Goal: Task Accomplishment & Management: Complete application form

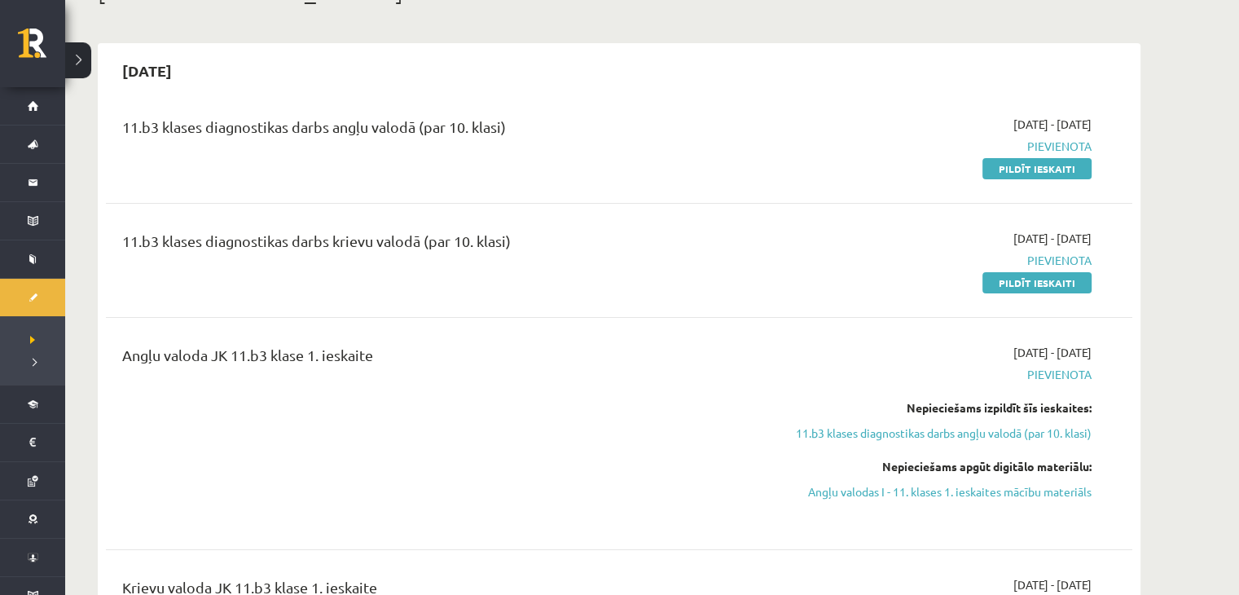
scroll to position [119, 0]
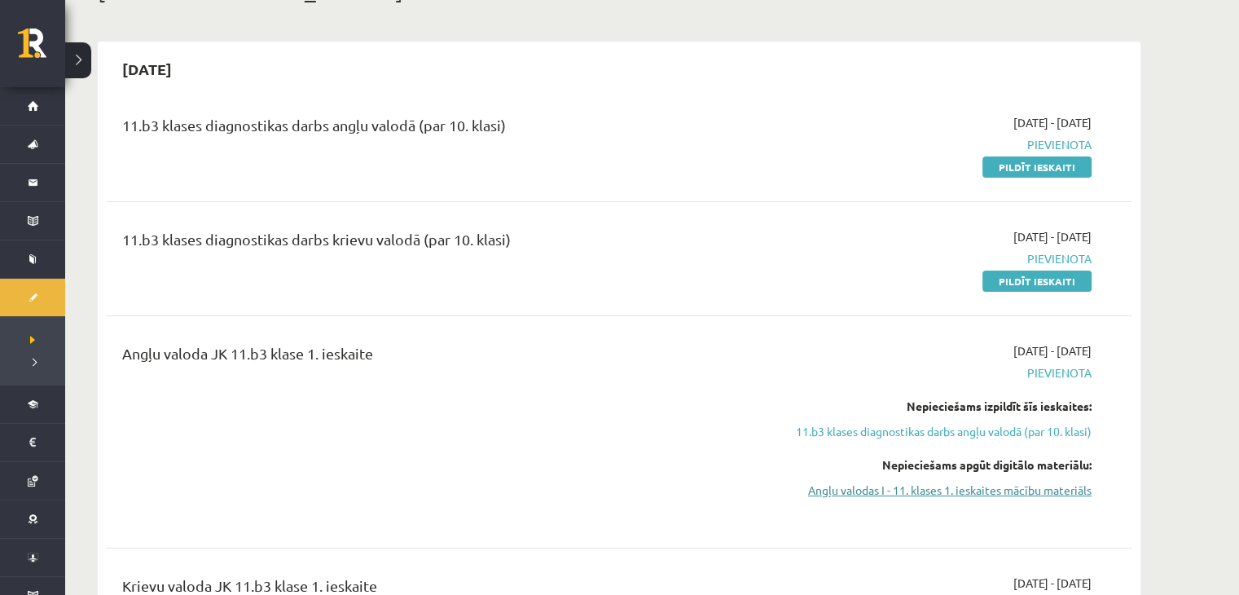
click at [920, 488] on link "Angļu valodas I - 11. klases 1. ieskaites mācību materiāls" at bounding box center [937, 489] width 307 height 17
click at [863, 488] on link "Angļu valodas I - 11. klases 1. ieskaites mācību materiāls" at bounding box center [937, 489] width 307 height 17
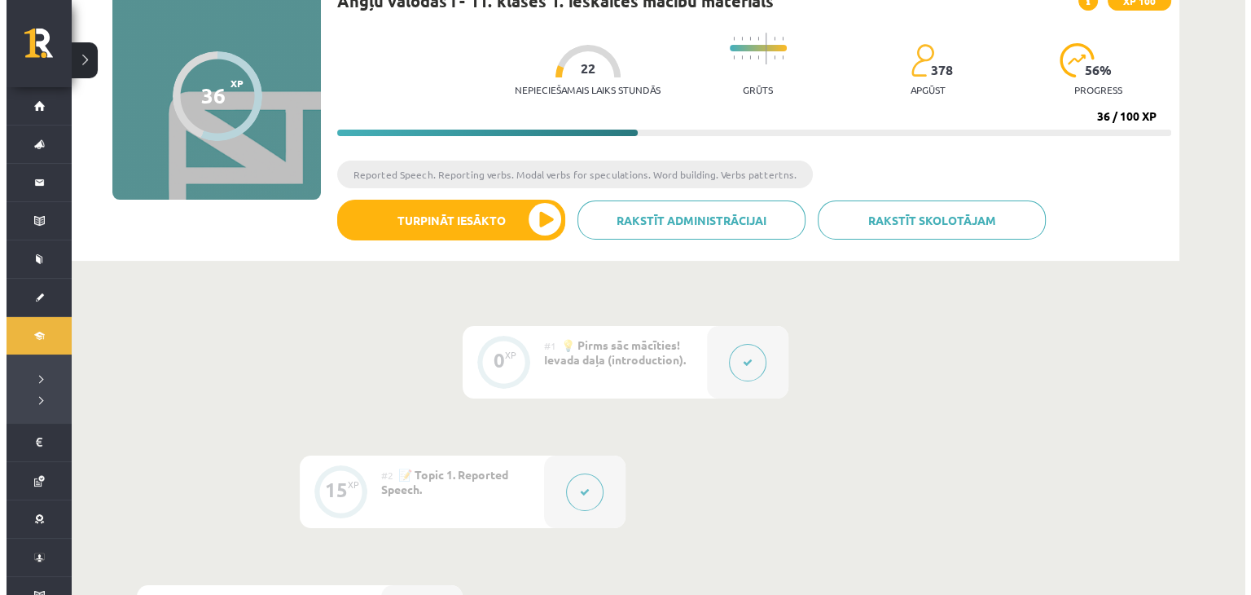
scroll to position [192, 0]
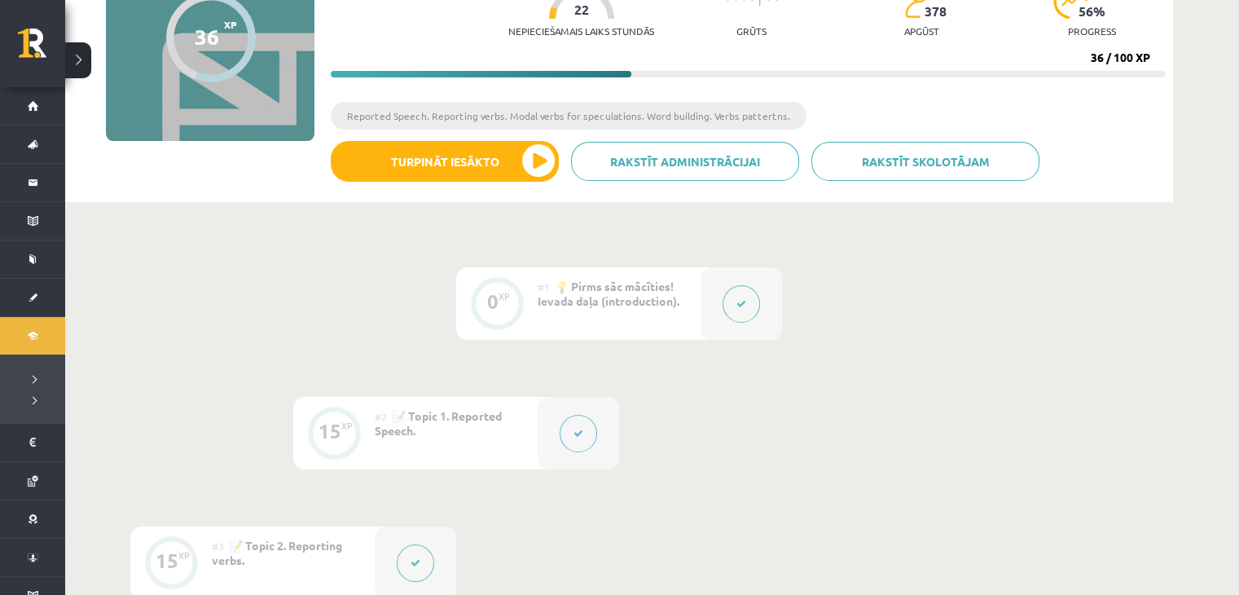
click at [576, 434] on icon at bounding box center [578, 433] width 10 height 10
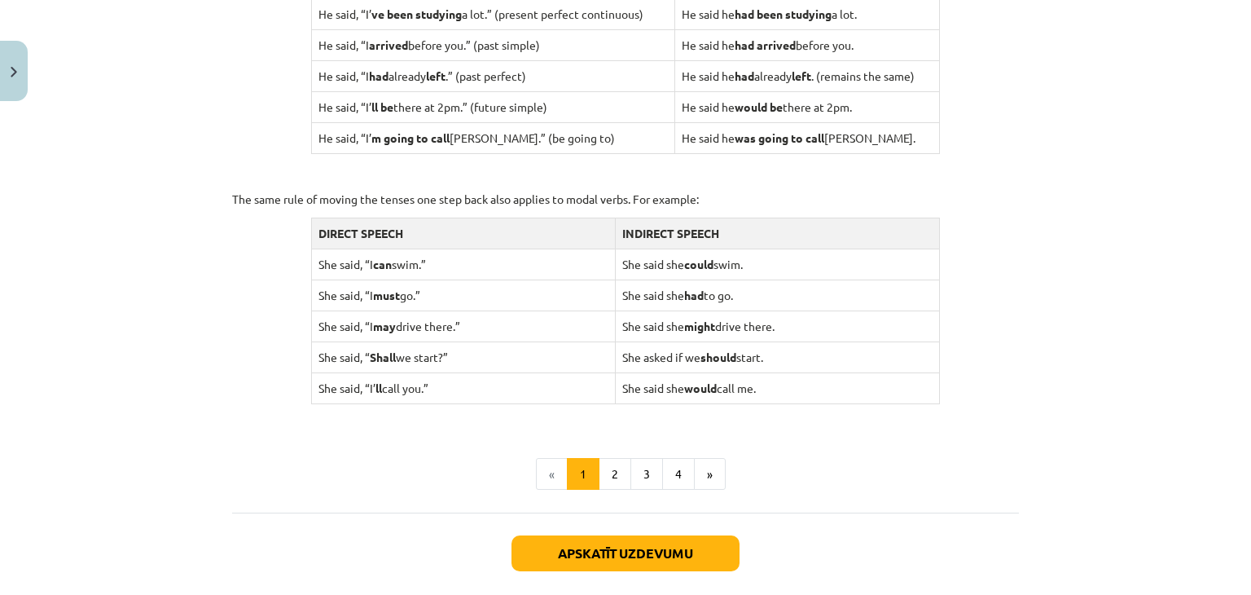
scroll to position [1556, 0]
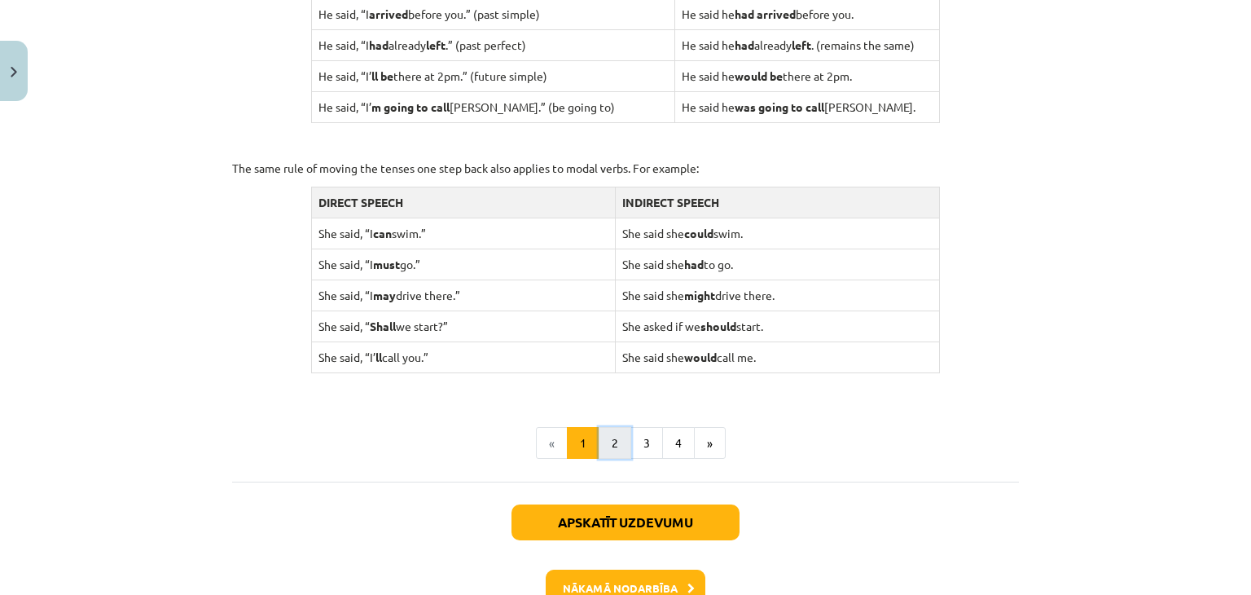
click at [607, 444] on button "2" at bounding box center [615, 443] width 33 height 33
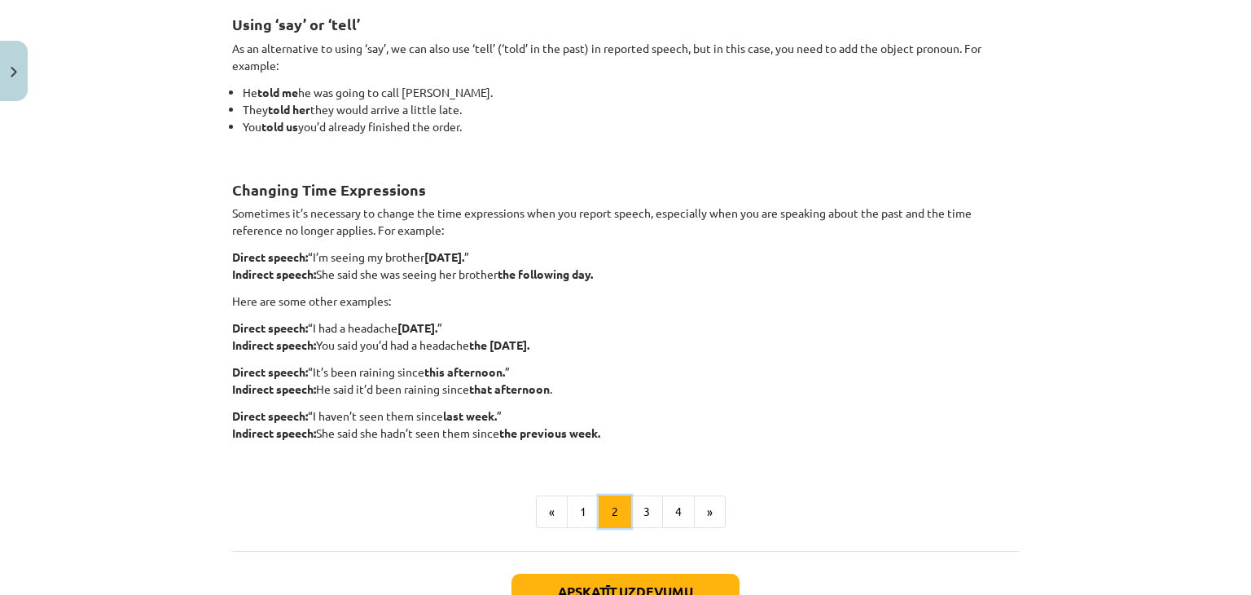
scroll to position [291, 0]
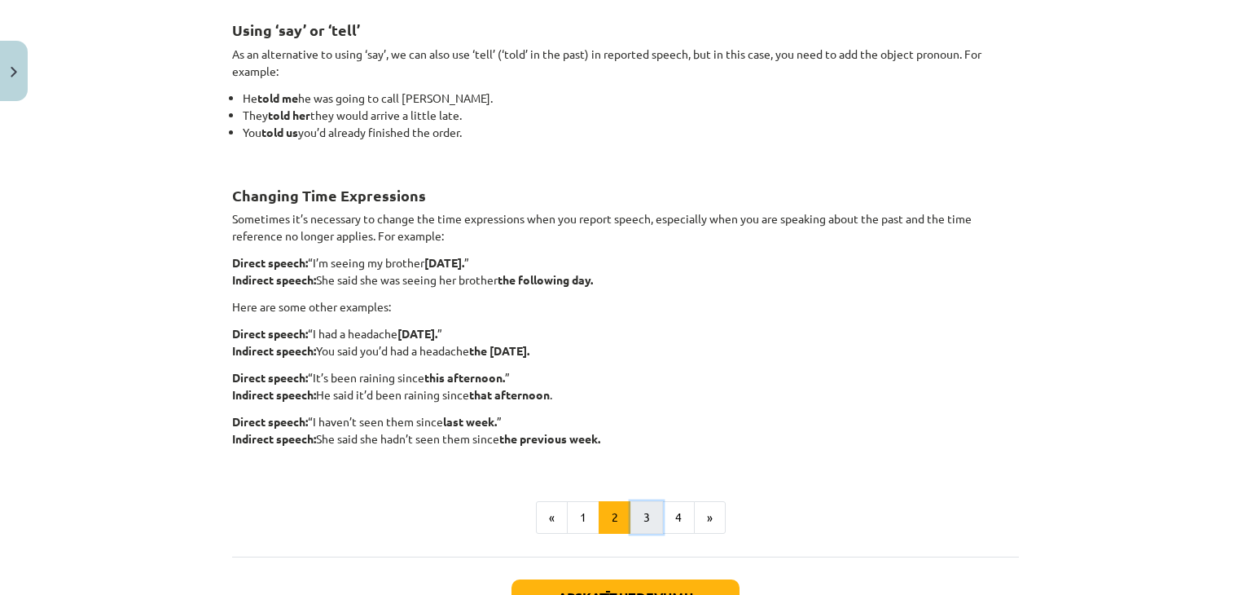
click at [635, 512] on button "3" at bounding box center [646, 517] width 33 height 33
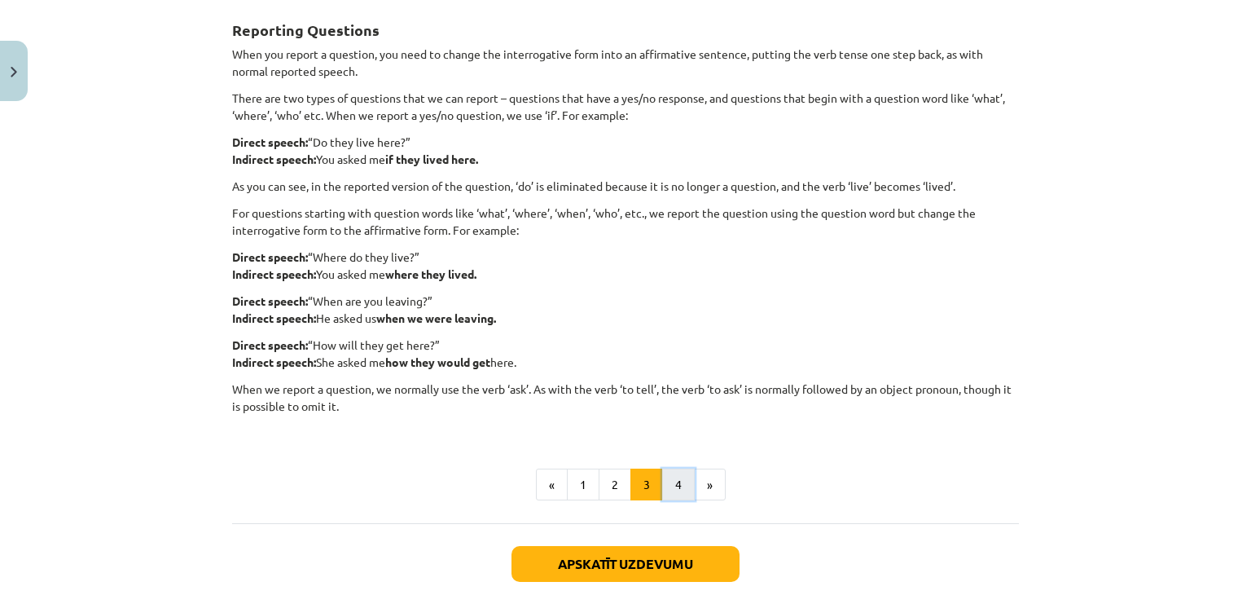
click at [666, 483] on button "4" at bounding box center [678, 484] width 33 height 33
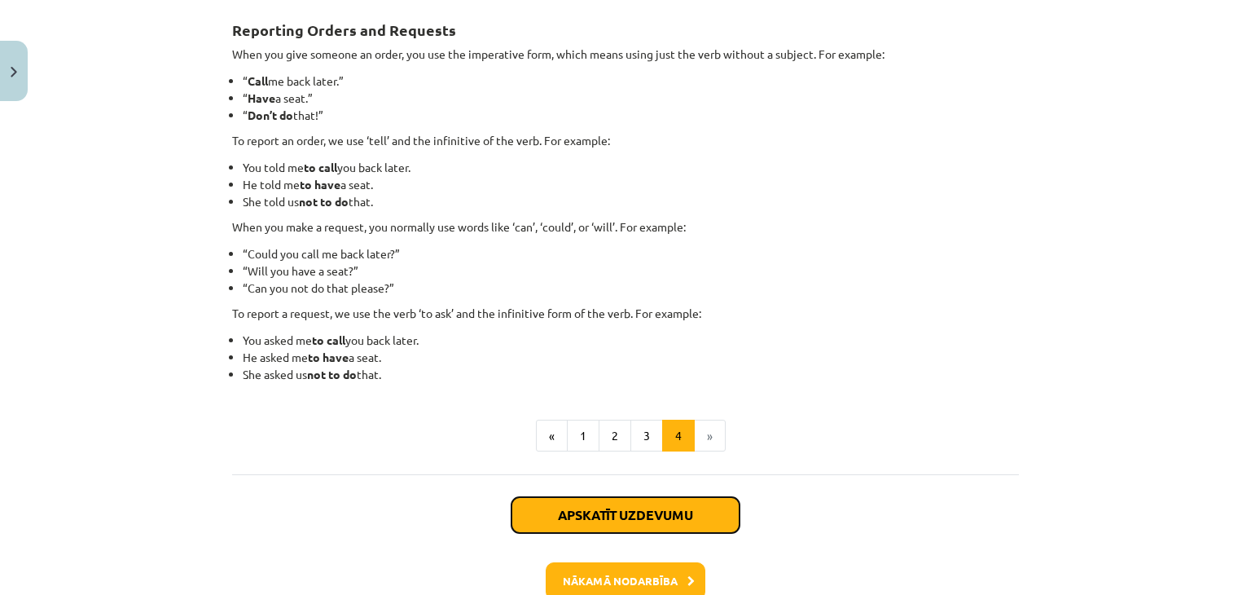
click at [666, 506] on button "Apskatīt uzdevumu" at bounding box center [626, 515] width 228 height 36
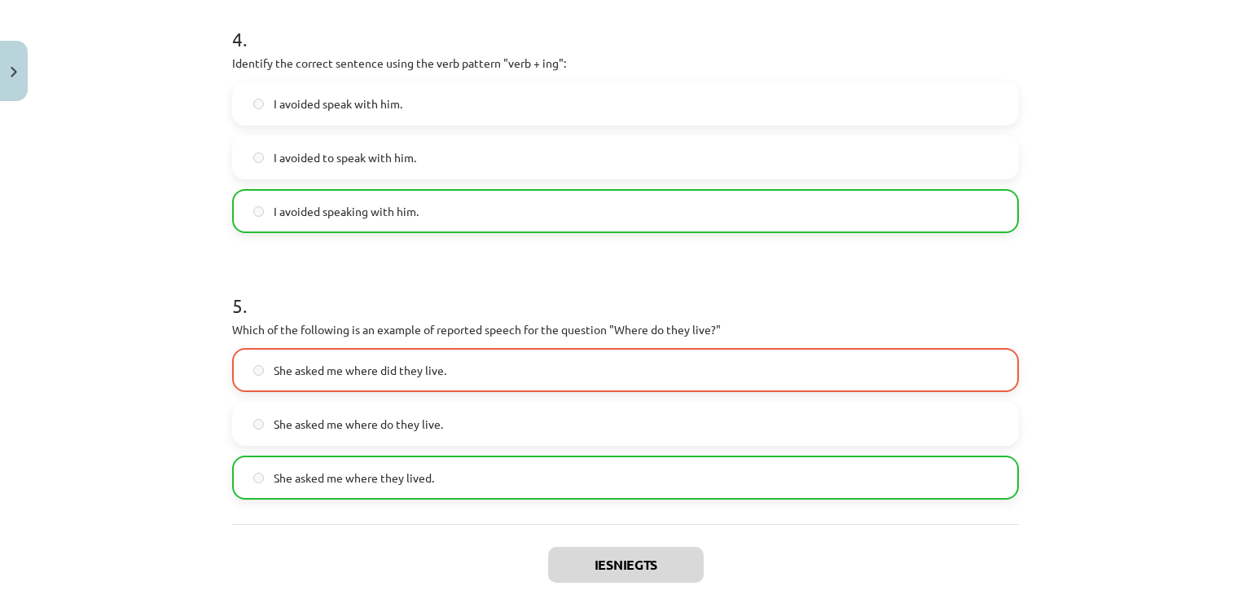
scroll to position [1268, 0]
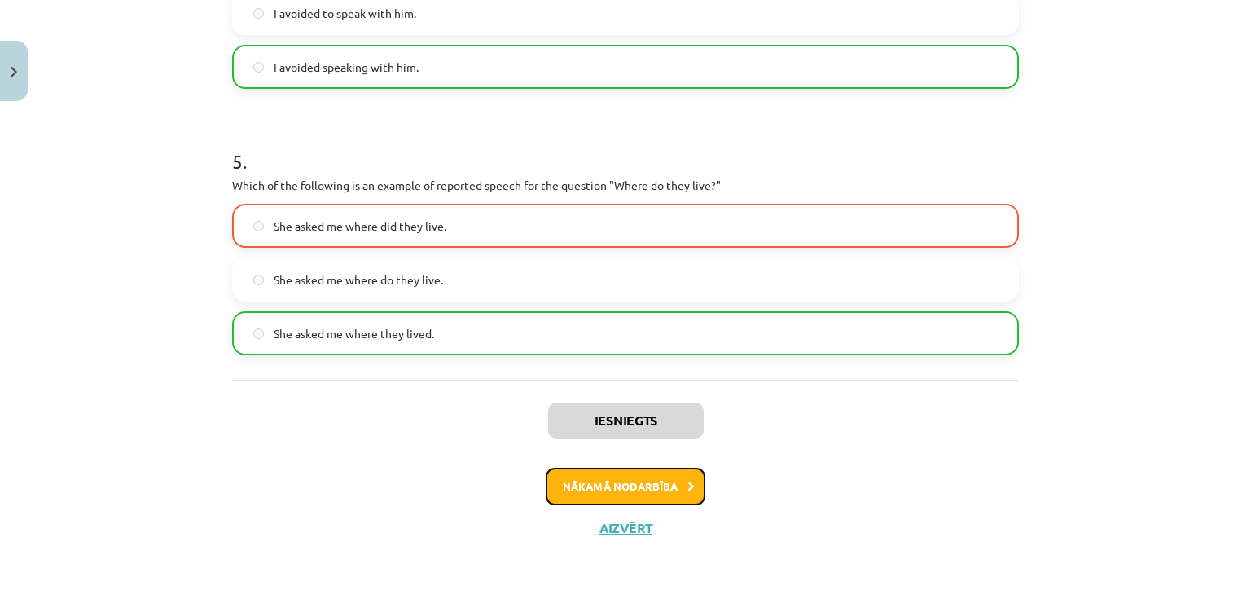
click at [656, 495] on button "Nākamā nodarbība" at bounding box center [626, 486] width 160 height 37
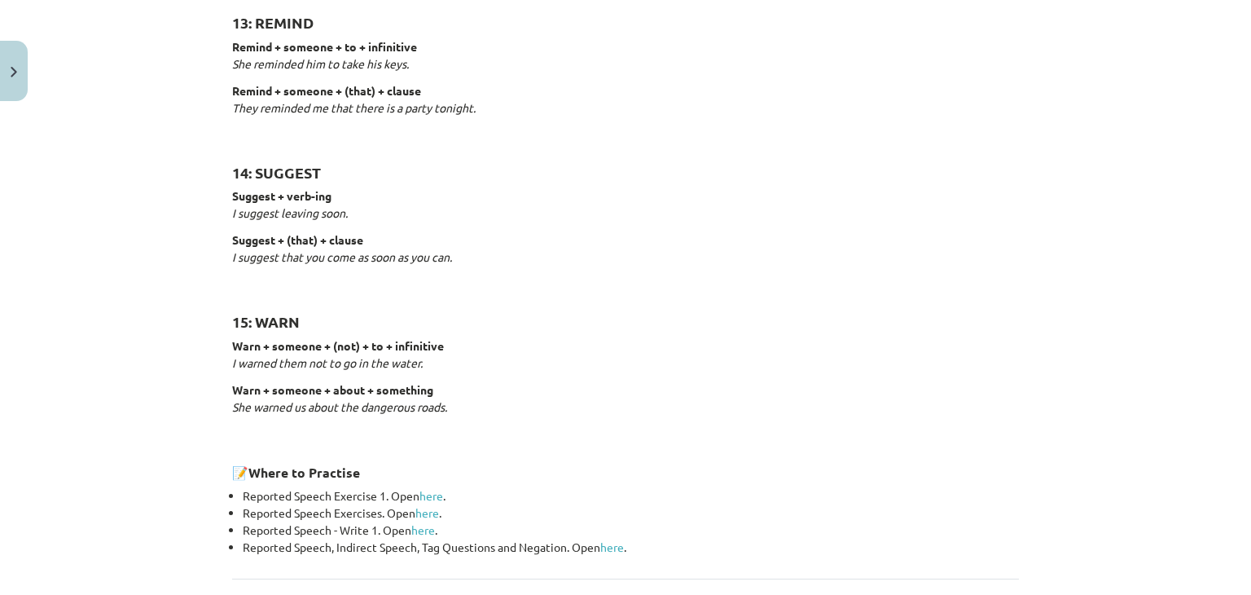
scroll to position [2600, 0]
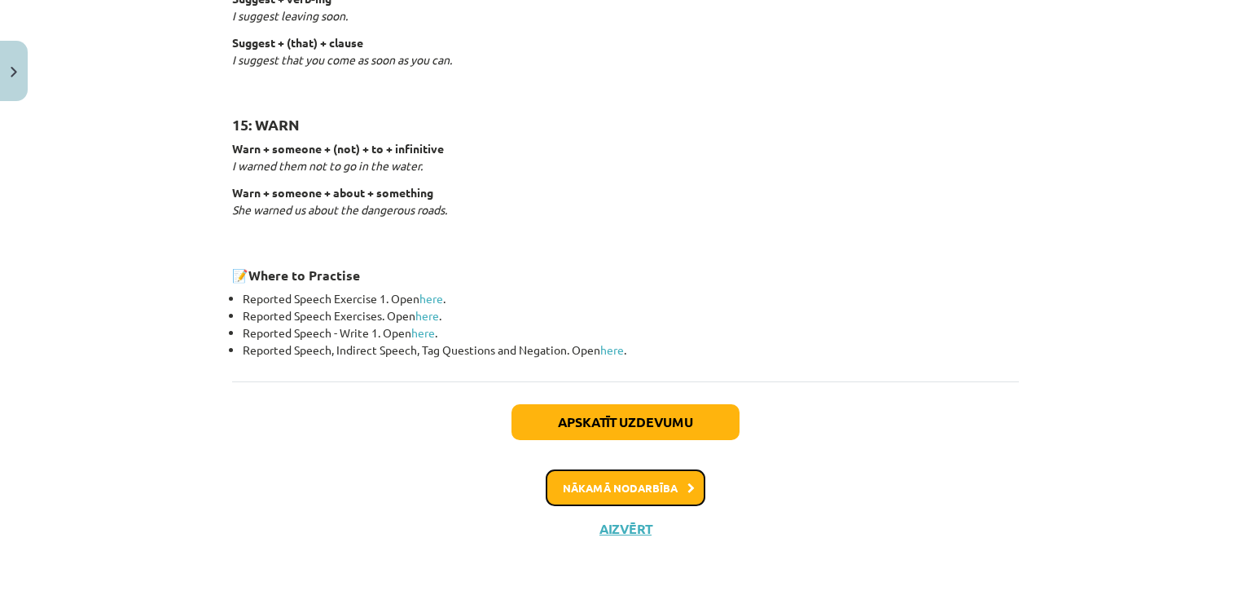
click at [642, 488] on button "Nākamā nodarbība" at bounding box center [626, 487] width 160 height 37
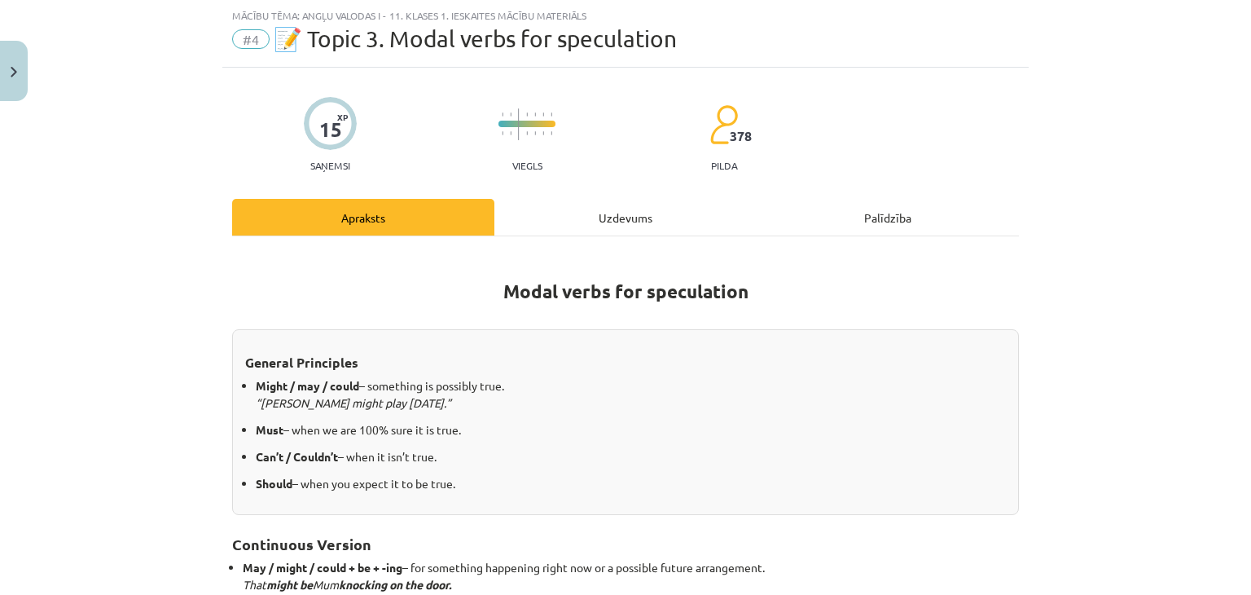
scroll to position [476, 0]
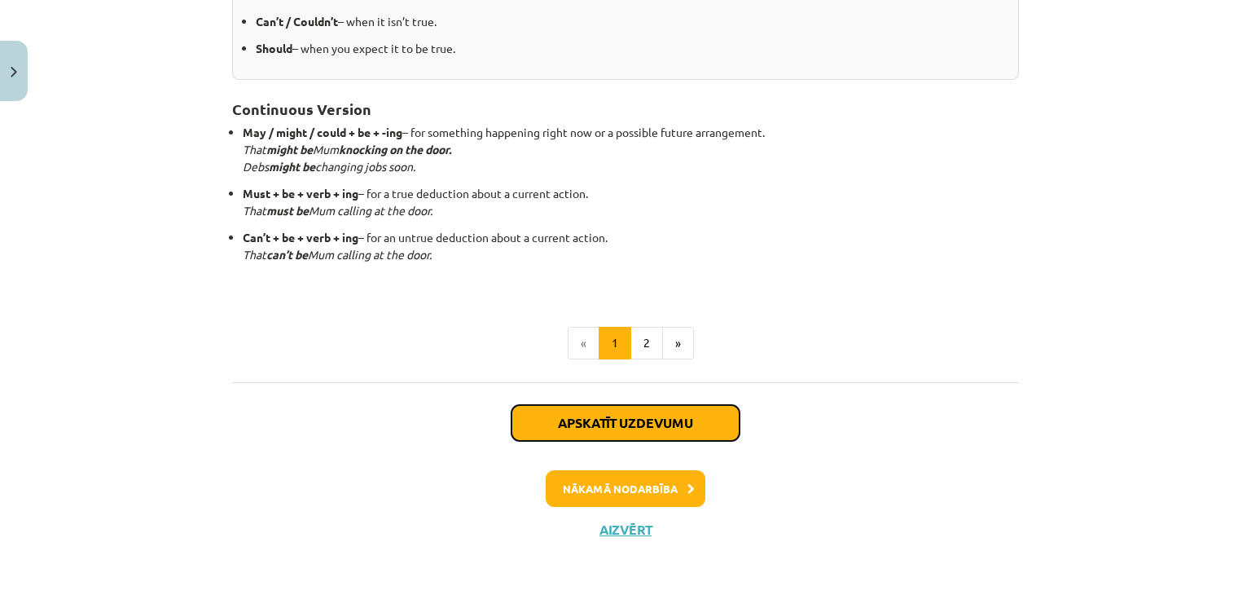
click at [635, 429] on button "Apskatīt uzdevumu" at bounding box center [626, 423] width 228 height 36
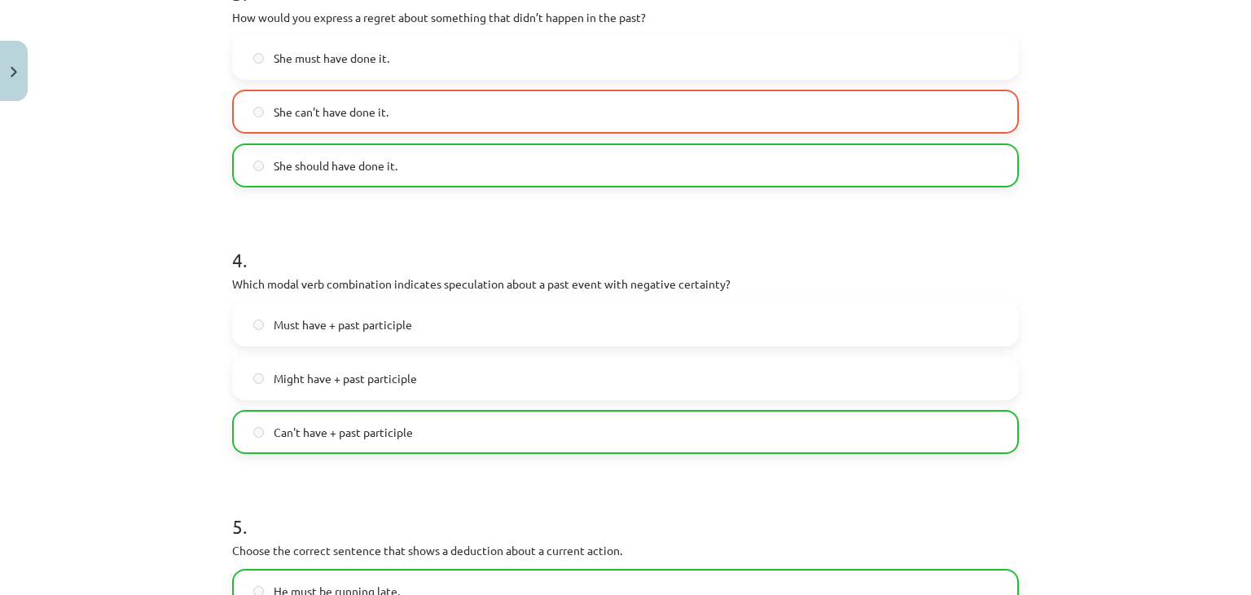
scroll to position [1268, 0]
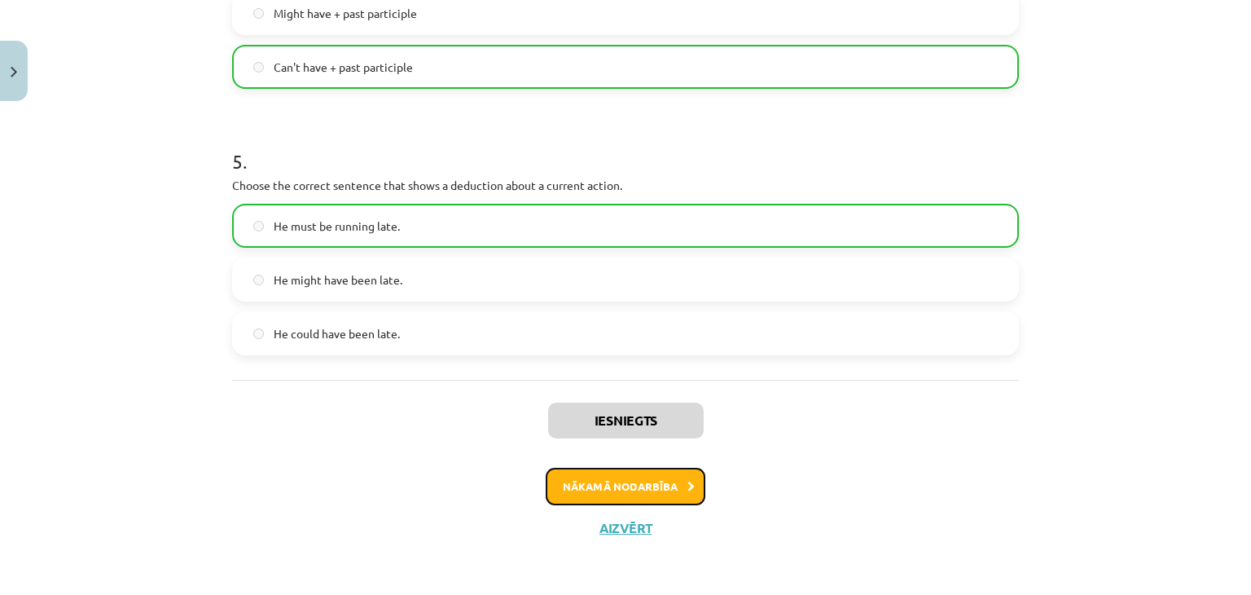
click at [621, 495] on button "Nākamā nodarbība" at bounding box center [626, 486] width 160 height 37
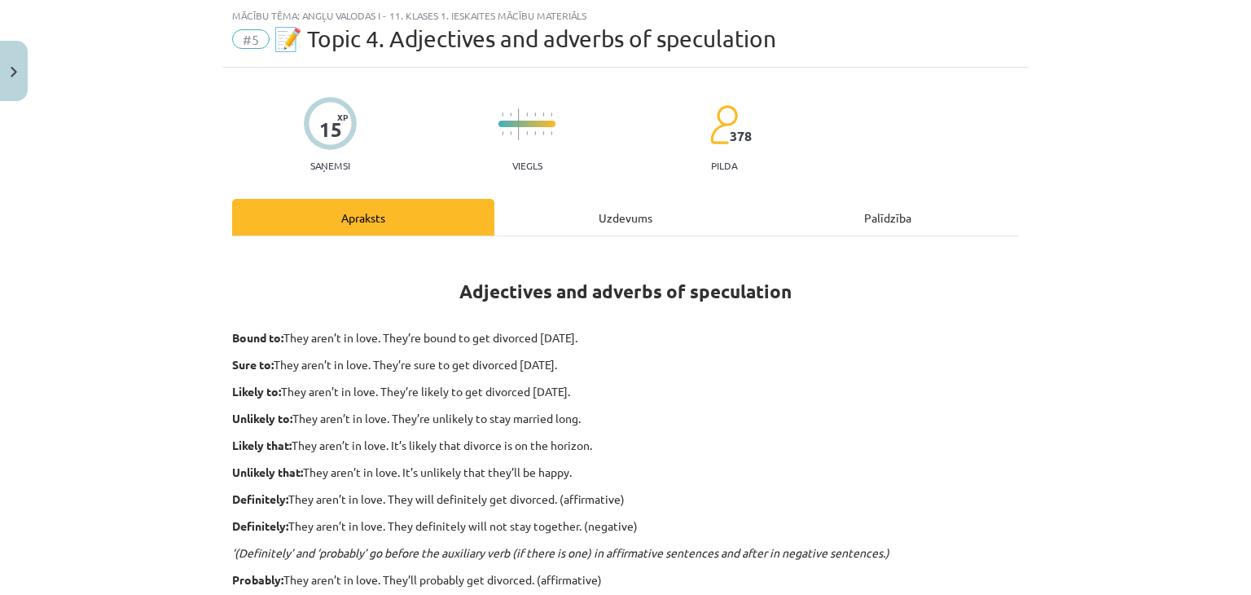
scroll to position [580, 0]
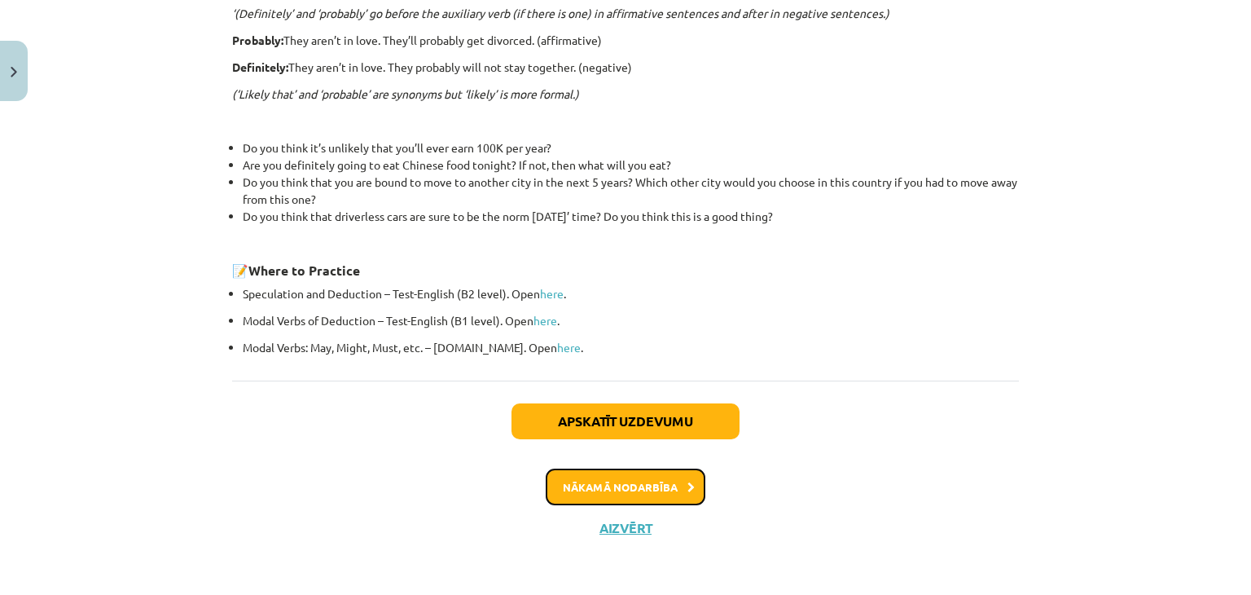
click at [619, 487] on button "Nākamā nodarbība" at bounding box center [626, 486] width 160 height 37
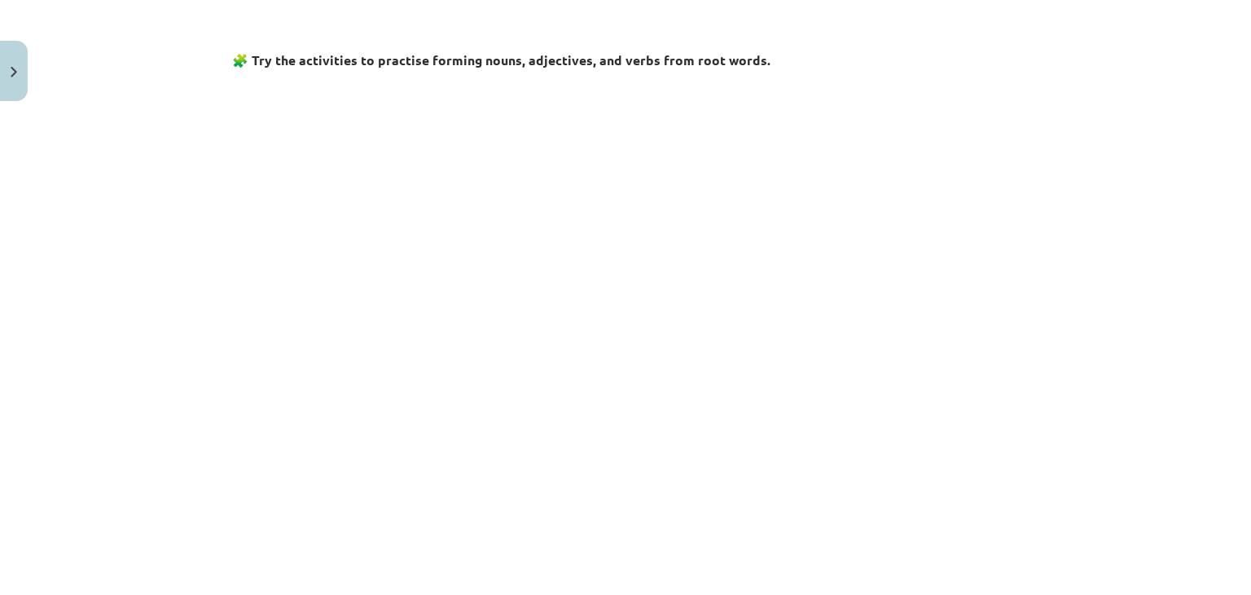
scroll to position [751, 0]
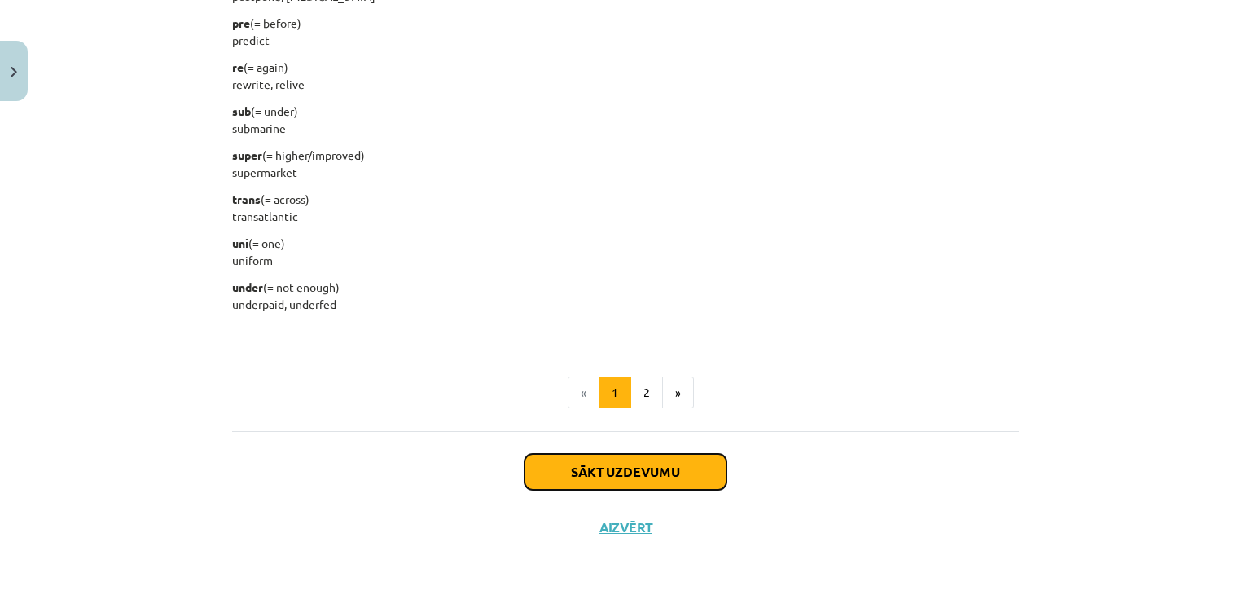
click at [619, 475] on button "Sākt uzdevumu" at bounding box center [626, 472] width 202 height 36
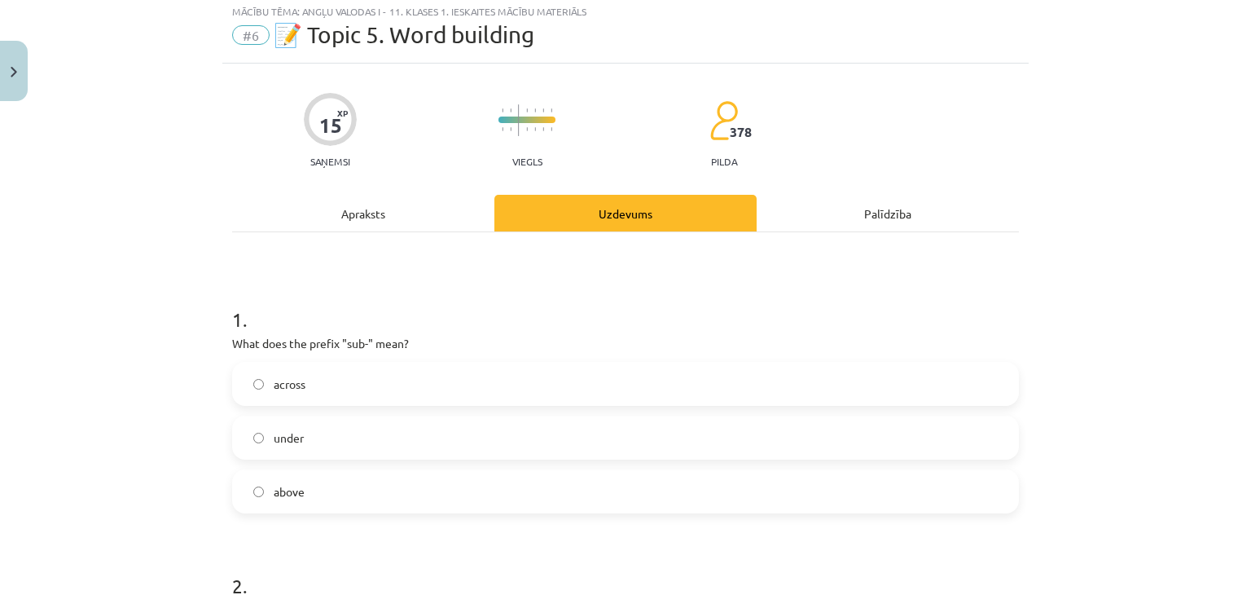
scroll to position [41, 0]
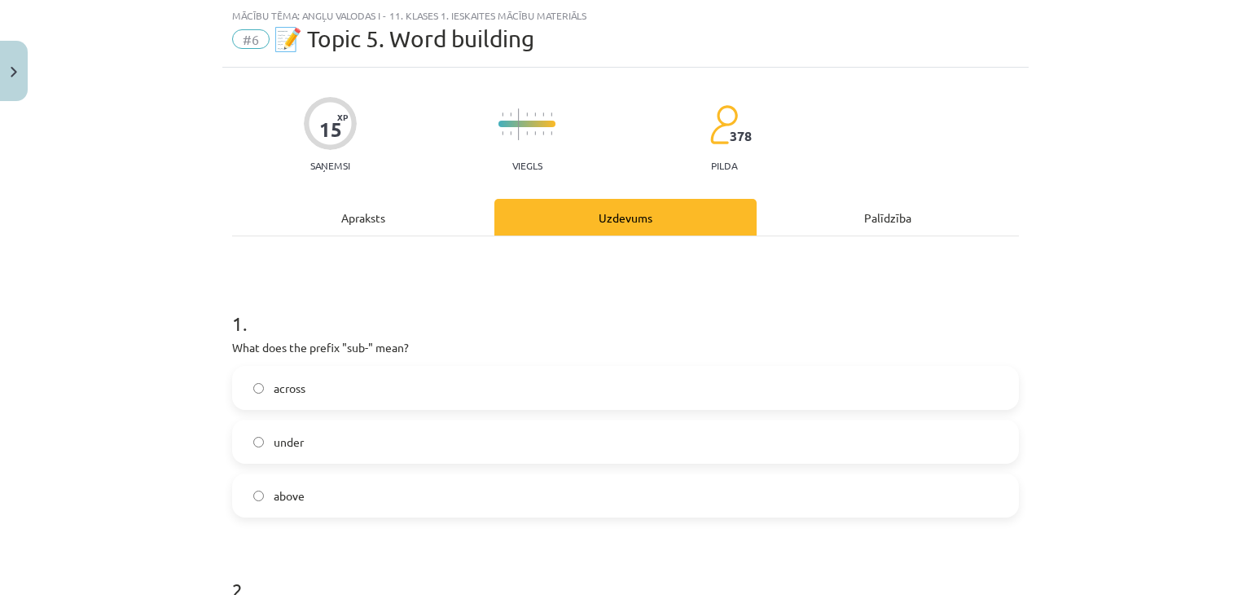
click at [445, 437] on label "under" at bounding box center [626, 441] width 784 height 41
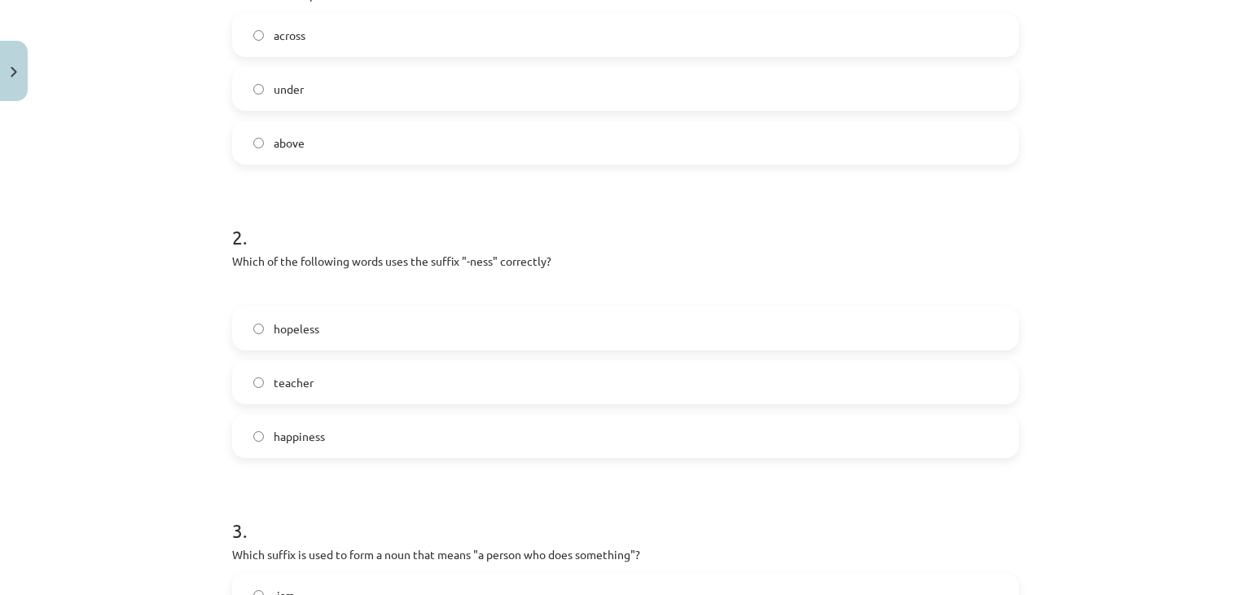
scroll to position [395, 0]
click at [445, 437] on label "happiness" at bounding box center [626, 434] width 784 height 41
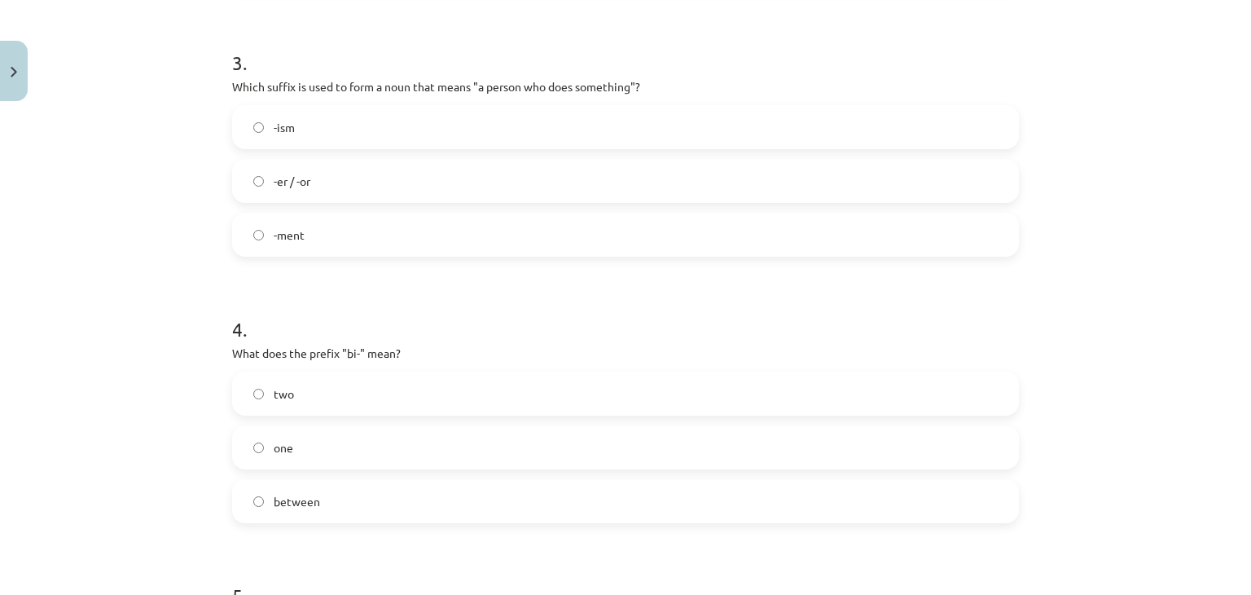
scroll to position [863, 0]
click at [397, 395] on label "two" at bounding box center [626, 391] width 784 height 41
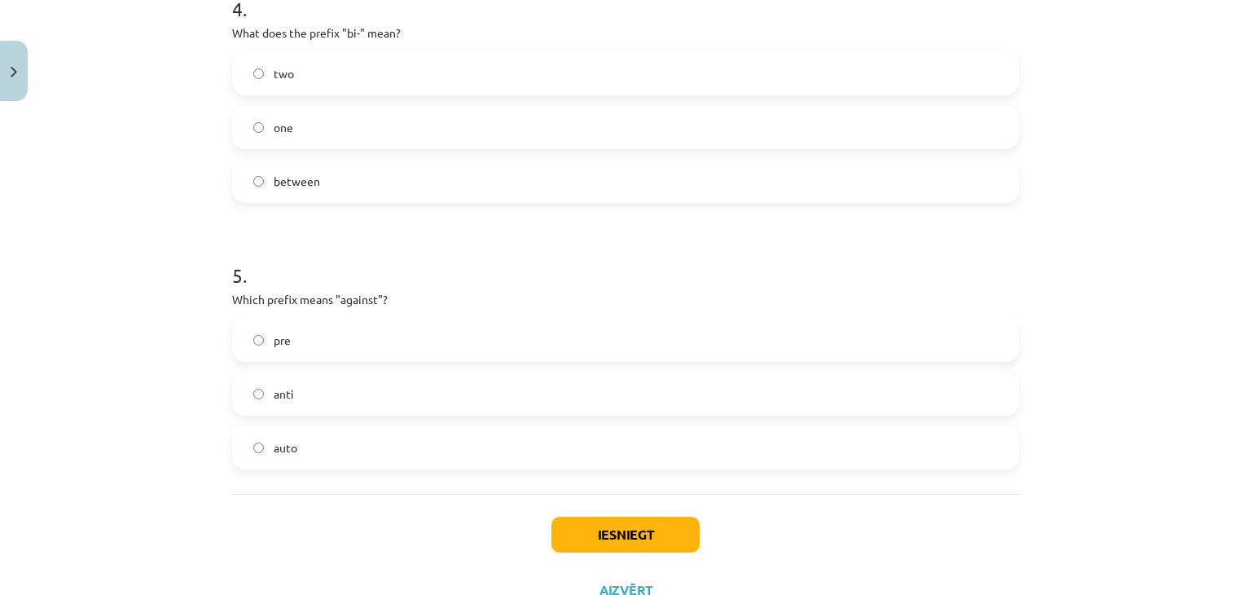
scroll to position [1188, 0]
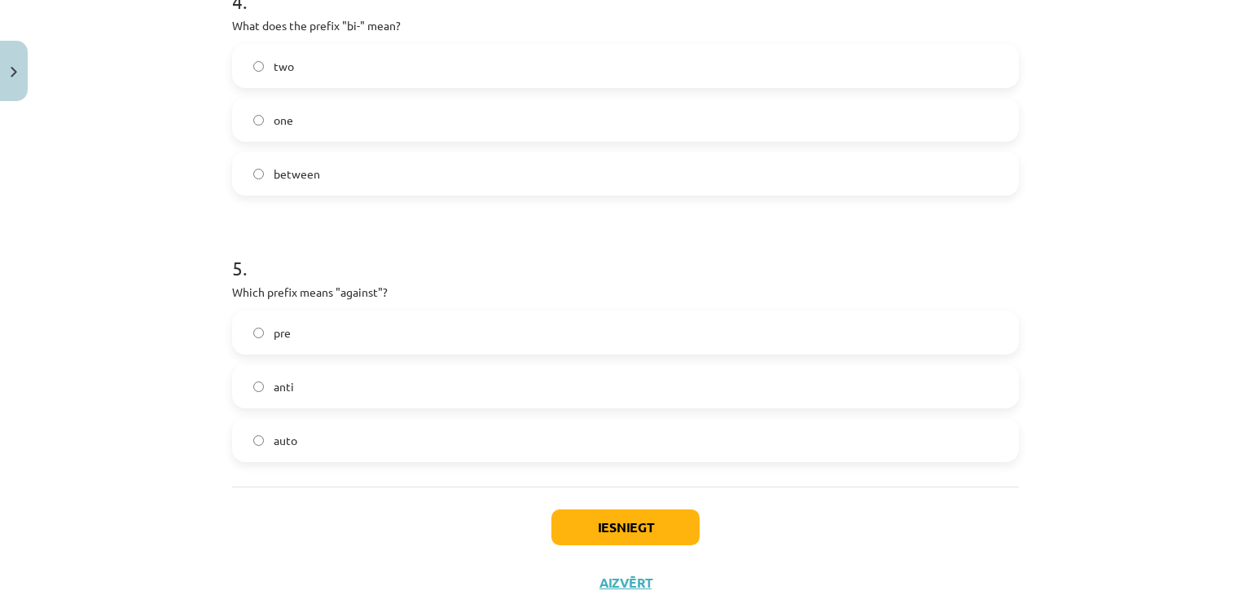
click at [396, 382] on label "anti" at bounding box center [626, 386] width 784 height 41
click at [587, 516] on button "Iesniegt" at bounding box center [625, 527] width 148 height 36
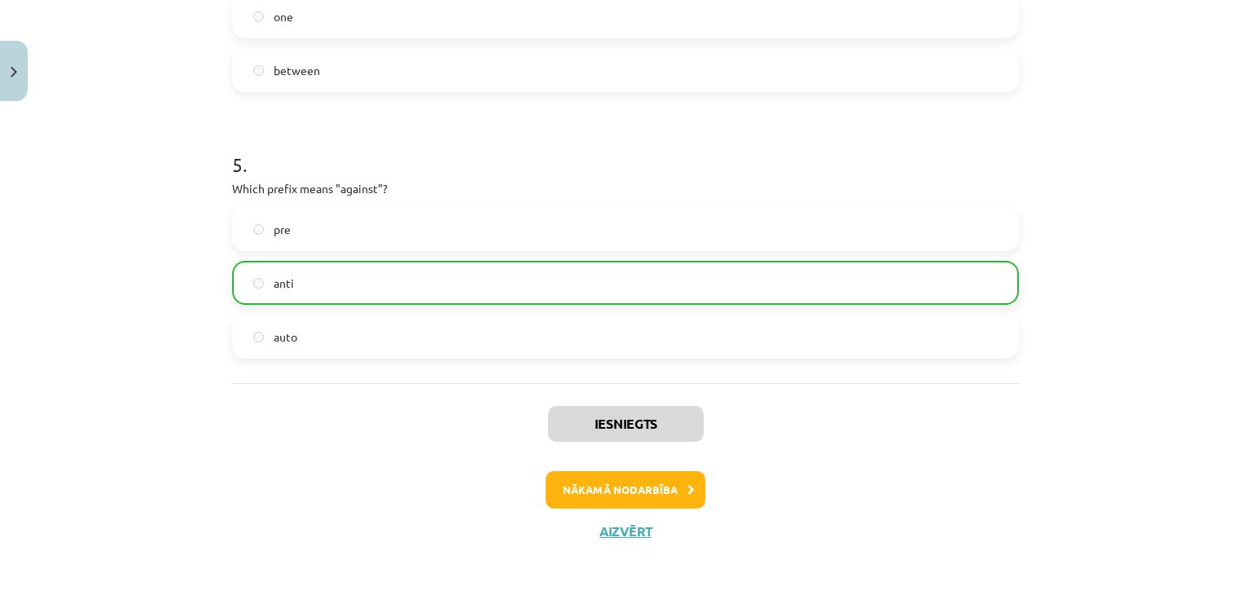
scroll to position [1293, 0]
click at [648, 483] on button "Nākamā nodarbība" at bounding box center [626, 488] width 160 height 37
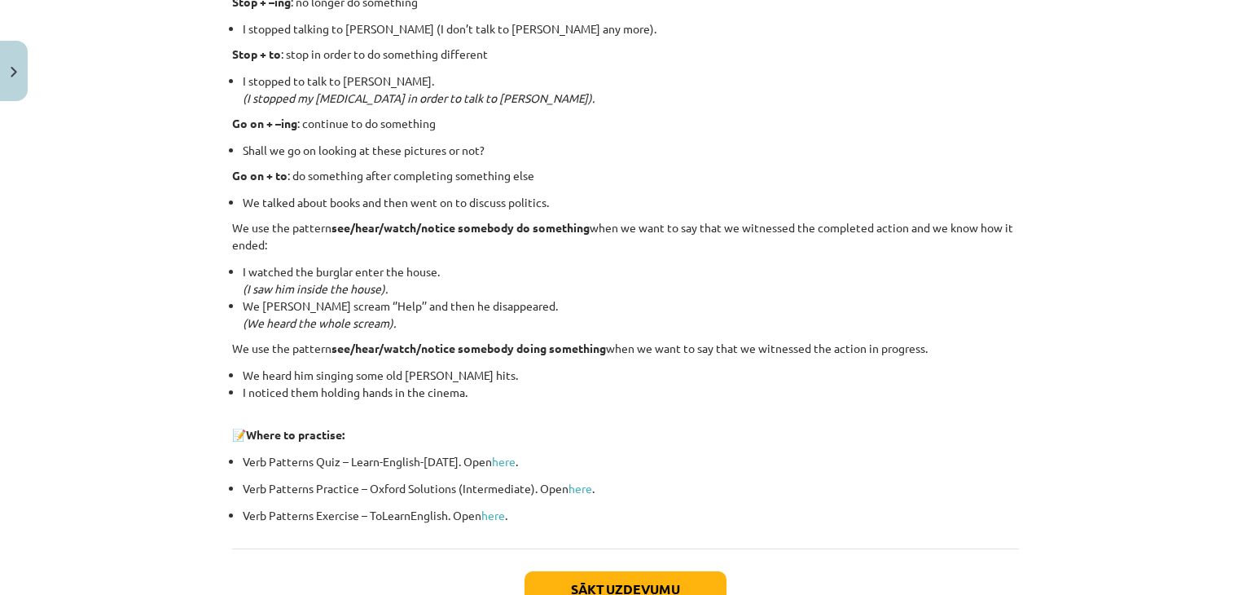
scroll to position [2185, 0]
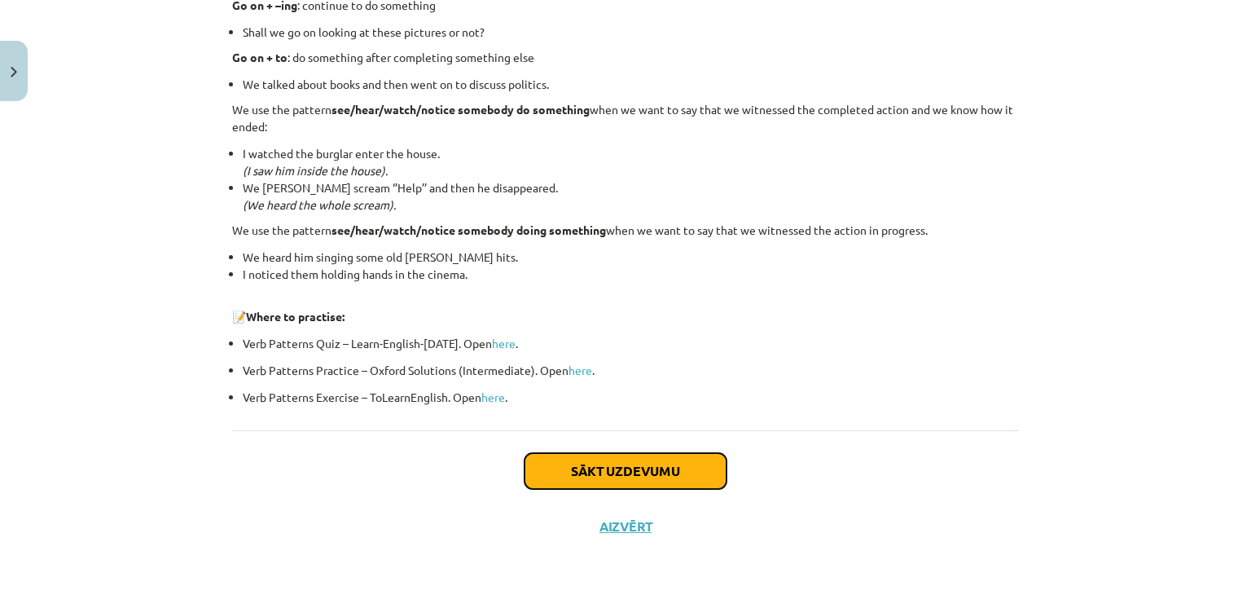
click at [618, 463] on button "Sākt uzdevumu" at bounding box center [626, 471] width 202 height 36
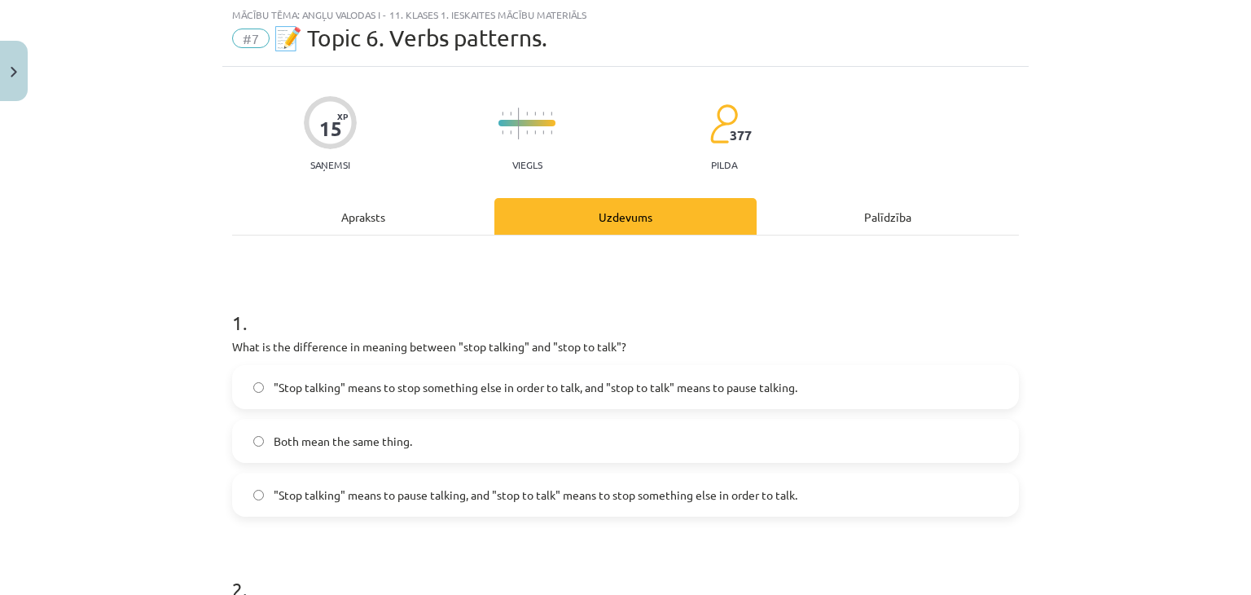
scroll to position [41, 0]
click at [617, 495] on span ""Stop talking" means to pause talking, and "stop to talk" means to stop somethi…" at bounding box center [536, 495] width 524 height 17
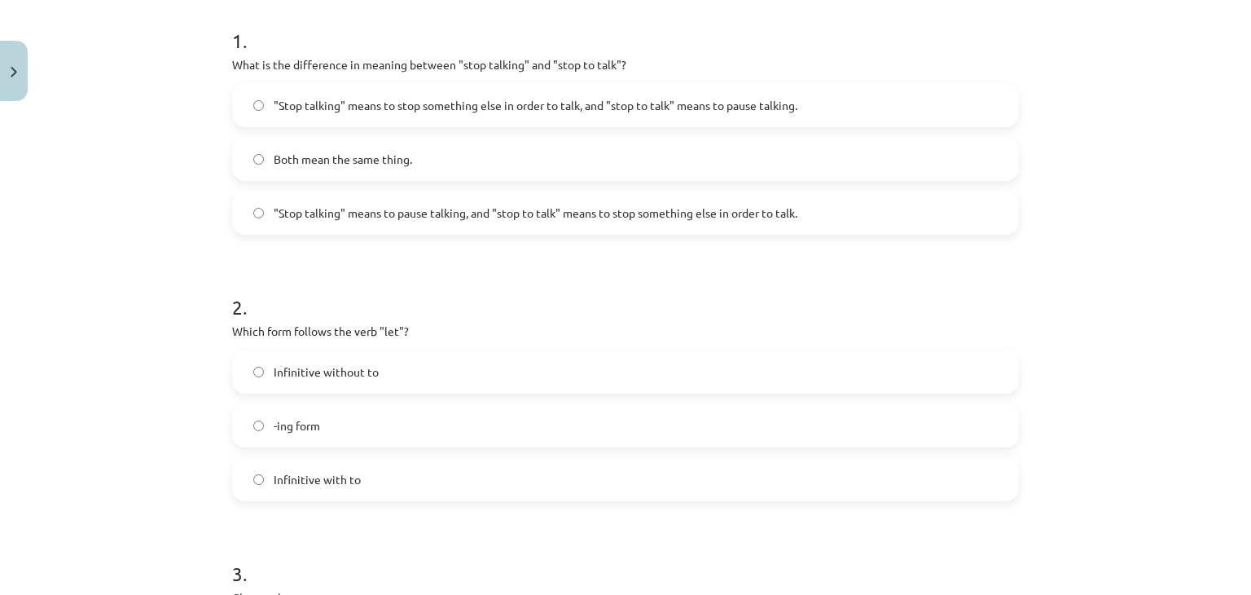
scroll to position [324, 0]
click at [600, 413] on label "-ing form" at bounding box center [626, 424] width 784 height 41
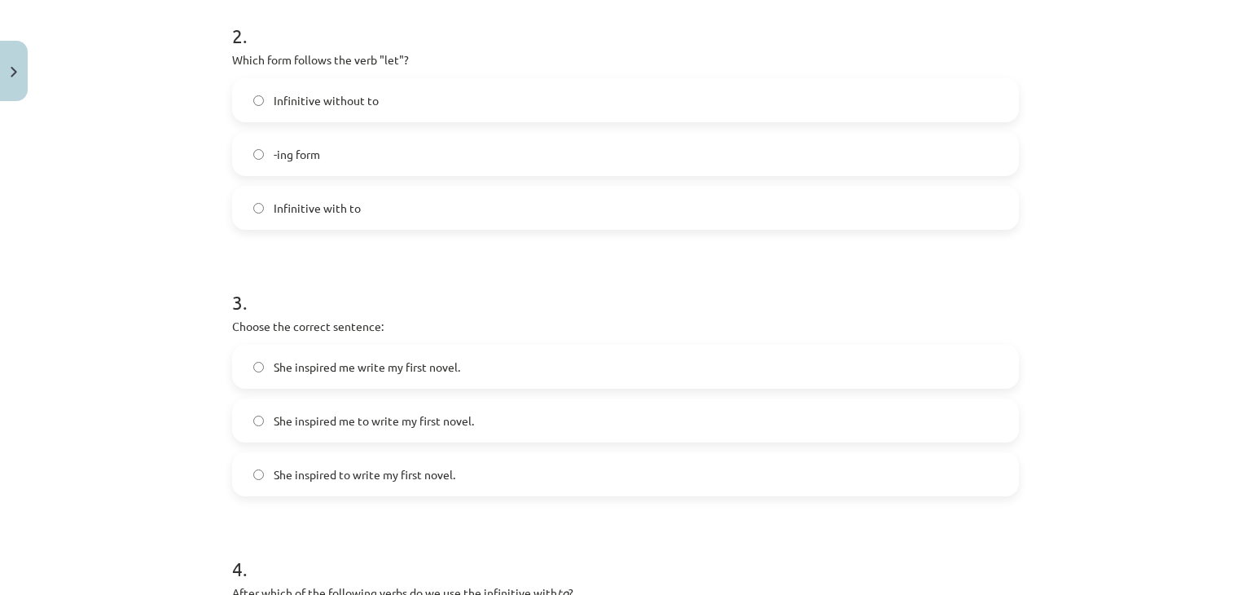
scroll to position [595, 0]
click at [600, 413] on label "She inspired me to write my first novel." at bounding box center [626, 419] width 784 height 41
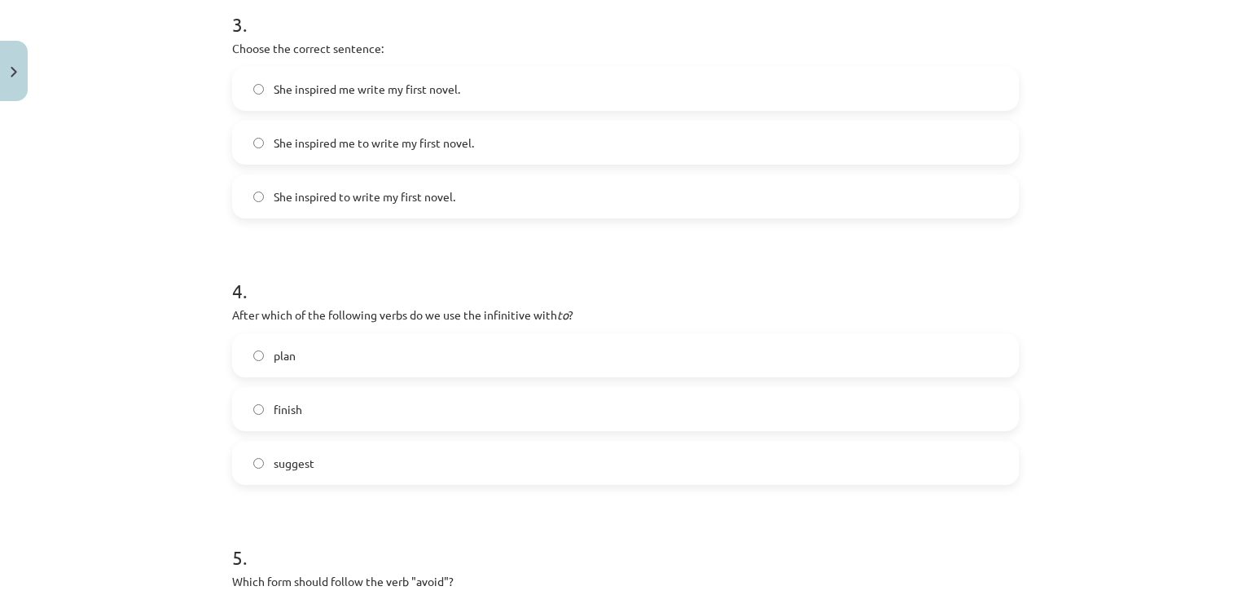
scroll to position [874, 0]
click at [512, 468] on label "suggest" at bounding box center [626, 461] width 784 height 41
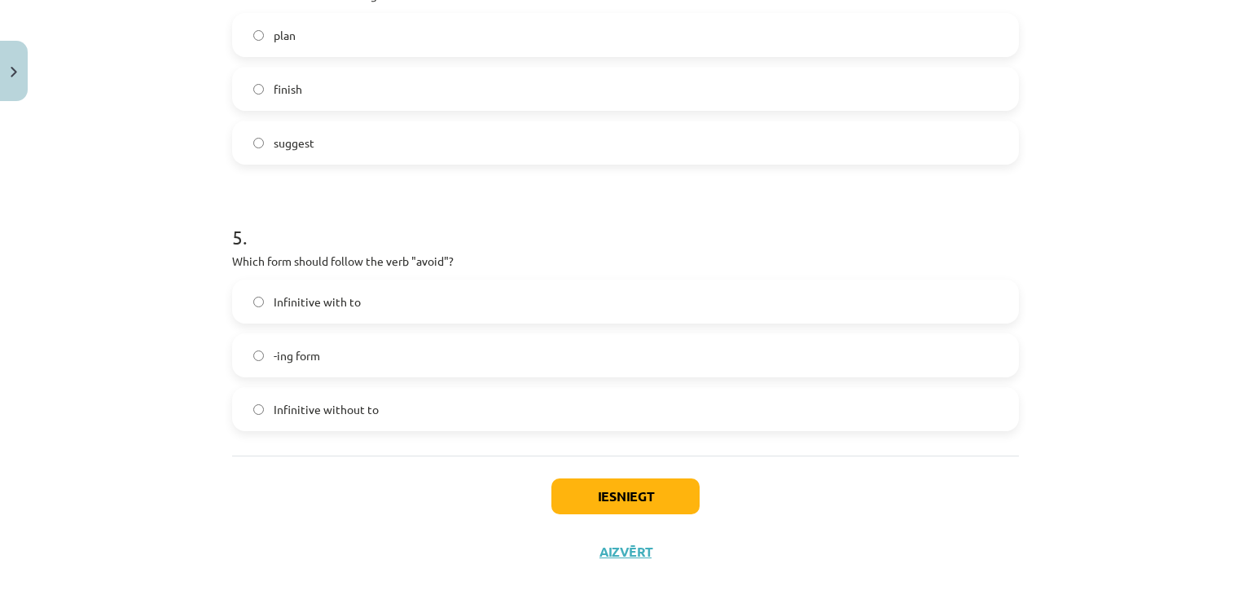
scroll to position [1195, 0]
click at [463, 405] on label "Infinitive without to" at bounding box center [626, 406] width 784 height 41
click at [596, 491] on button "Iesniegt" at bounding box center [625, 494] width 148 height 36
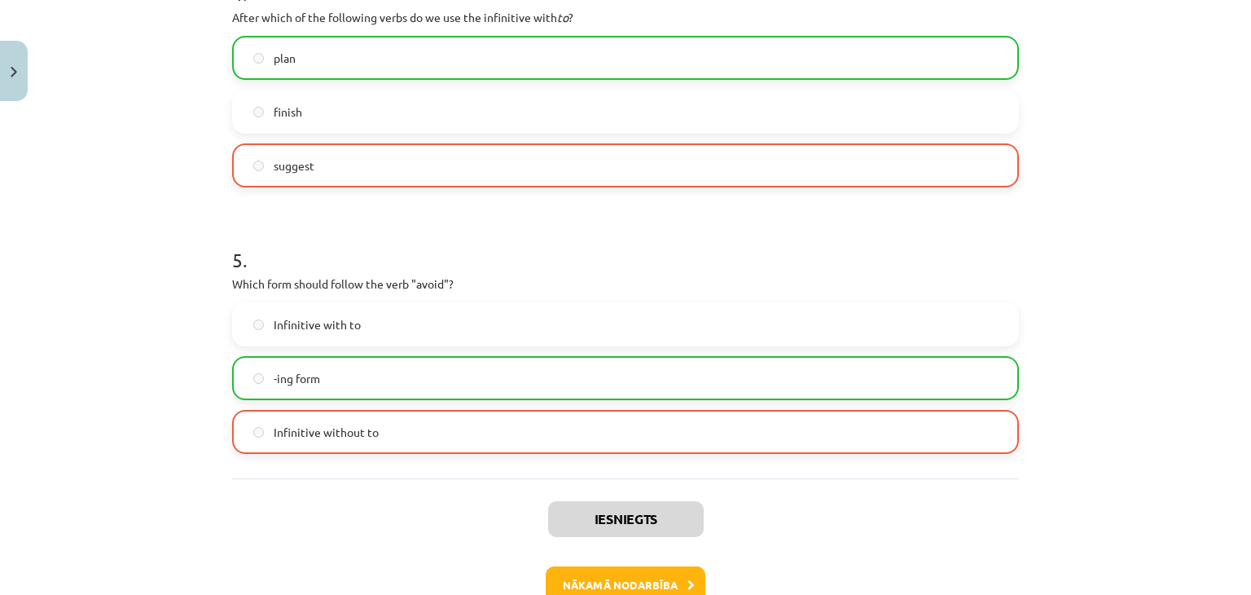
scroll to position [1268, 0]
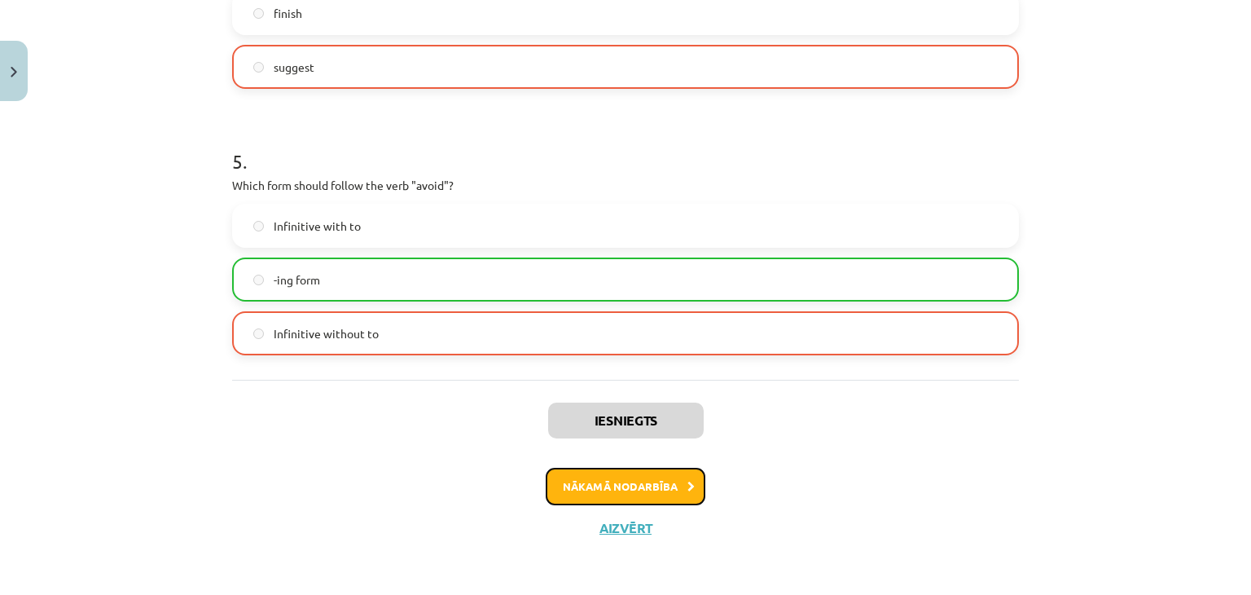
click at [639, 491] on button "Nākamā nodarbība" at bounding box center [626, 486] width 160 height 37
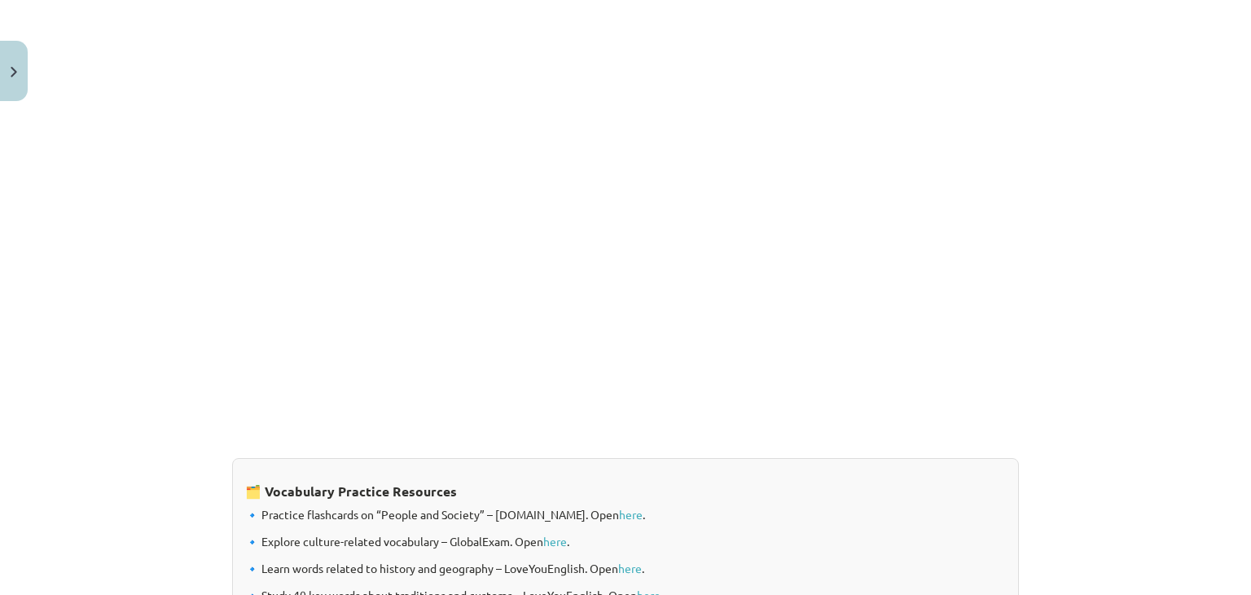
scroll to position [1327, 0]
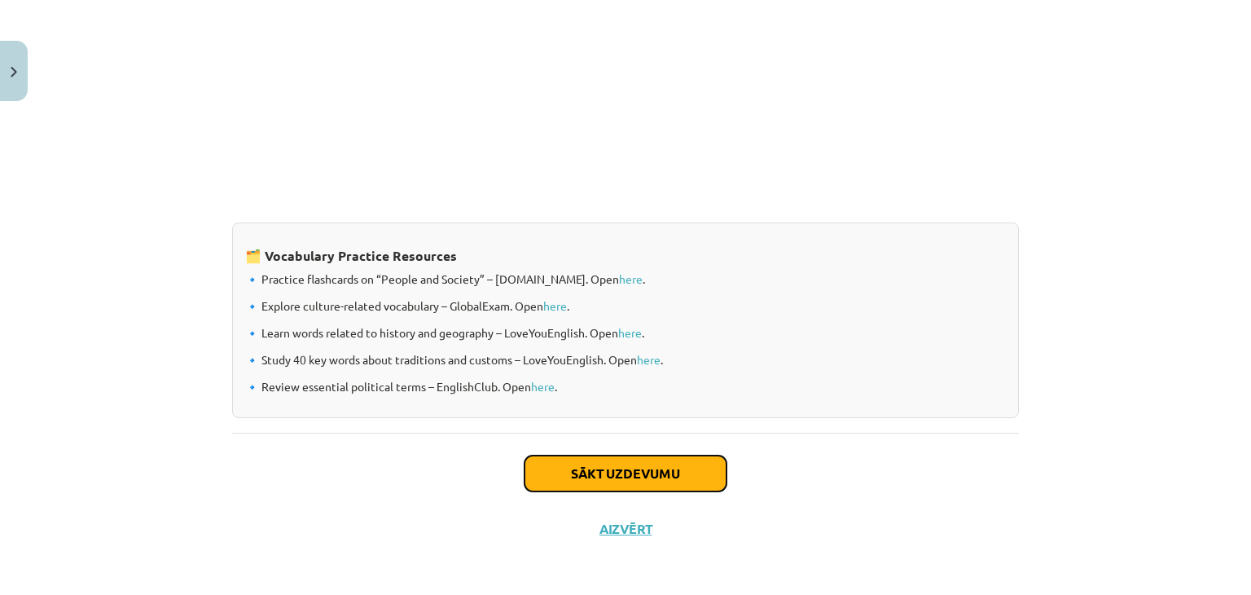
click at [675, 469] on button "Sākt uzdevumu" at bounding box center [626, 473] width 202 height 36
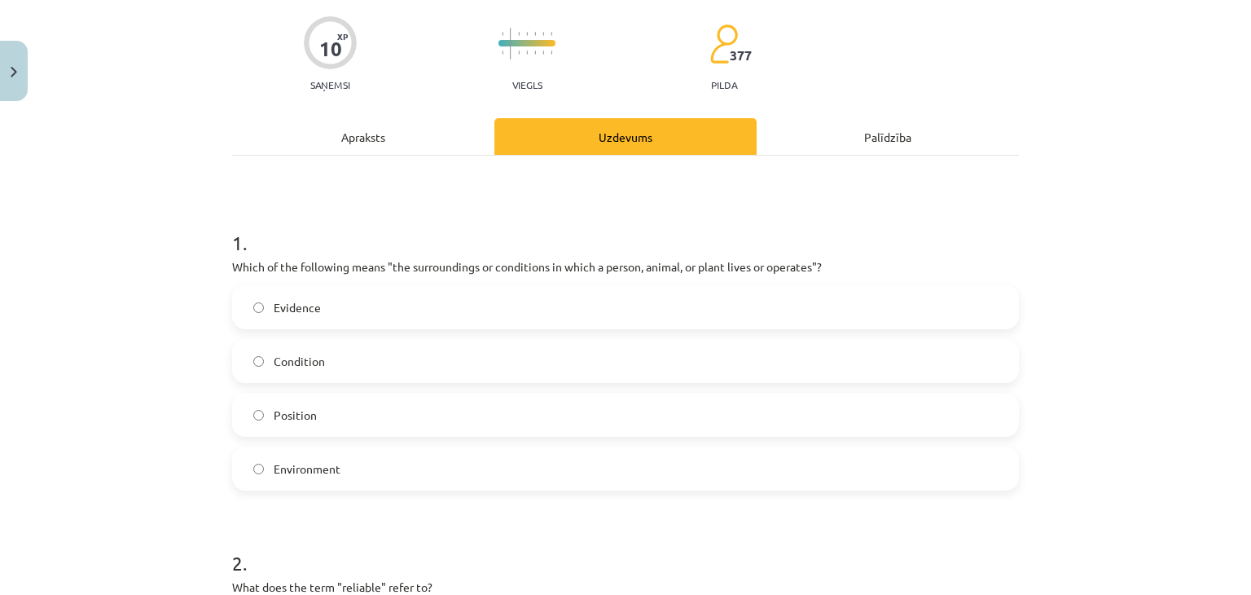
scroll to position [125, 0]
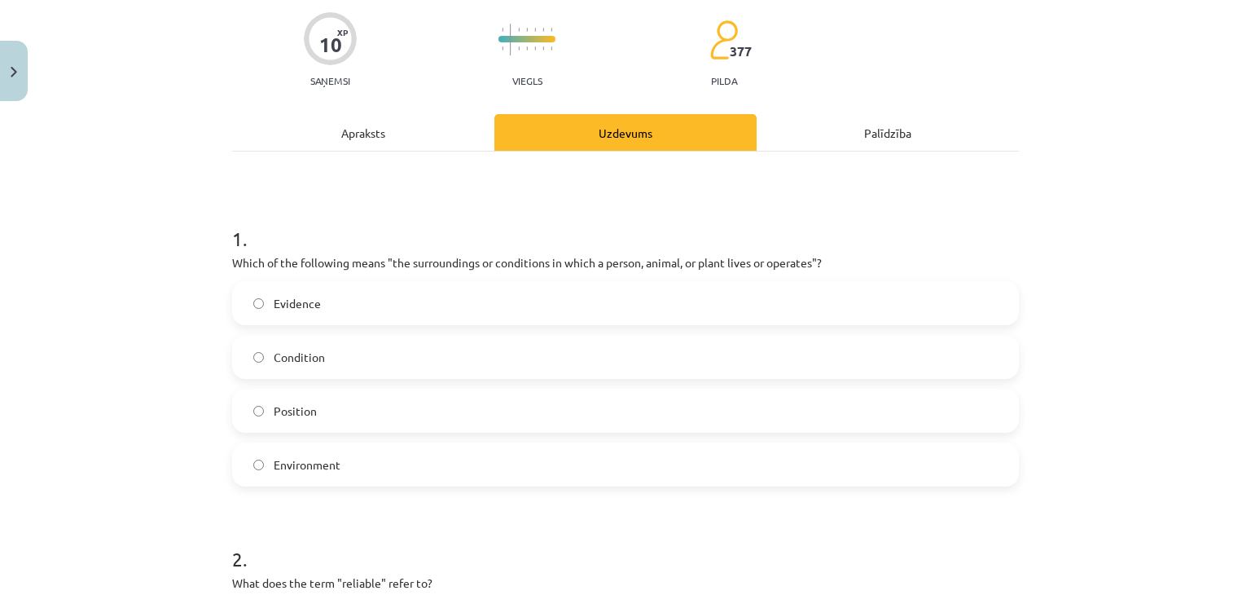
click at [675, 469] on label "Environment" at bounding box center [626, 464] width 784 height 41
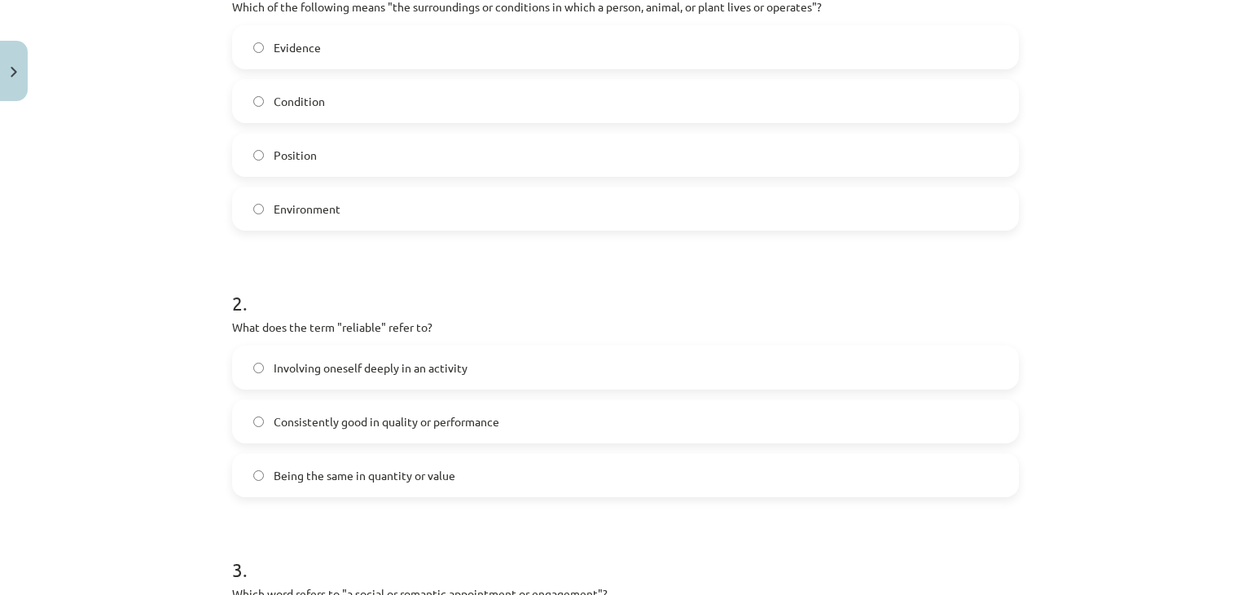
scroll to position [397, 0]
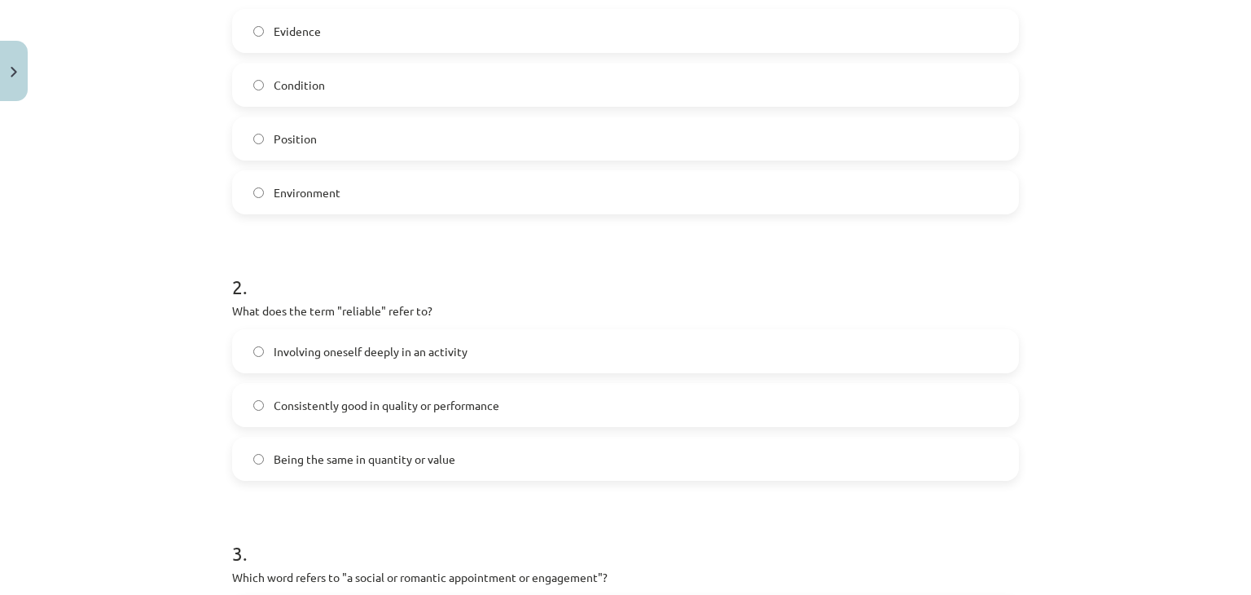
click at [675, 469] on label "Being the same in quantity or value" at bounding box center [626, 458] width 784 height 41
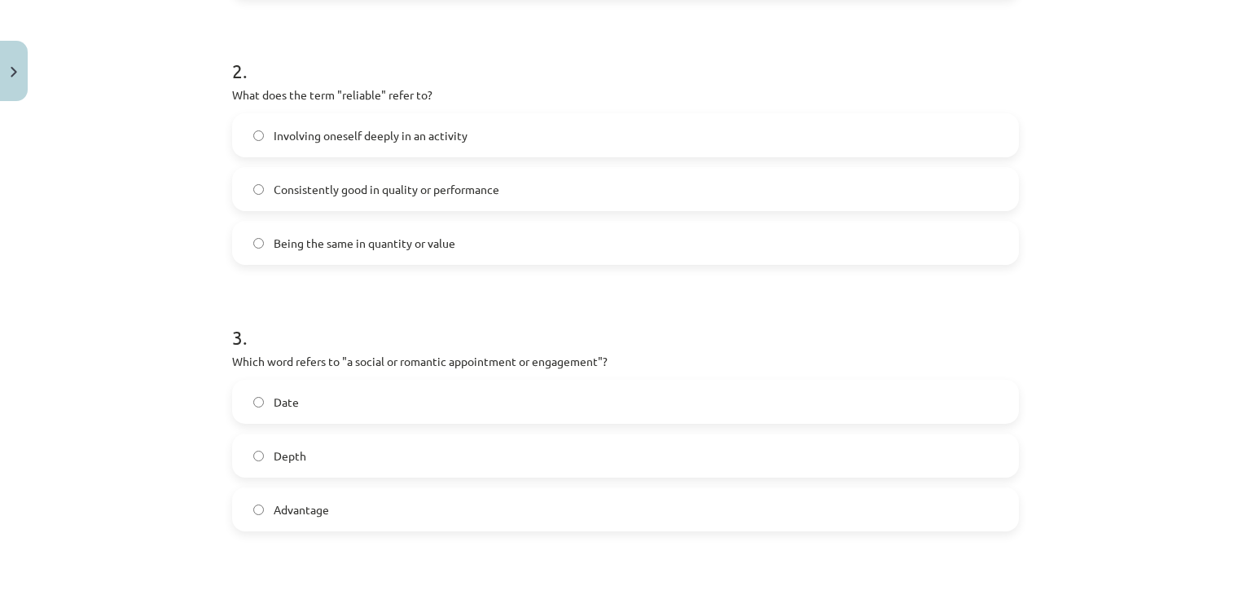
scroll to position [622, 0]
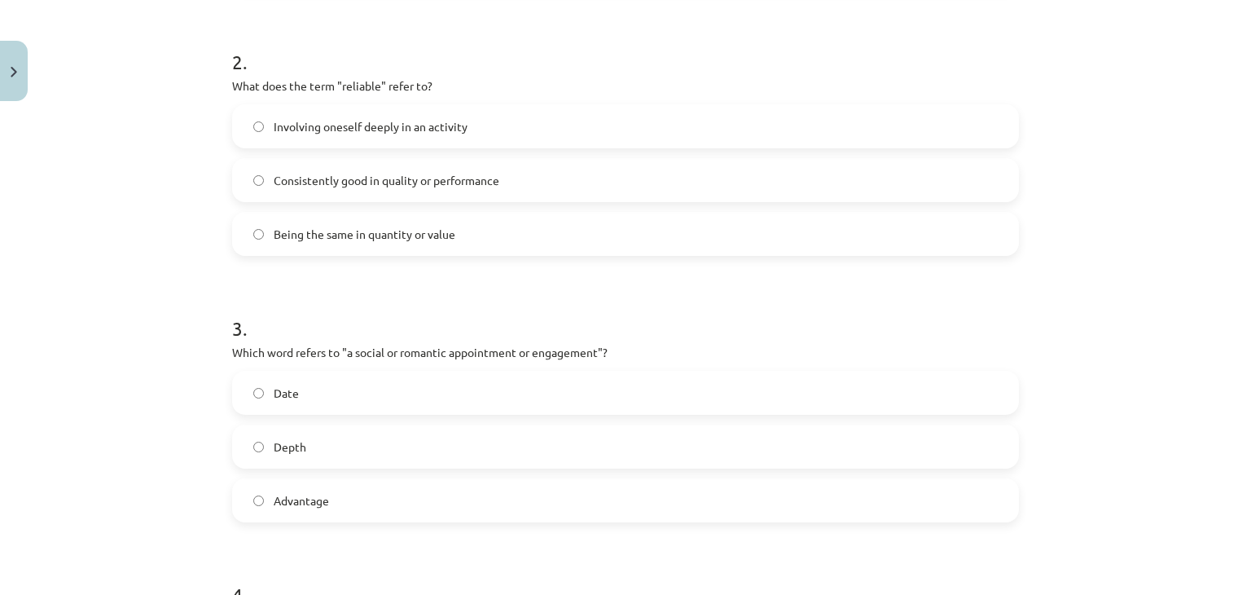
click at [573, 393] on label "Date" at bounding box center [626, 392] width 784 height 41
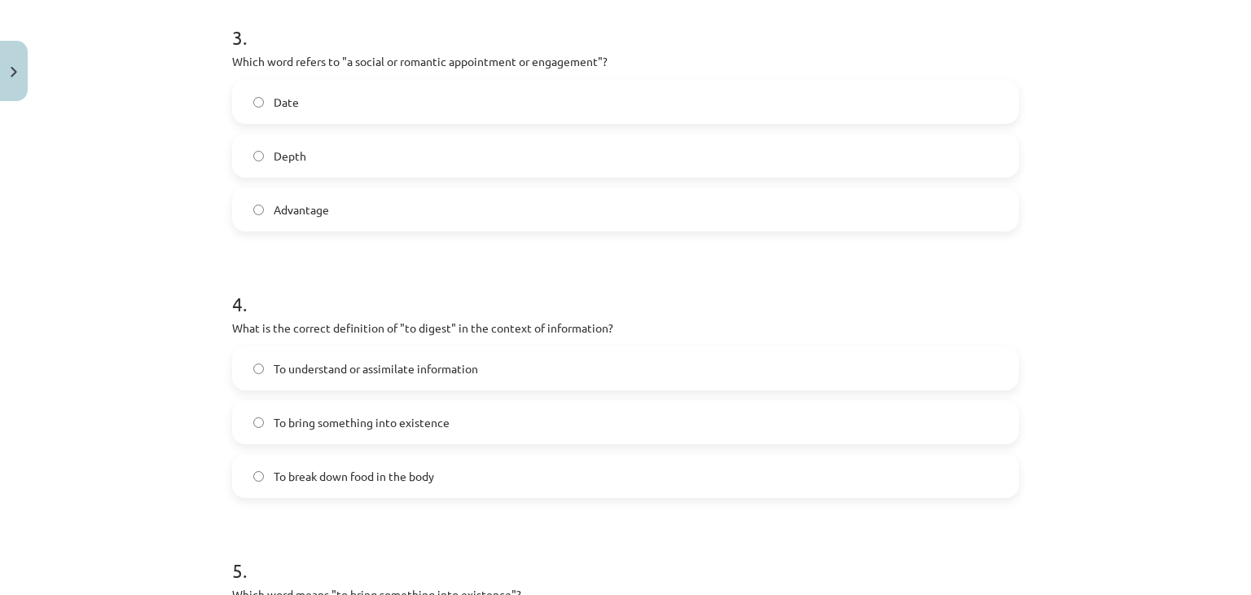
scroll to position [936, 0]
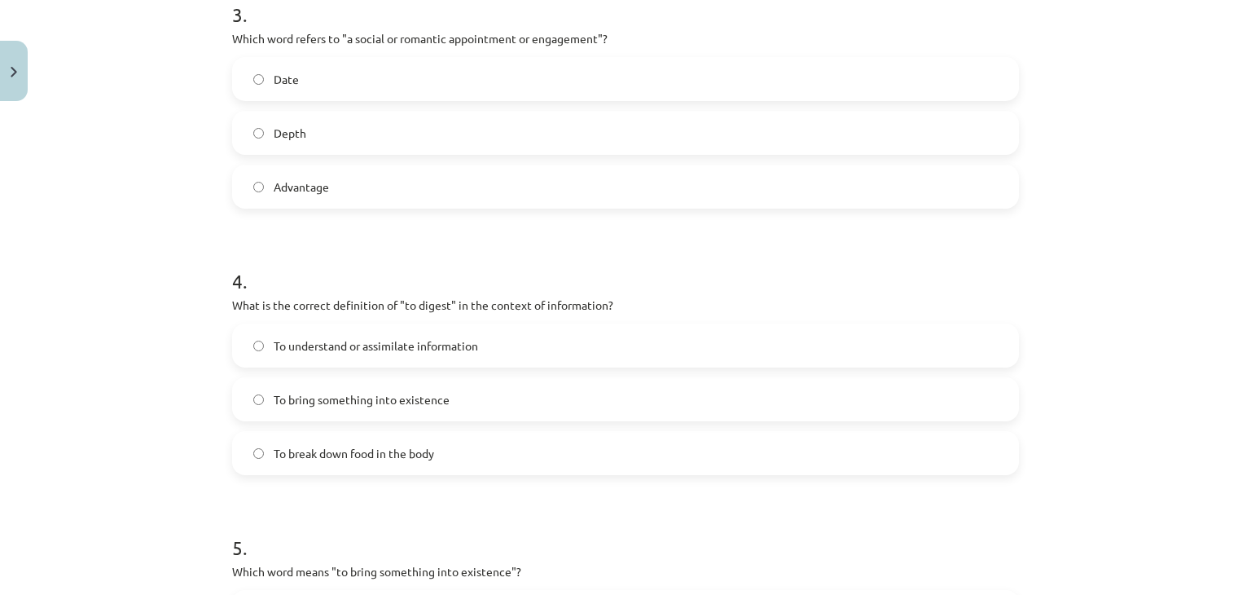
click at [635, 344] on label "To understand or assimilate information" at bounding box center [626, 345] width 784 height 41
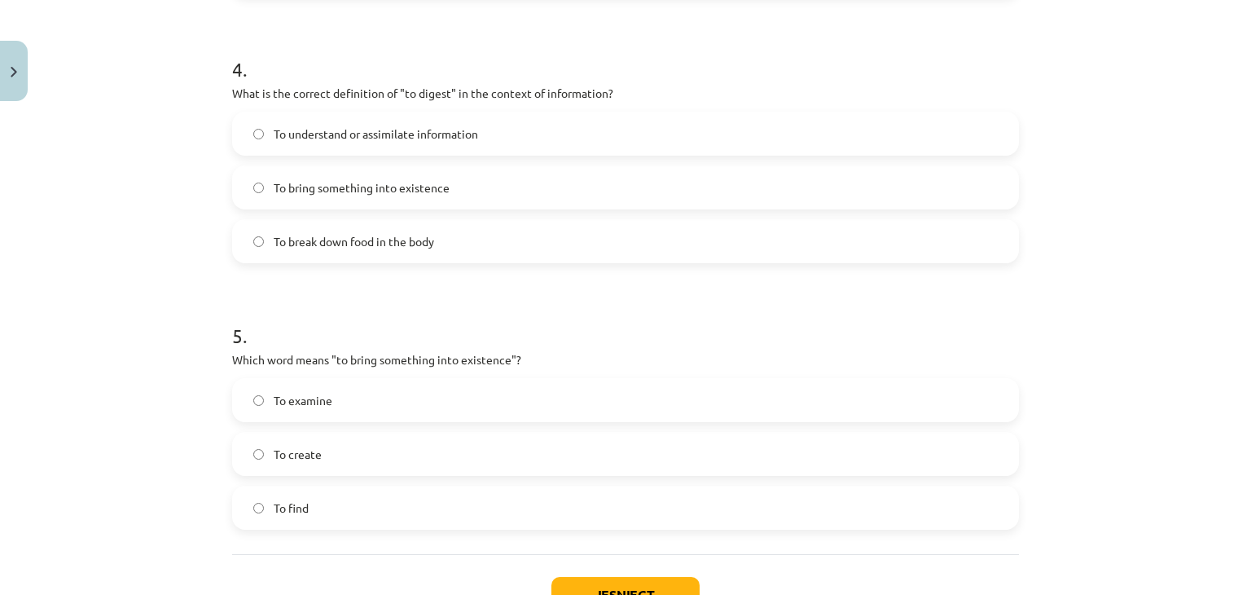
scroll to position [1176, 0]
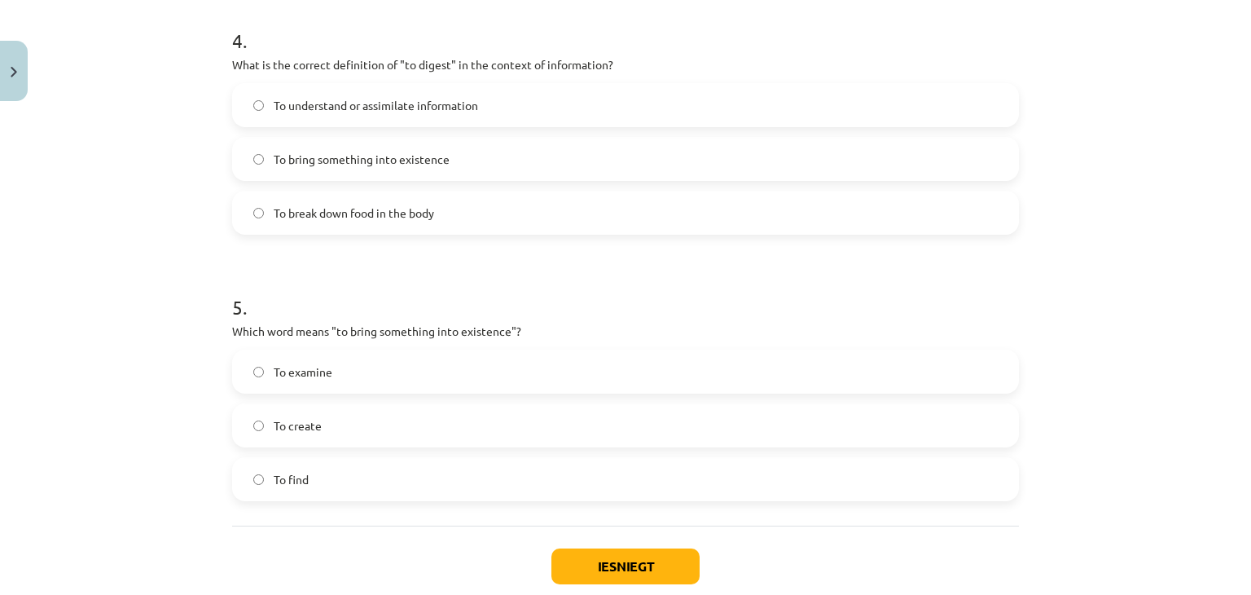
click at [593, 371] on label "To examine" at bounding box center [626, 371] width 784 height 41
click at [567, 418] on label "To create" at bounding box center [626, 425] width 784 height 41
click at [573, 560] on button "Iesniegt" at bounding box center [625, 566] width 148 height 36
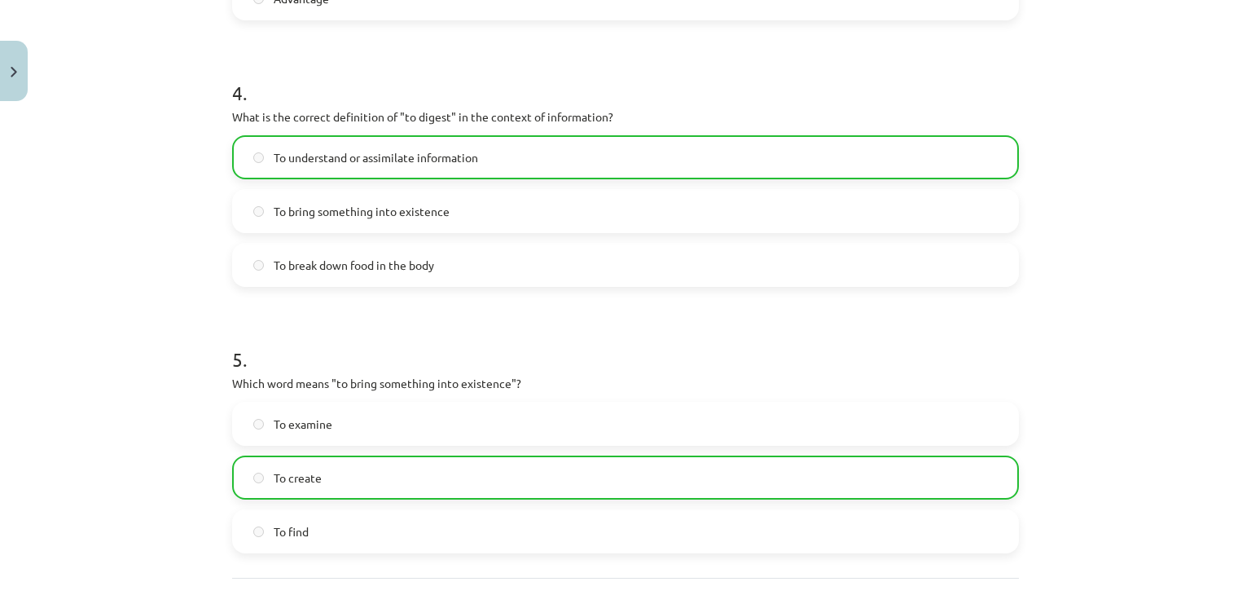
scroll to position [1323, 0]
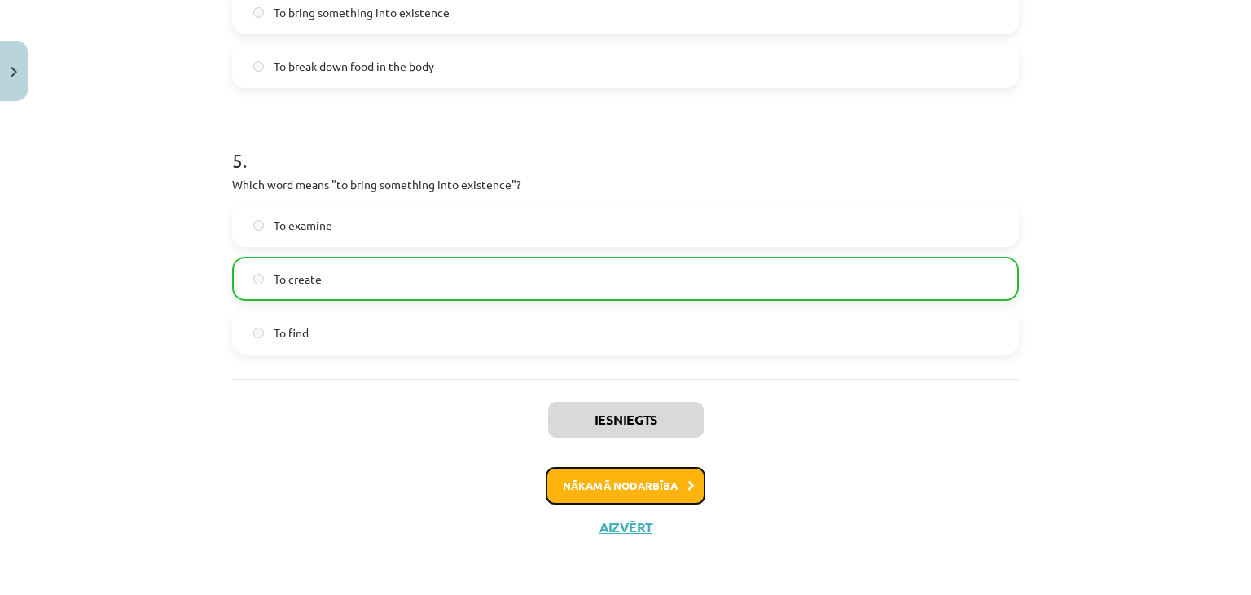
click at [615, 483] on button "Nākamā nodarbība" at bounding box center [626, 485] width 160 height 37
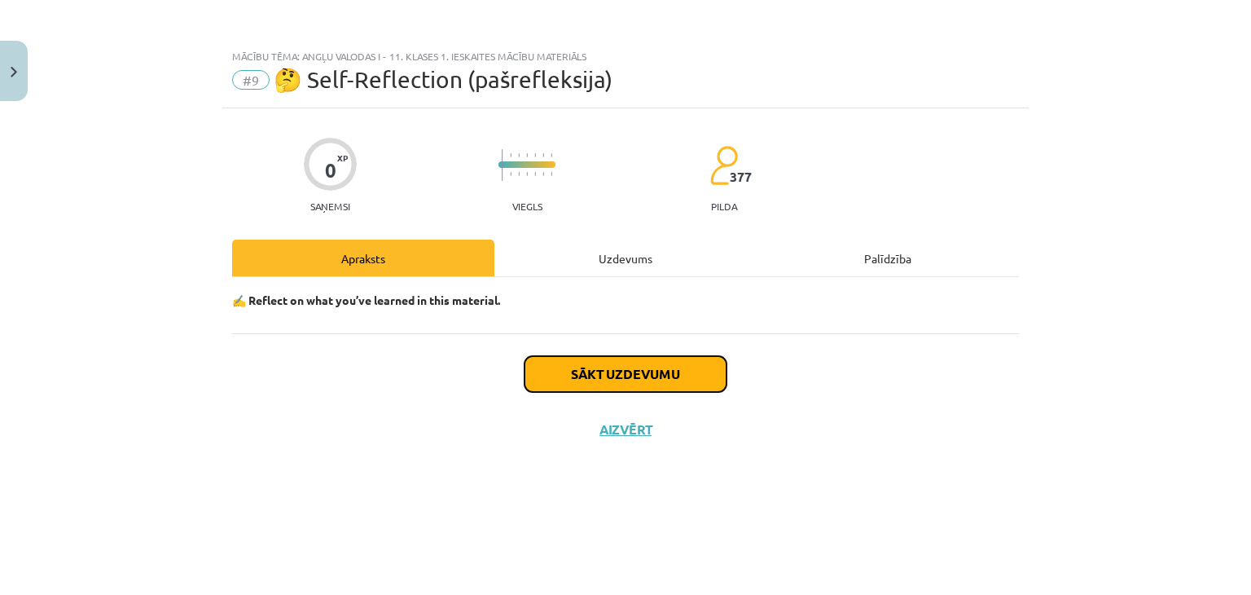
click at [634, 387] on button "Sākt uzdevumu" at bounding box center [626, 374] width 202 height 36
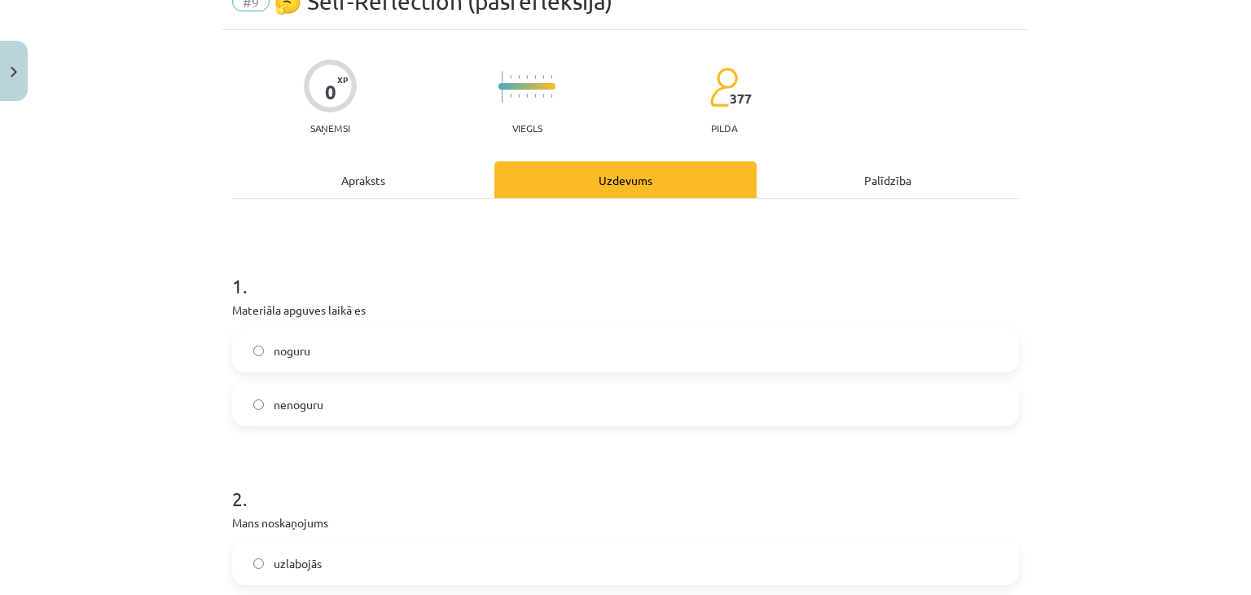
scroll to position [85, 0]
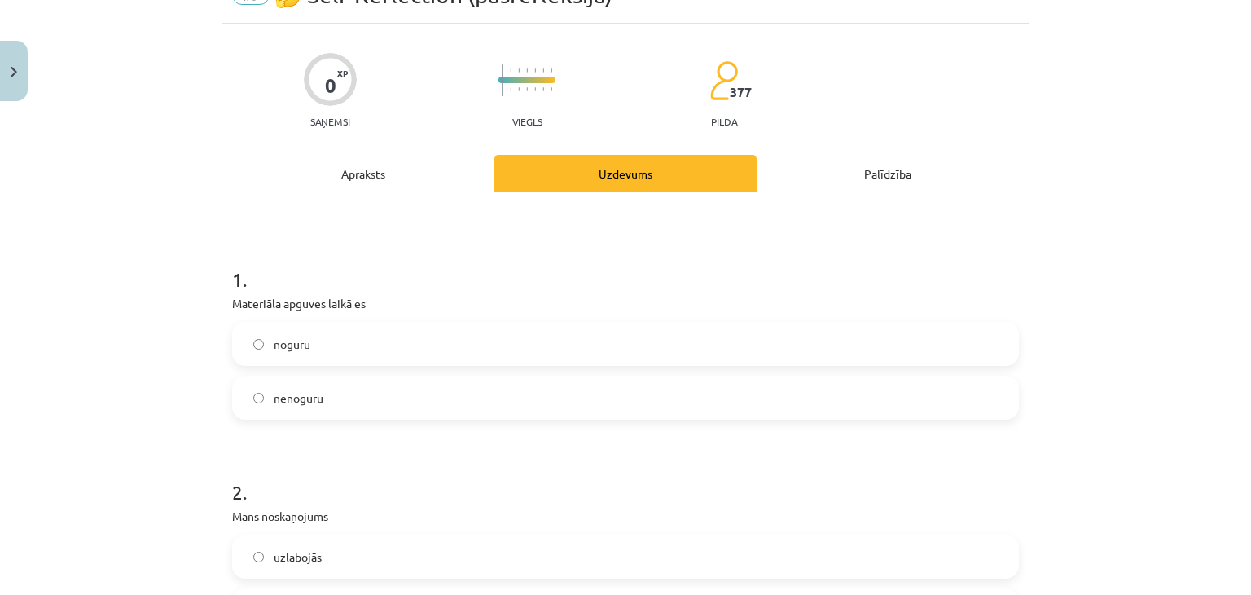
click at [506, 393] on label "nenoguru" at bounding box center [626, 397] width 784 height 41
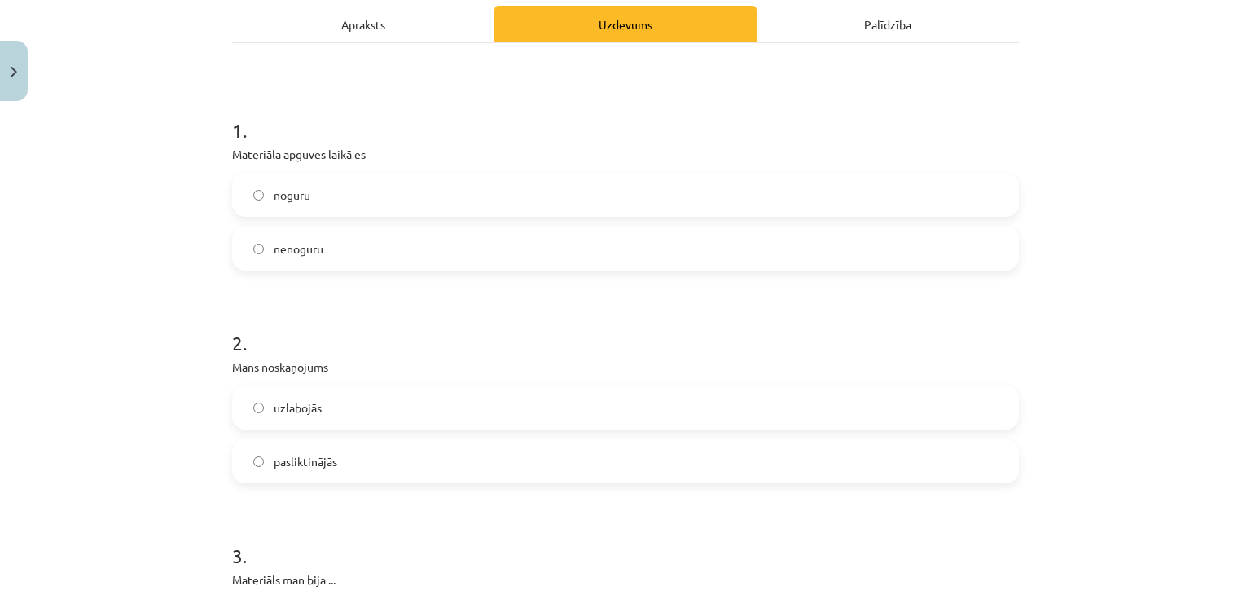
scroll to position [240, 0]
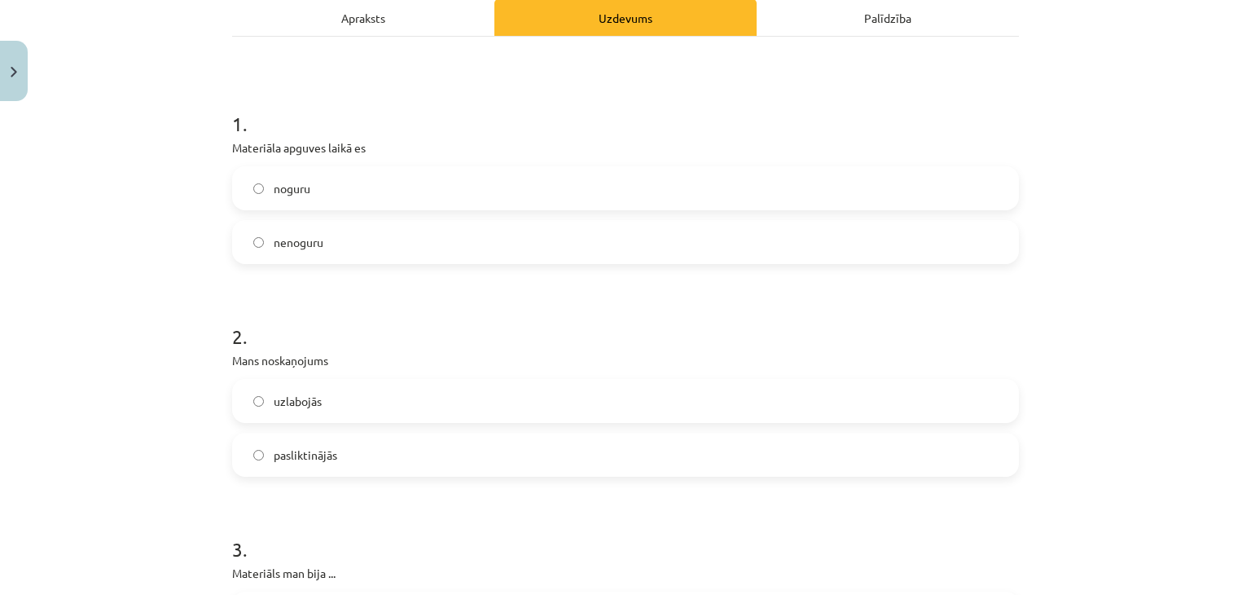
click at [477, 408] on label "uzlabojās" at bounding box center [626, 400] width 784 height 41
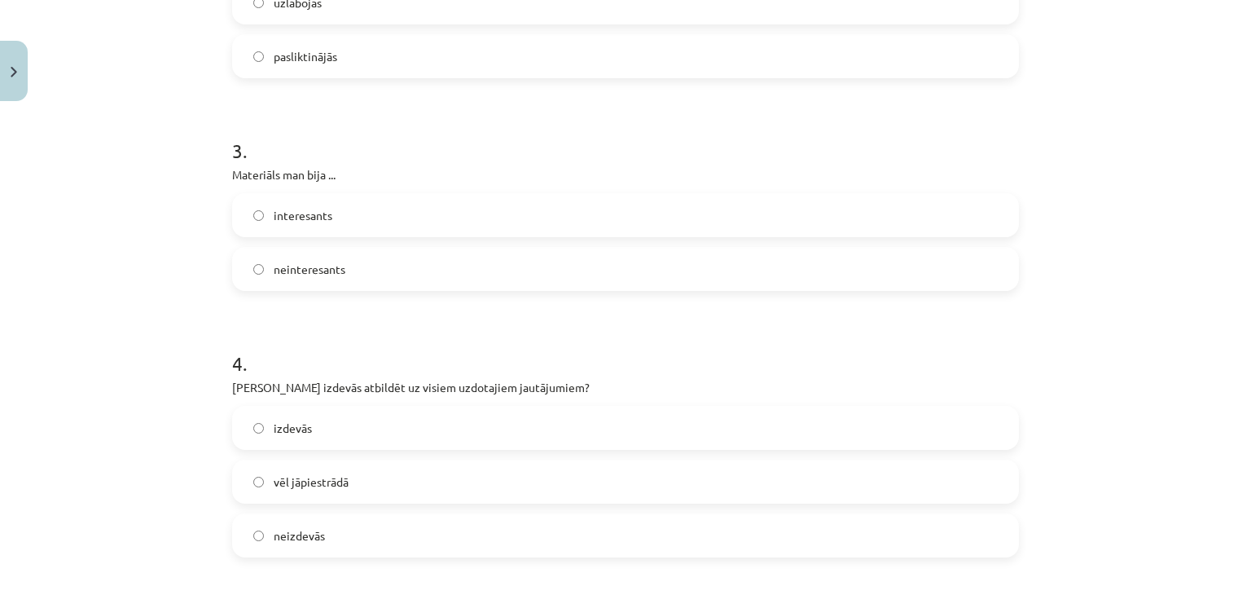
scroll to position [645, 0]
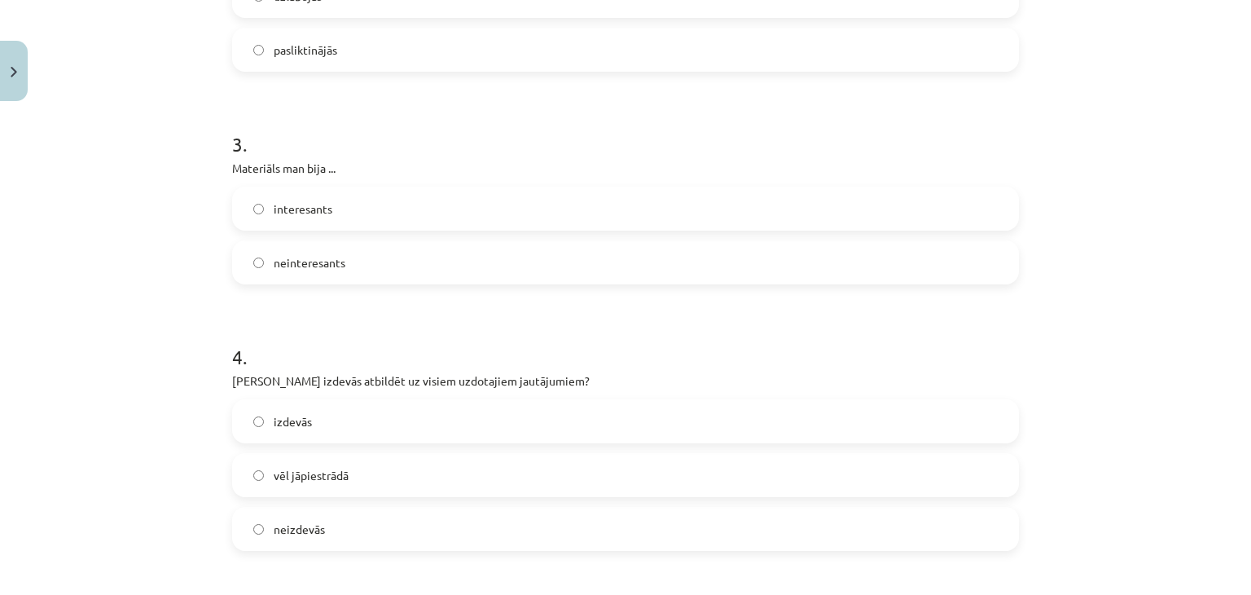
click at [474, 216] on label "interesants" at bounding box center [626, 208] width 784 height 41
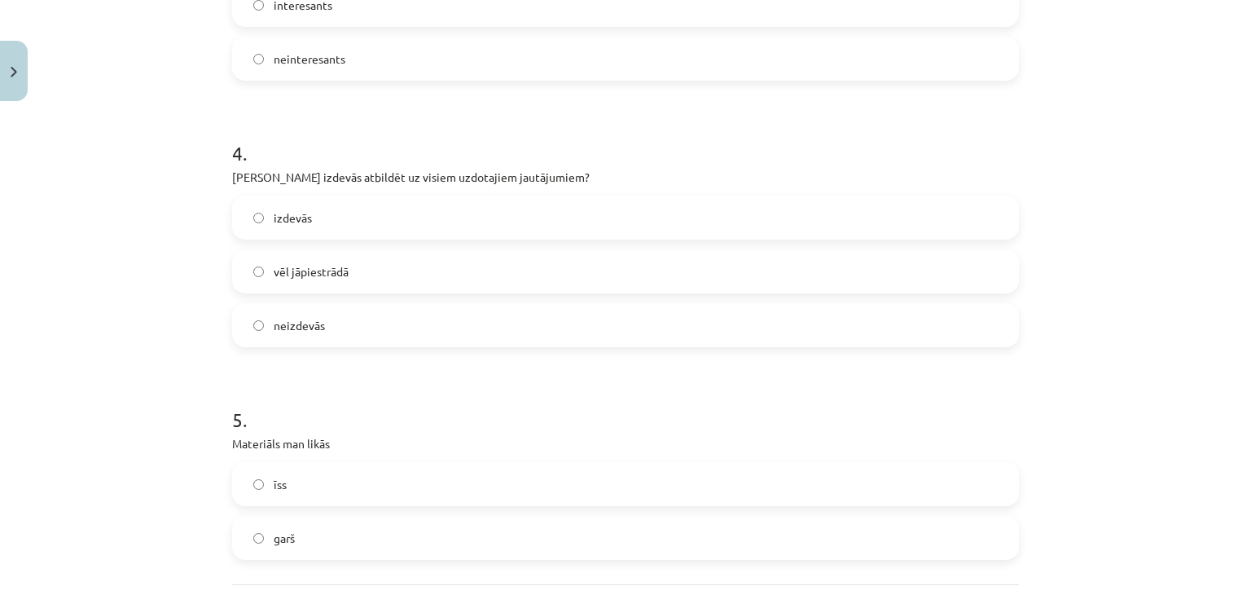
scroll to position [863, 0]
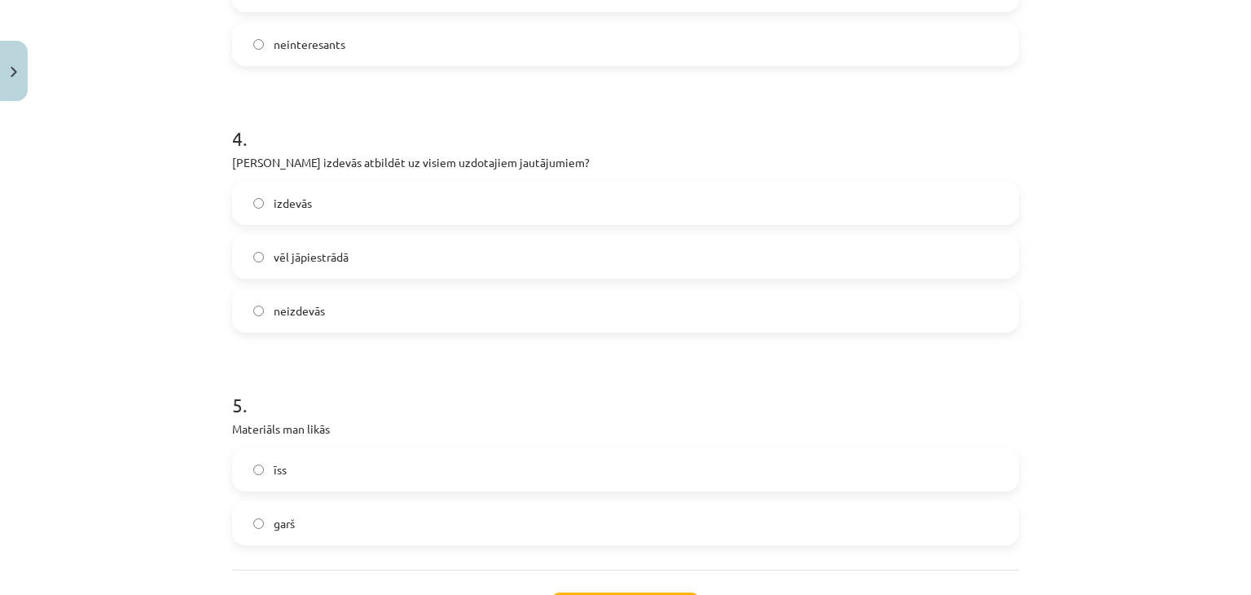
click at [454, 266] on label "vēl jāpiestrādā" at bounding box center [626, 256] width 784 height 41
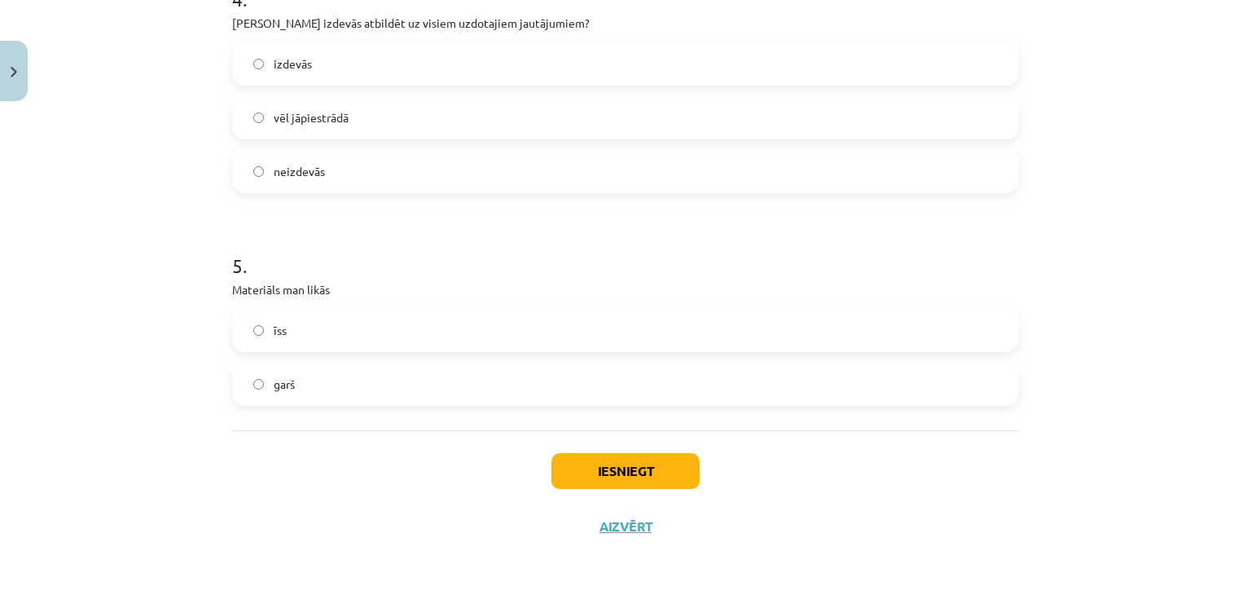
click at [404, 384] on label "garš" at bounding box center [626, 383] width 784 height 41
drag, startPoint x: 579, startPoint y: 447, endPoint x: 573, endPoint y: 468, distance: 21.4
click at [573, 468] on div "Iesniegt Aizvērt" at bounding box center [625, 487] width 787 height 114
click at [573, 468] on button "Iesniegt" at bounding box center [625, 471] width 148 height 36
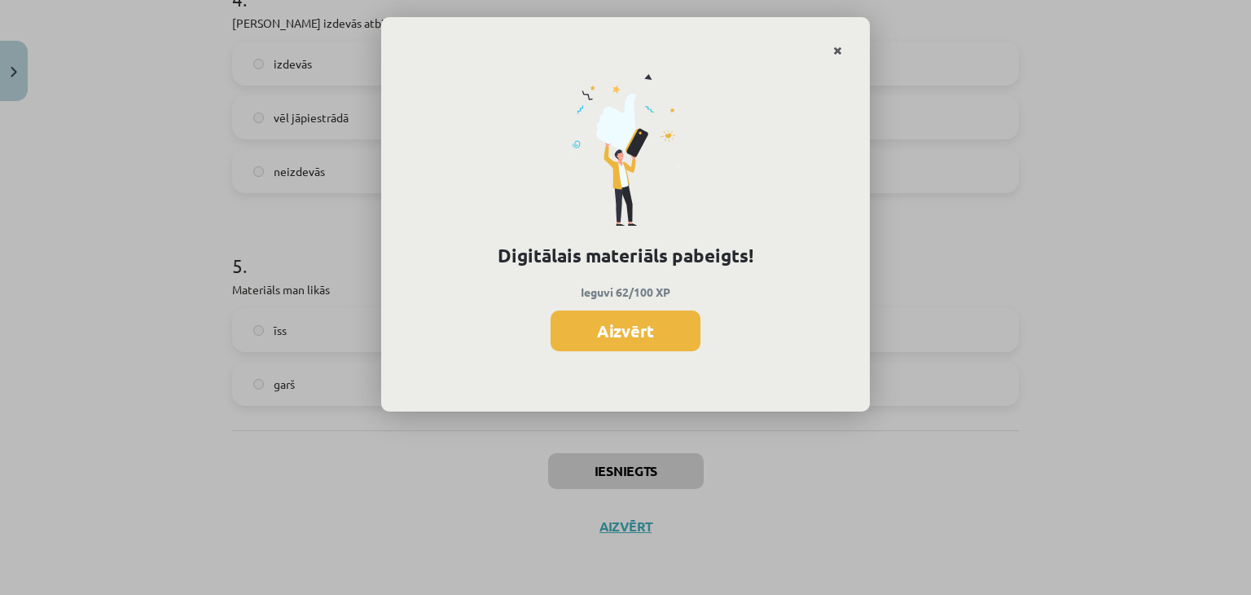
click at [837, 52] on icon "Close" at bounding box center [837, 51] width 9 height 11
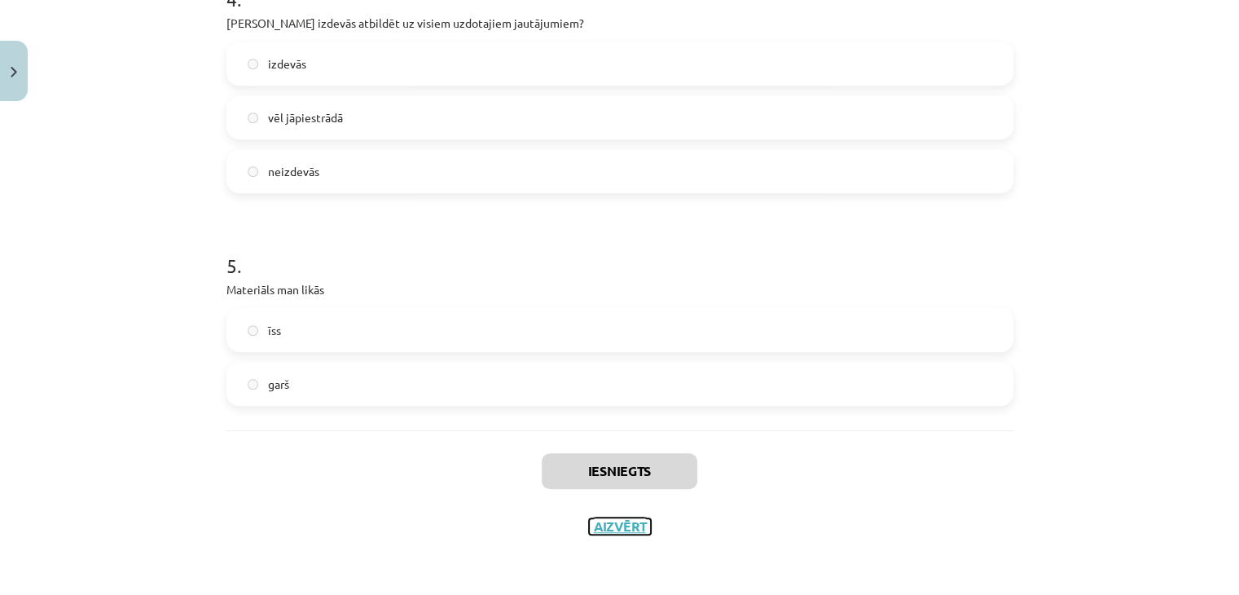
click at [621, 522] on button "Aizvērt" at bounding box center [620, 526] width 62 height 16
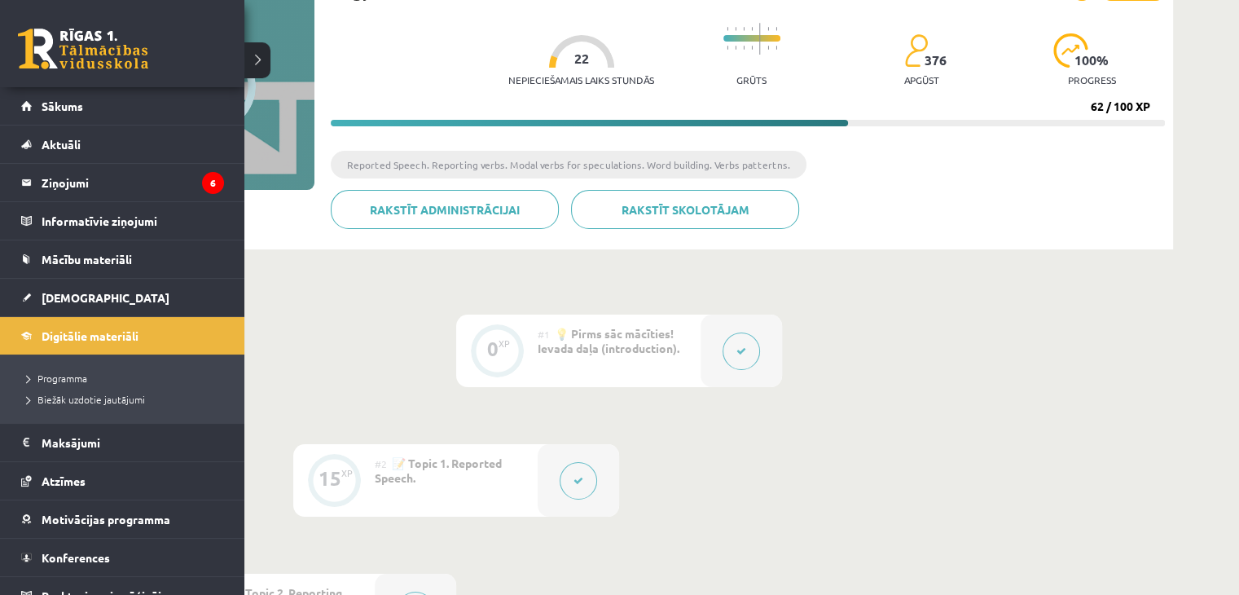
click at [33, 295] on link "[DEMOGRAPHIC_DATA]" at bounding box center [122, 297] width 203 height 37
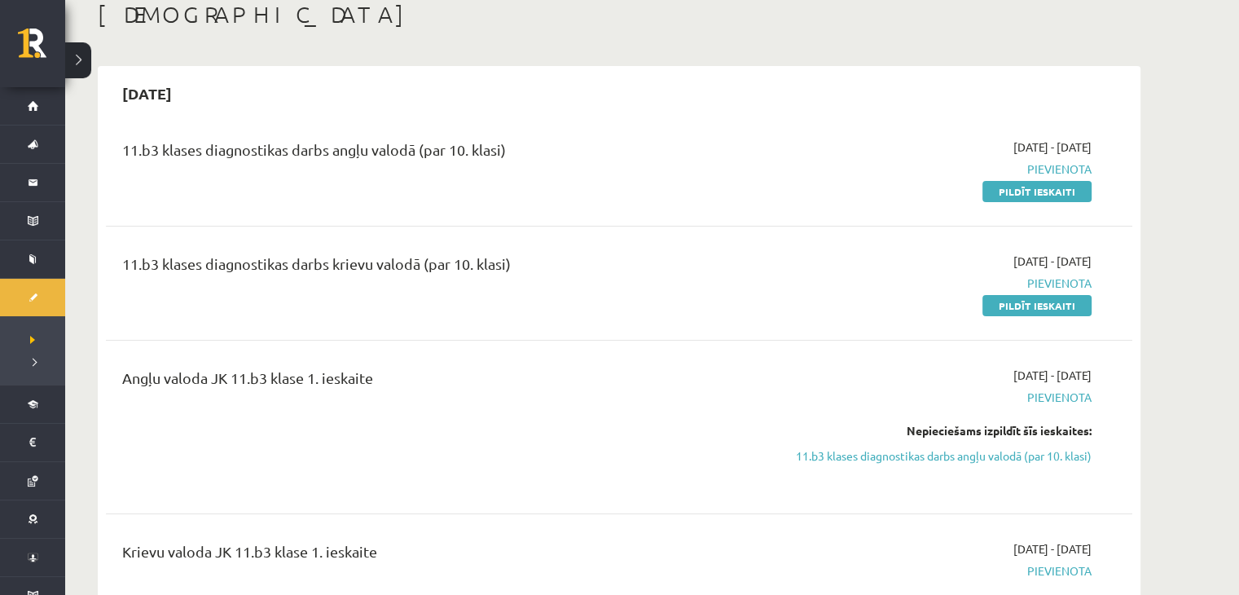
scroll to position [90, 0]
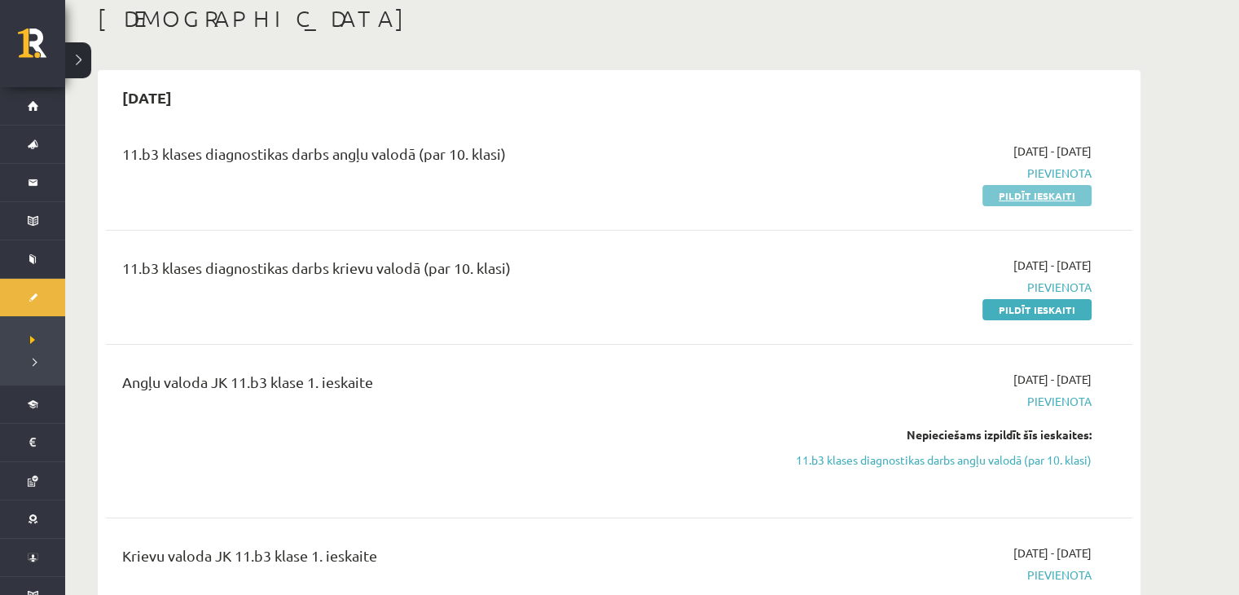
click at [1002, 194] on link "Pildīt ieskaiti" at bounding box center [1036, 195] width 109 height 21
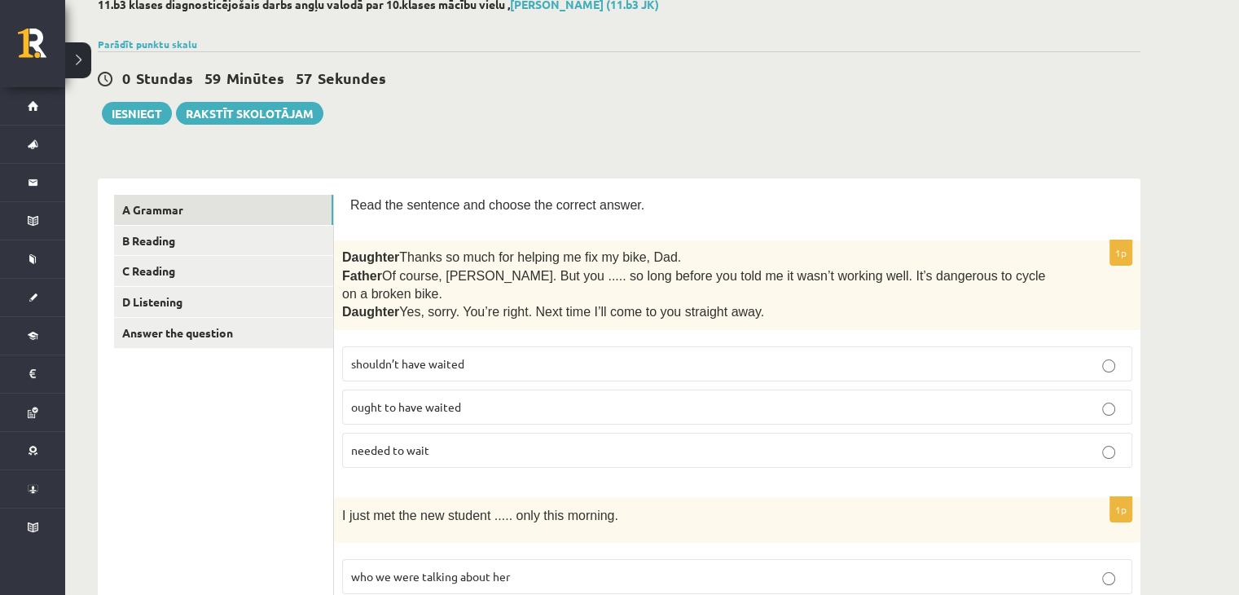
scroll to position [98, 0]
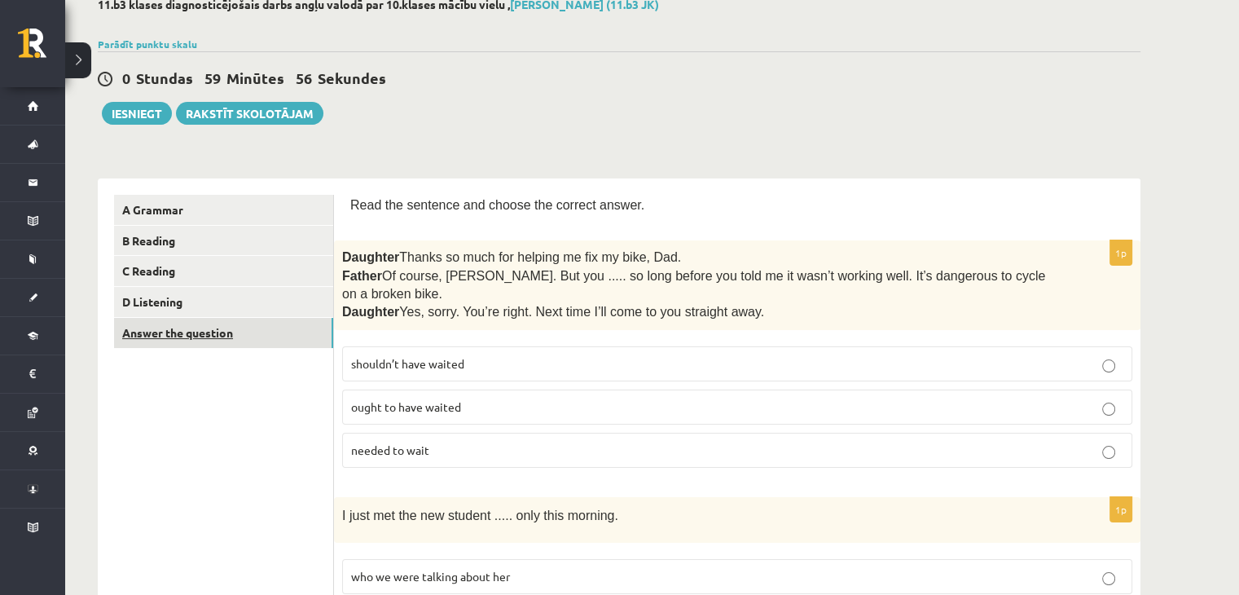
click at [219, 333] on link "Answer the question" at bounding box center [223, 333] width 219 height 30
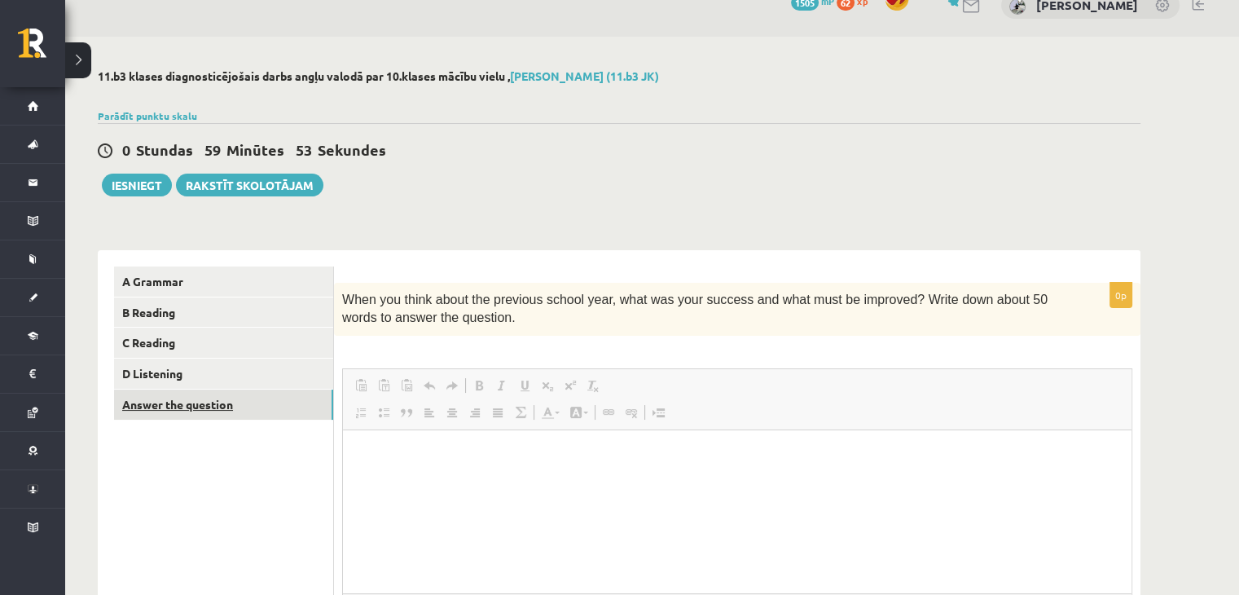
scroll to position [0, 0]
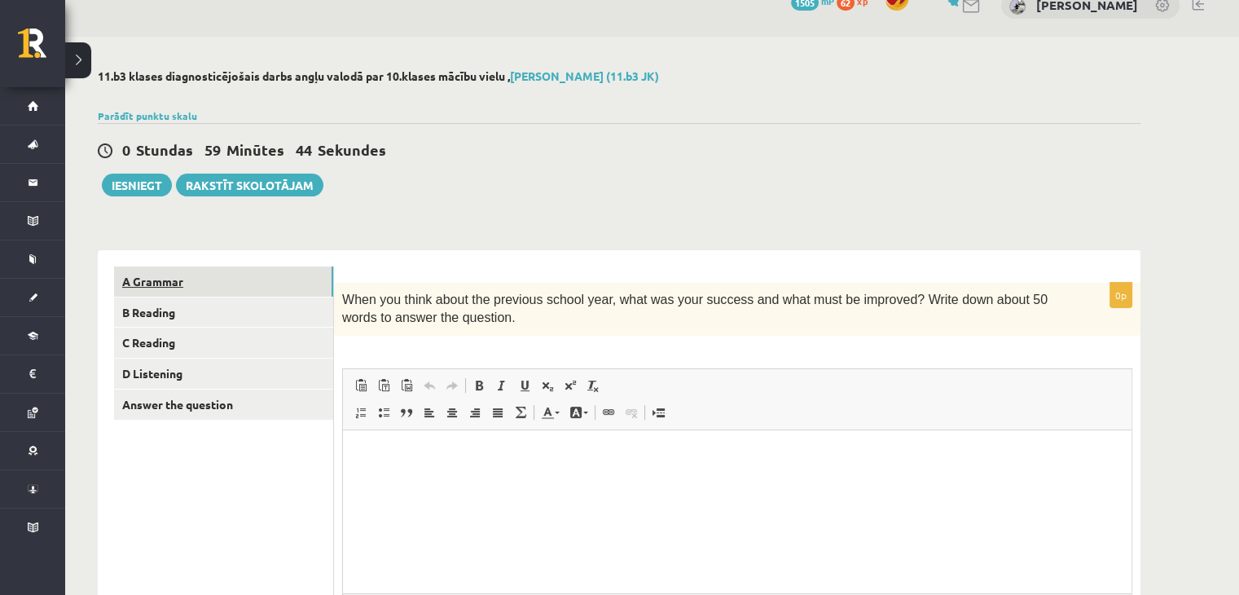
click at [153, 285] on link "A Grammar" at bounding box center [223, 281] width 219 height 30
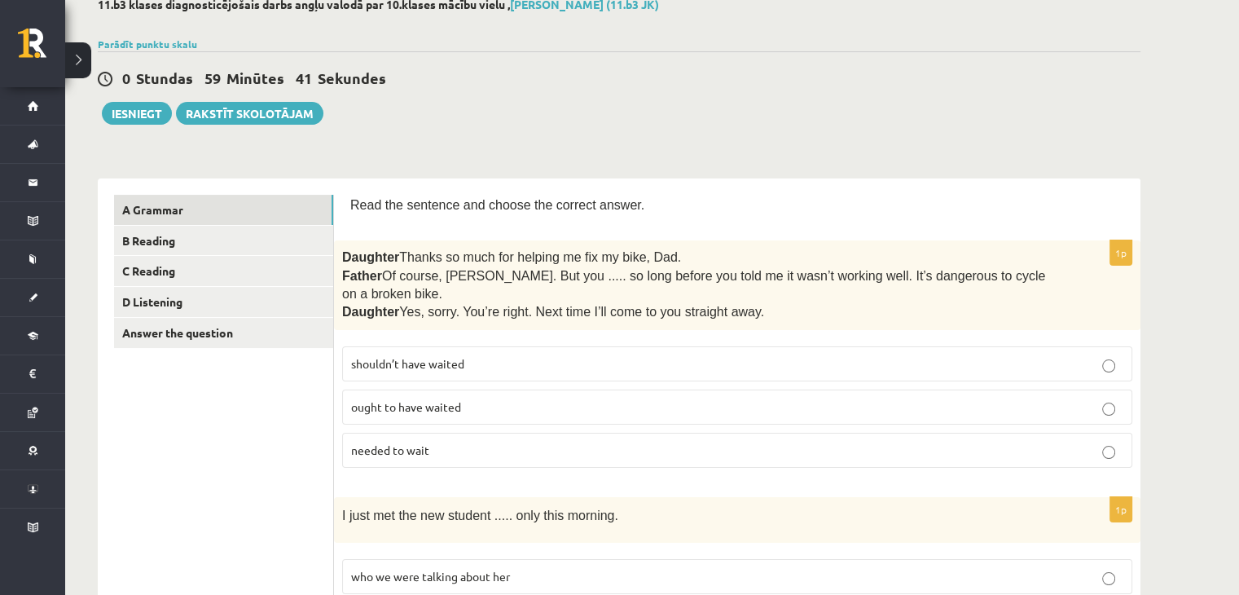
scroll to position [101, 0]
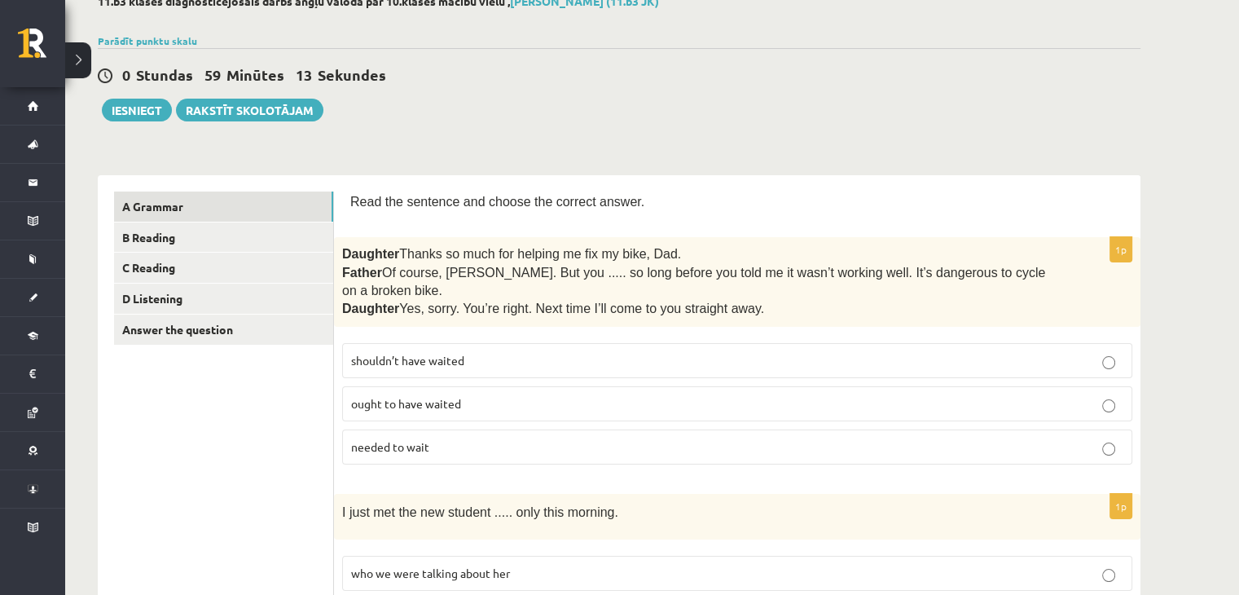
click at [609, 352] on p "shouldn’t have waited" at bounding box center [737, 360] width 772 height 17
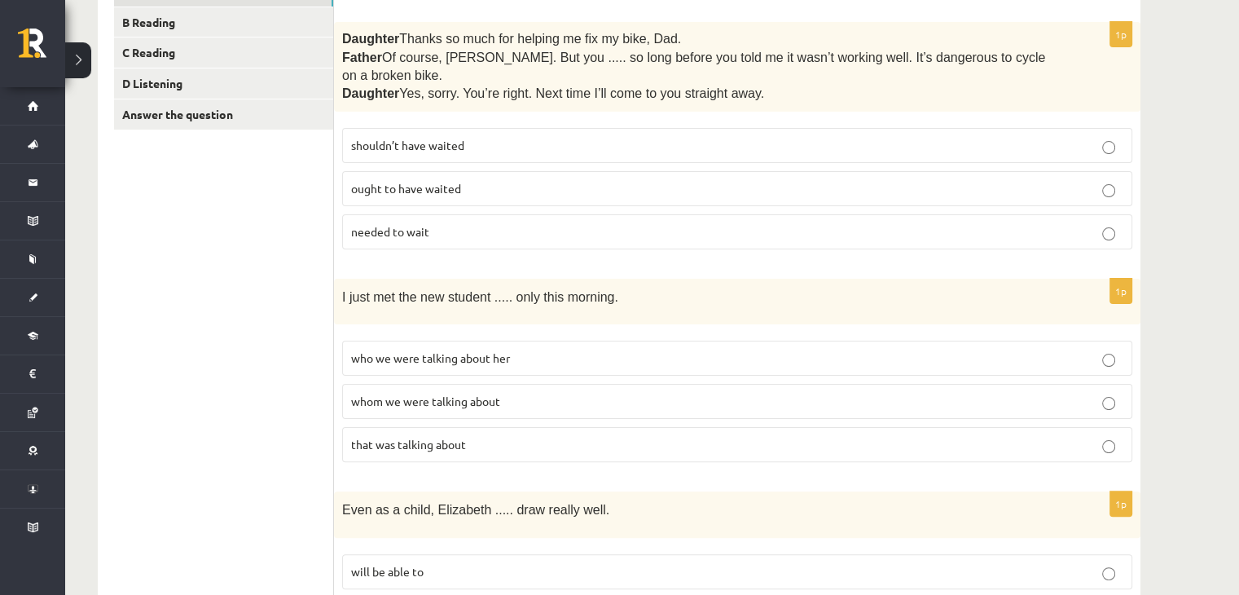
scroll to position [318, 0]
click at [621, 391] on p "whom we were talking about" at bounding box center [737, 399] width 772 height 17
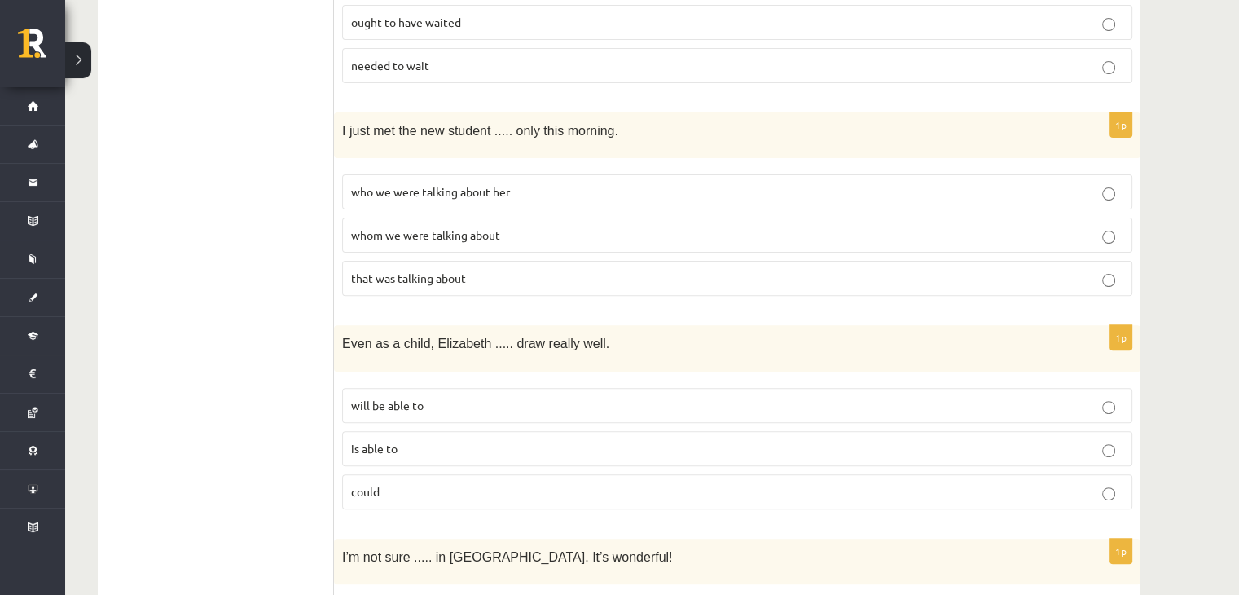
scroll to position [489, 0]
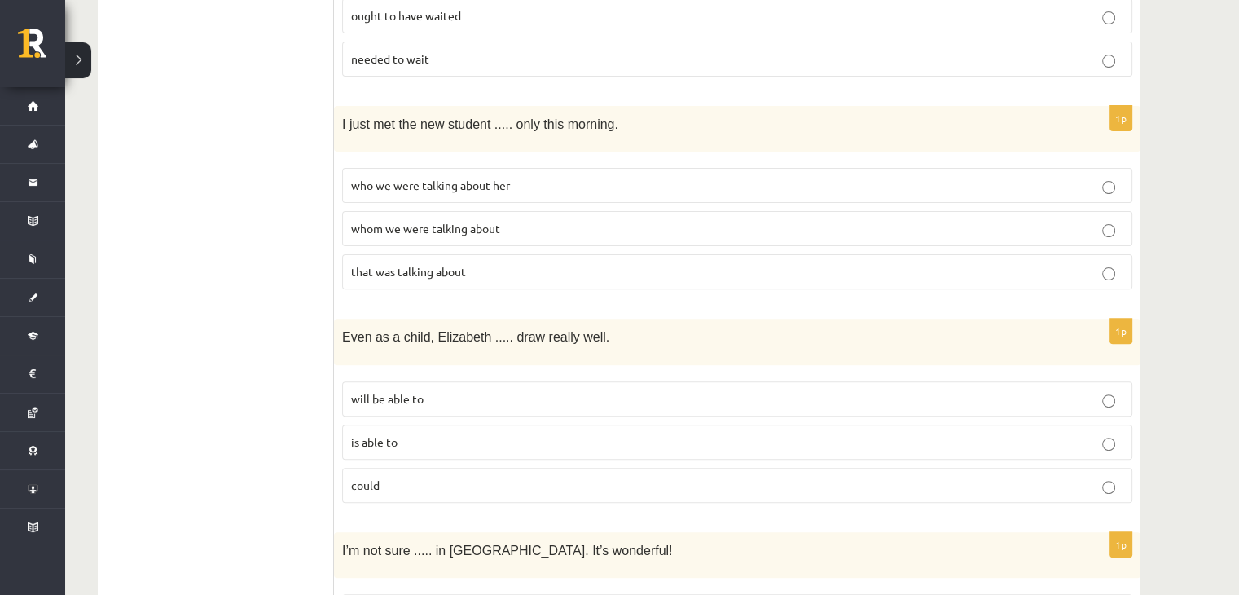
click at [562, 433] on p "is able to" at bounding box center [737, 441] width 772 height 17
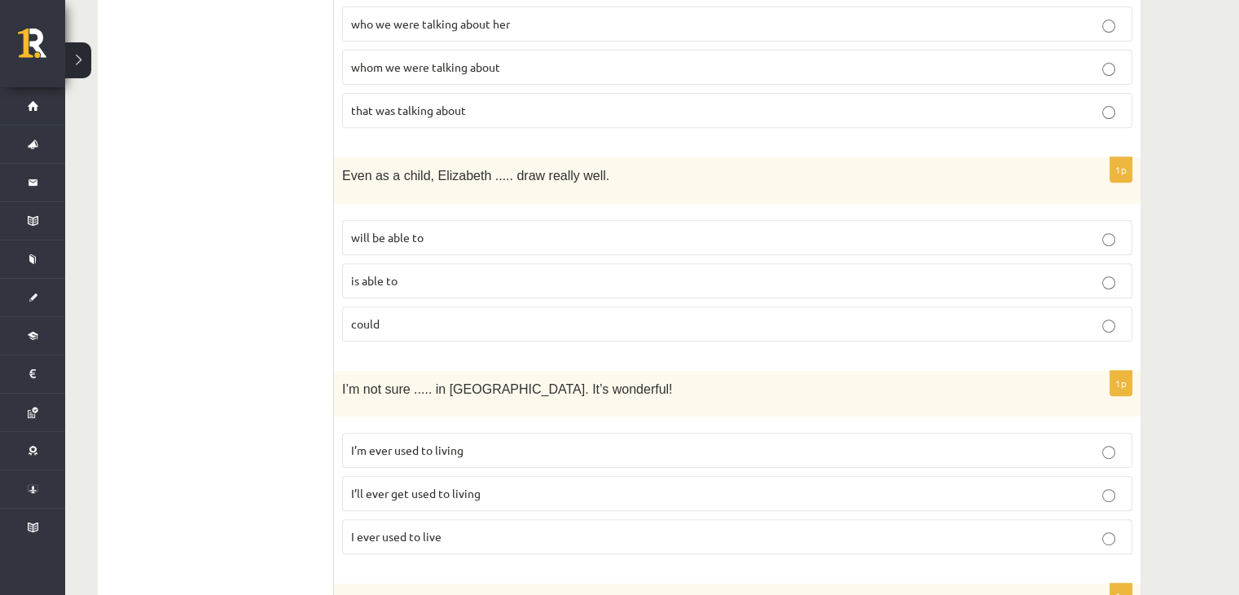
scroll to position [651, 0]
click at [542, 484] on p "I’ll ever get used to living" at bounding box center [737, 492] width 772 height 17
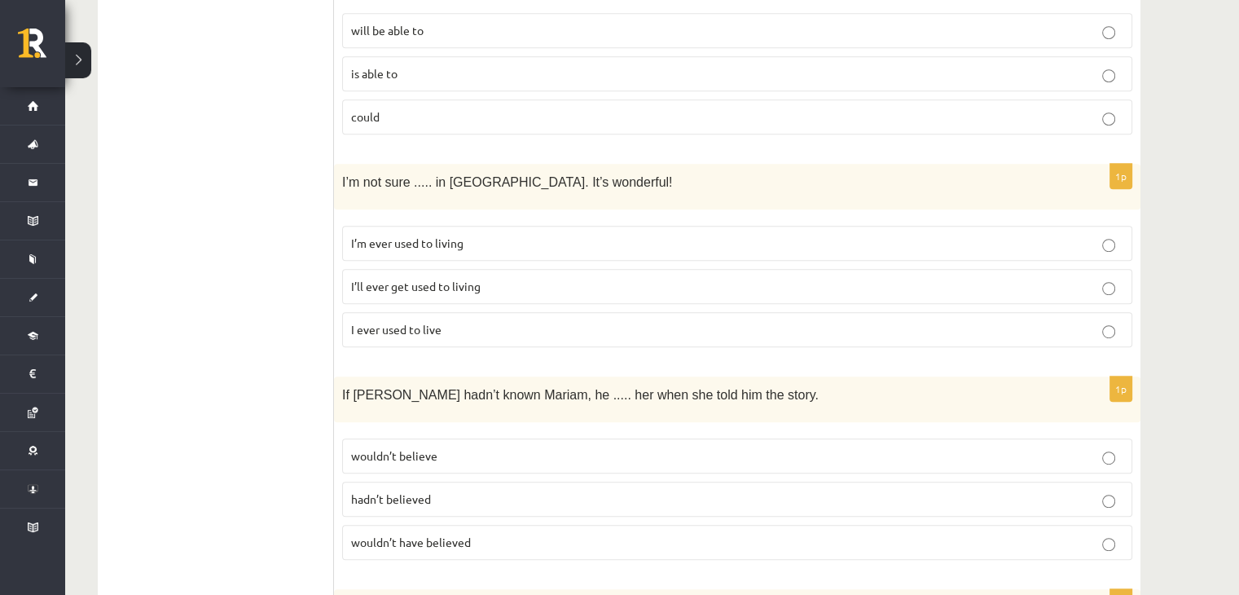
scroll to position [863, 0]
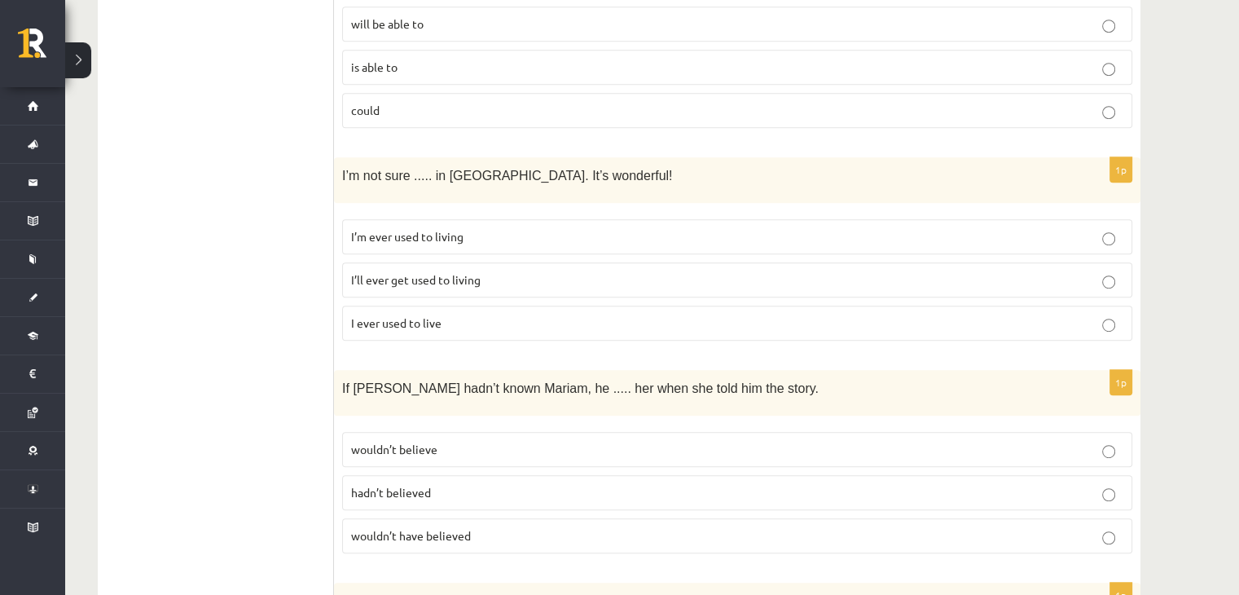
click at [470, 441] on p "wouldn’t believe" at bounding box center [737, 449] width 772 height 17
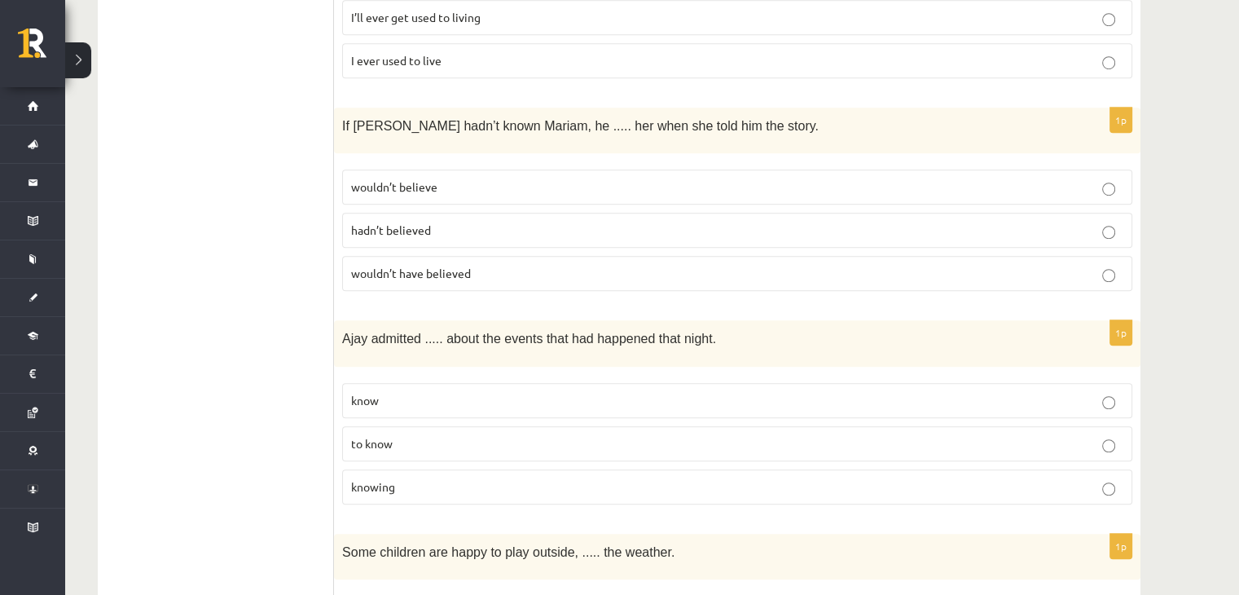
scroll to position [1126, 0]
click at [470, 425] on label "to know" at bounding box center [737, 442] width 790 height 35
click at [434, 477] on p "knowing" at bounding box center [737, 485] width 772 height 17
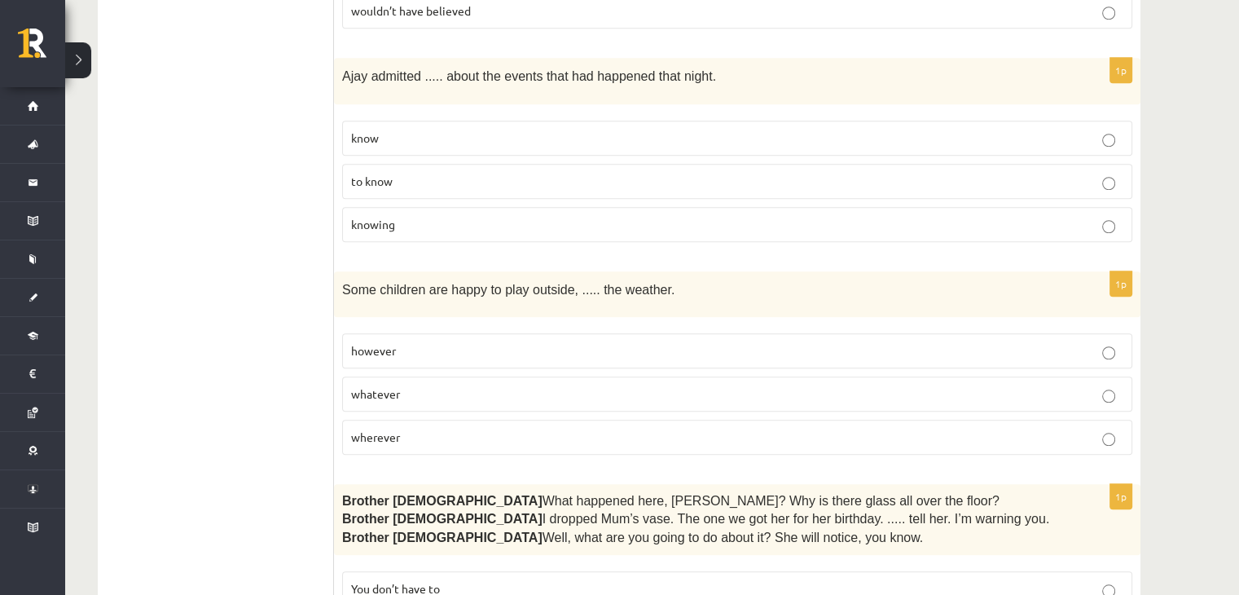
scroll to position [1391, 0]
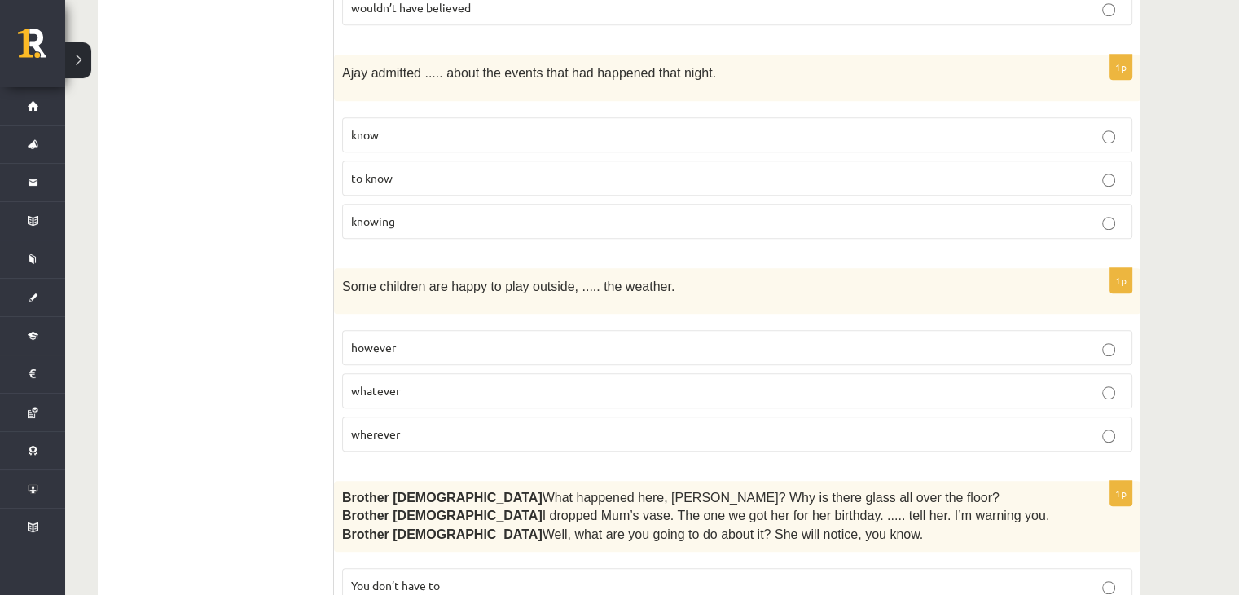
click at [461, 382] on p "whatever" at bounding box center [737, 390] width 772 height 17
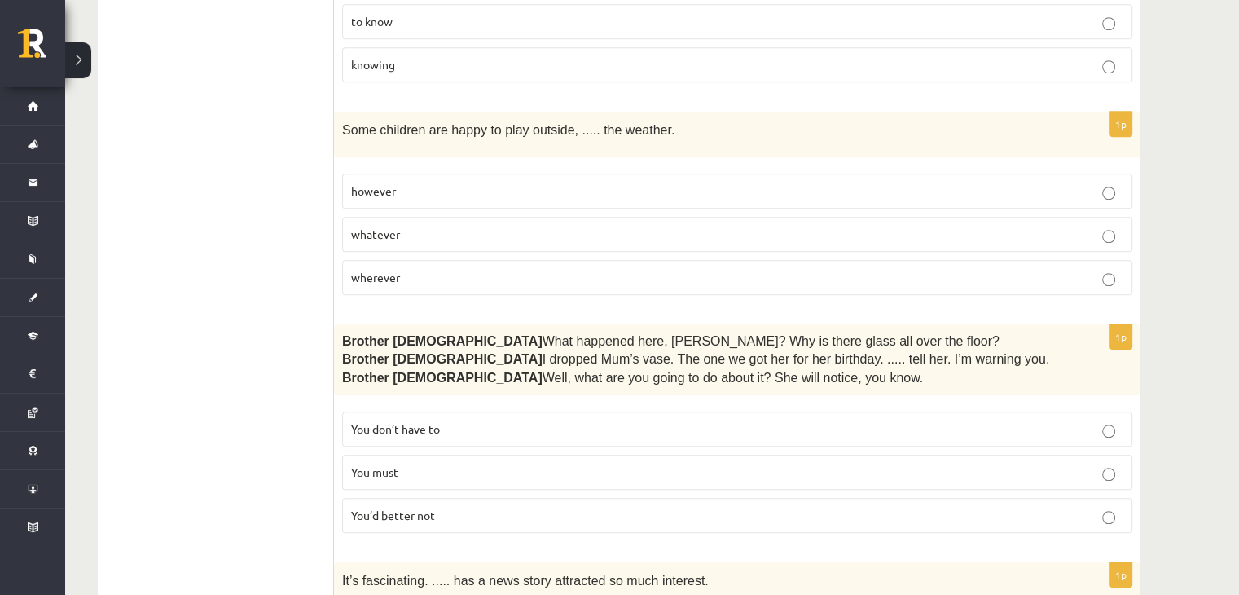
scroll to position [1551, 0]
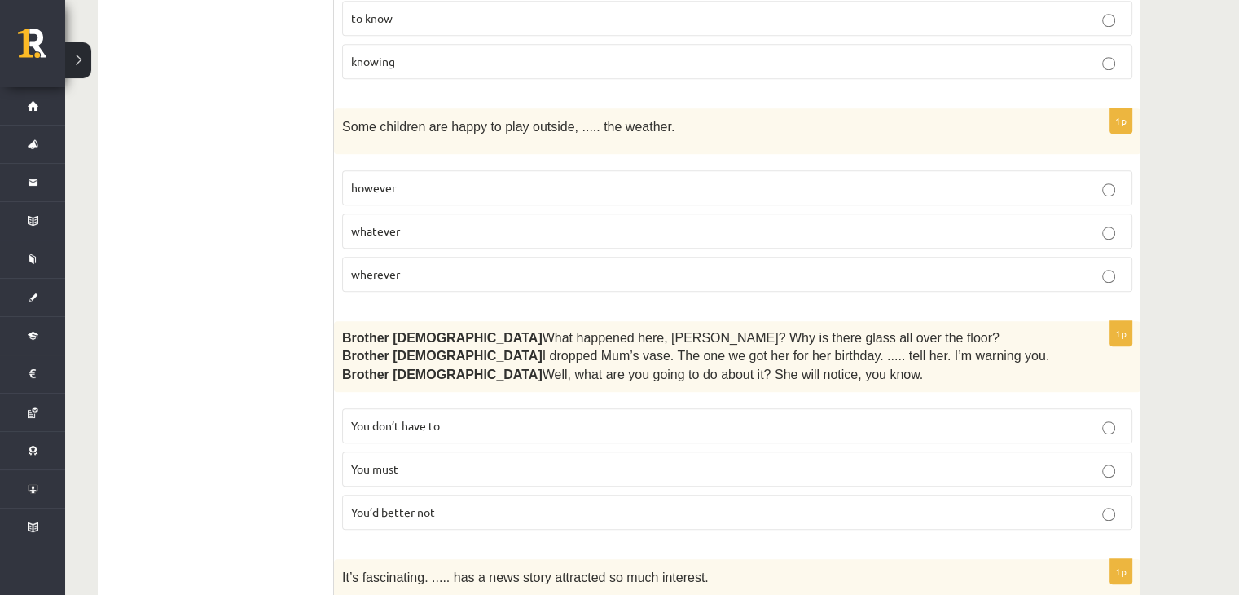
click at [414, 504] on span "You’d better not" at bounding box center [393, 511] width 84 height 15
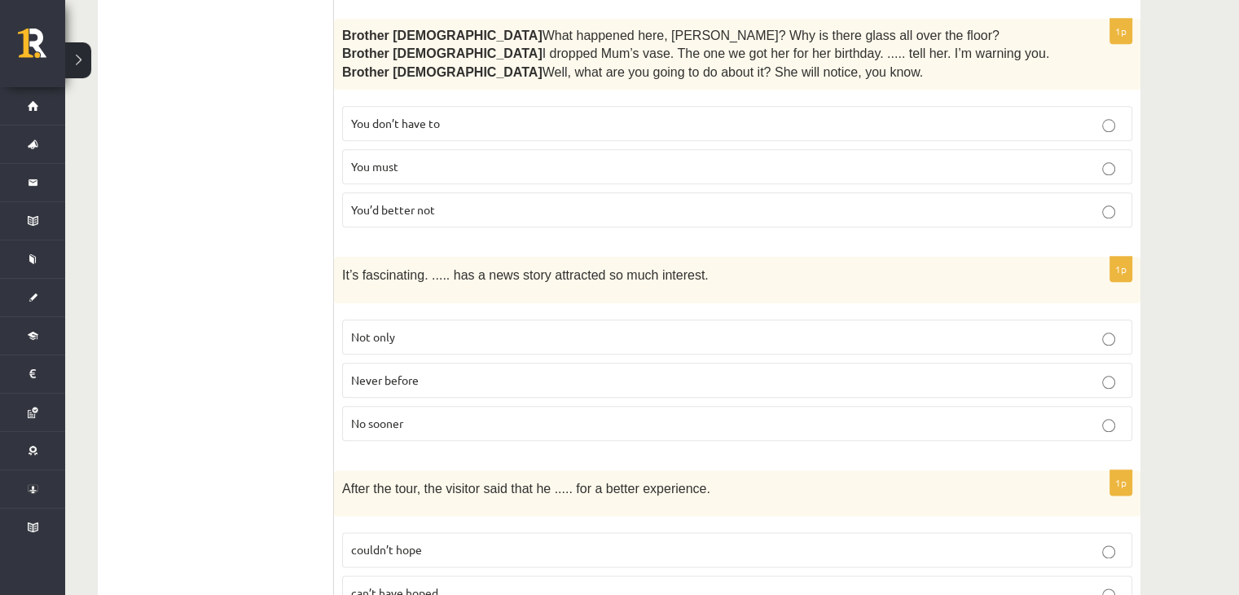
scroll to position [1854, 0]
click at [457, 371] on p "Never before" at bounding box center [737, 379] width 772 height 17
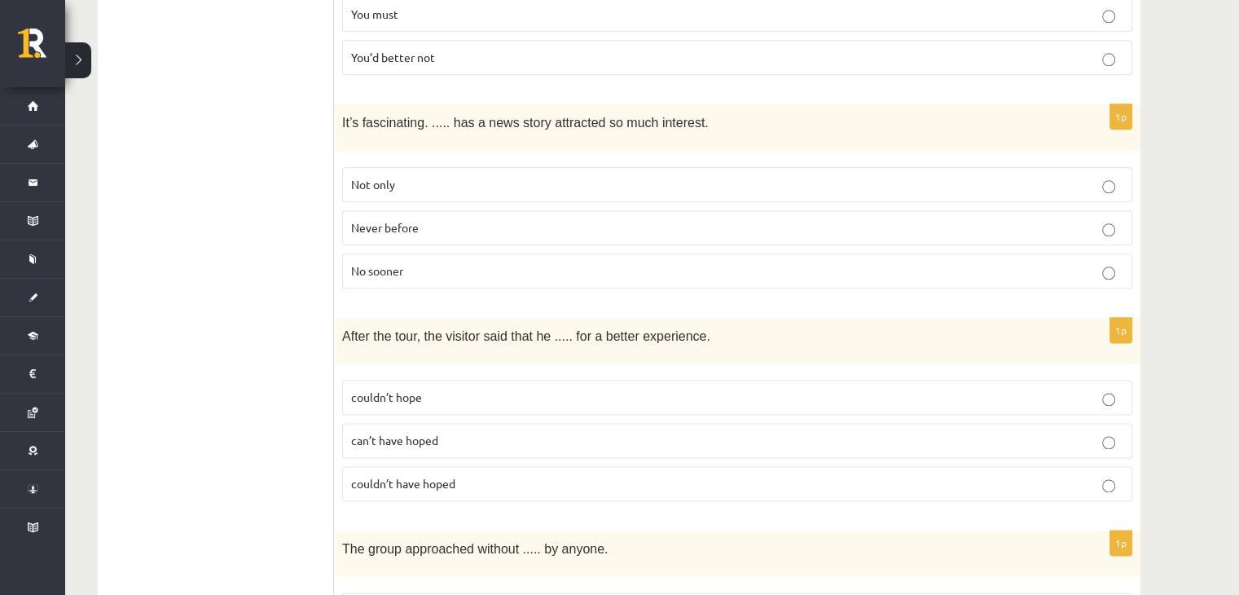
scroll to position [2007, 0]
click at [476, 473] on p "couldn’t have hoped" at bounding box center [737, 481] width 772 height 17
click at [446, 474] on span "couldn’t have hoped" at bounding box center [403, 481] width 104 height 15
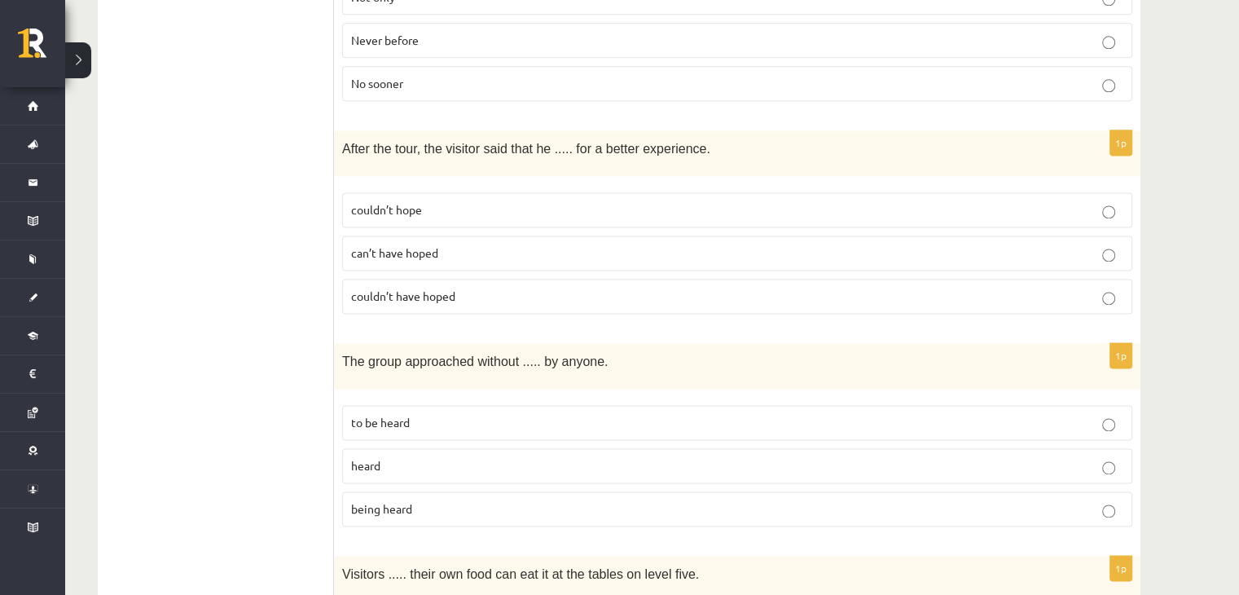
scroll to position [2202, 0]
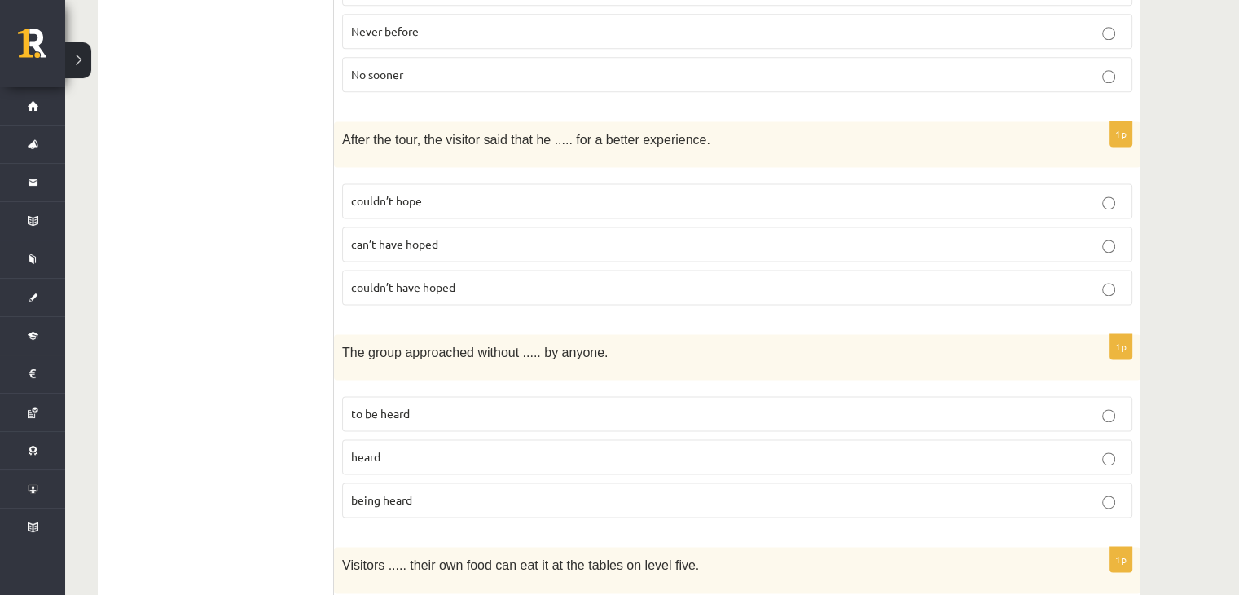
click at [444, 491] on p "being heard" at bounding box center [737, 499] width 772 height 17
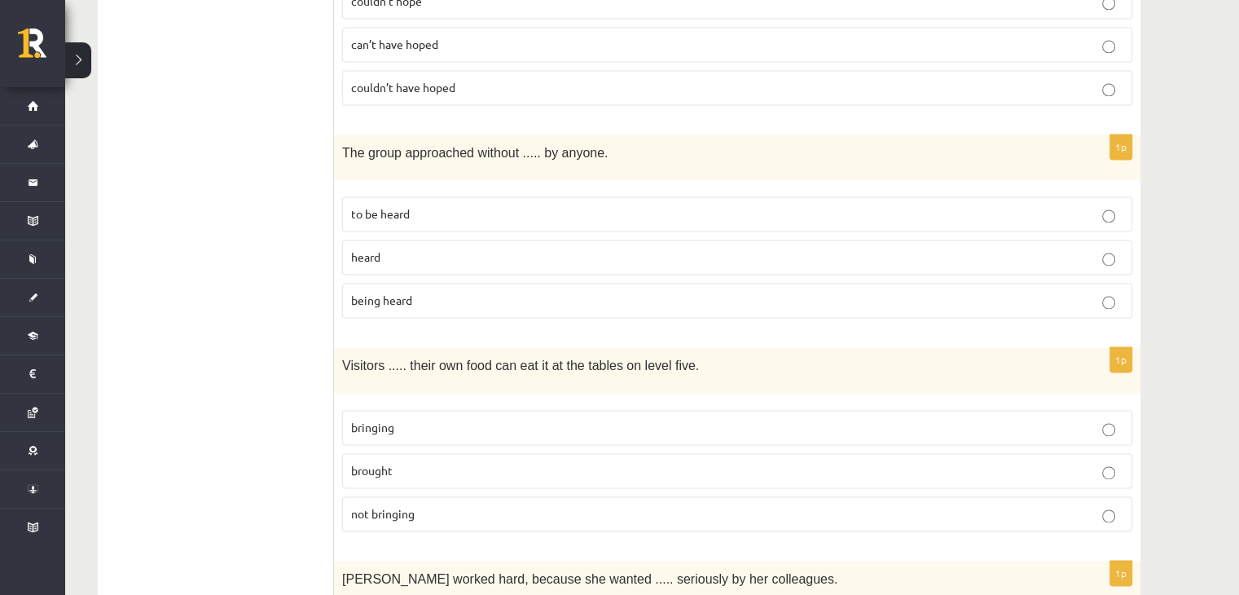
scroll to position [2485, 0]
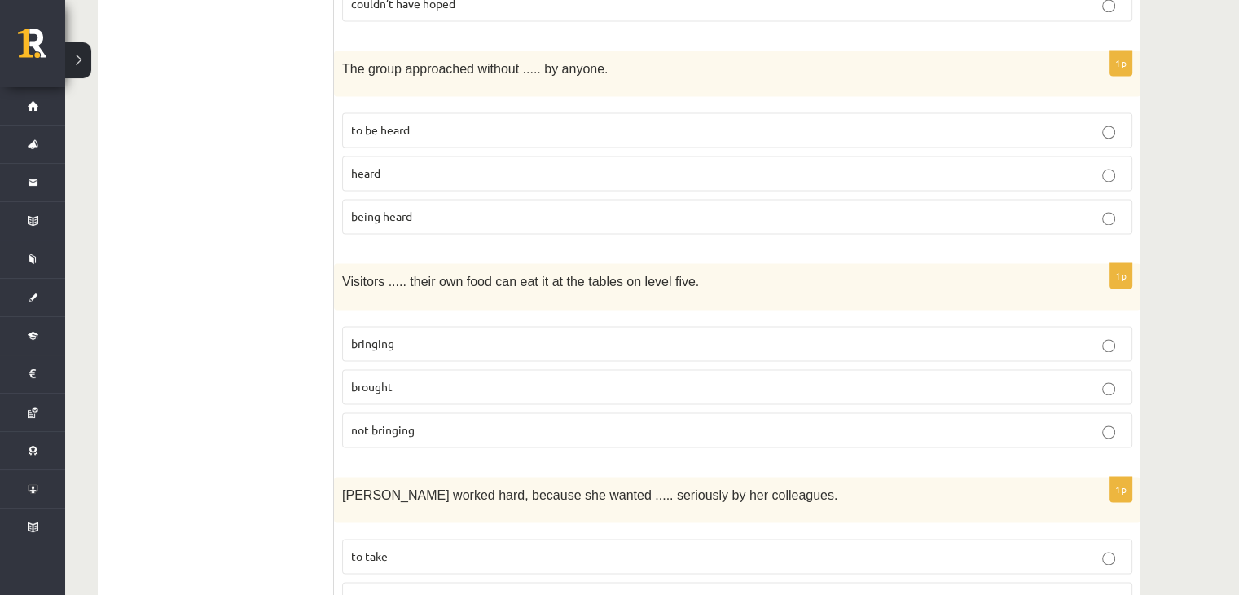
click at [415, 378] on p "brought" at bounding box center [737, 386] width 772 height 17
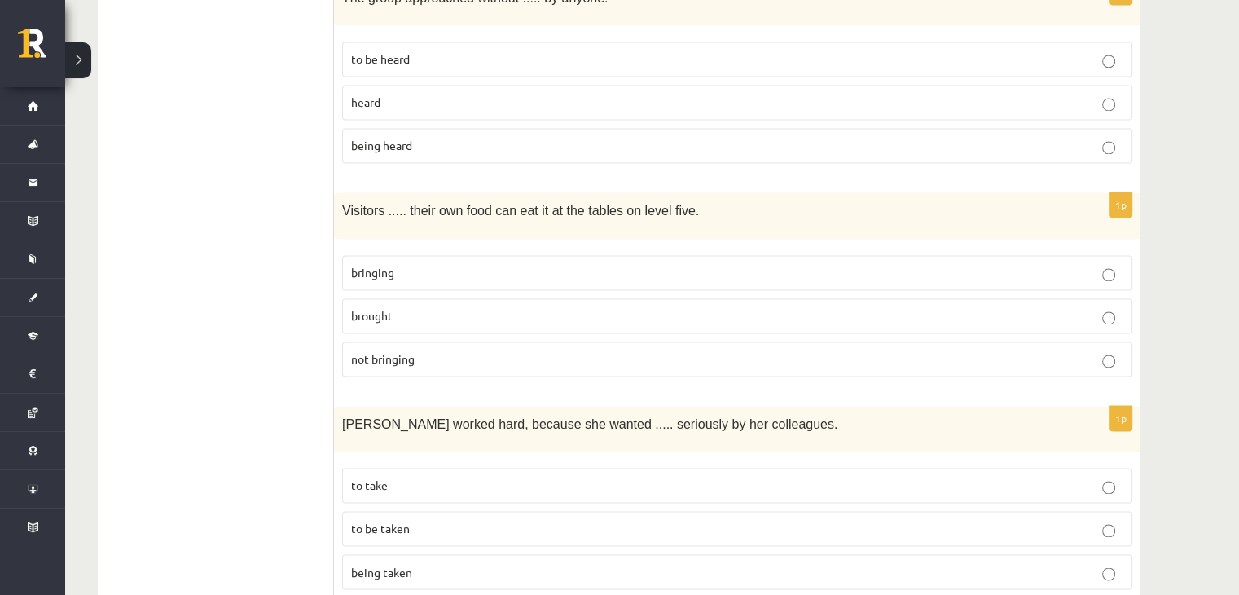
scroll to position [2571, 0]
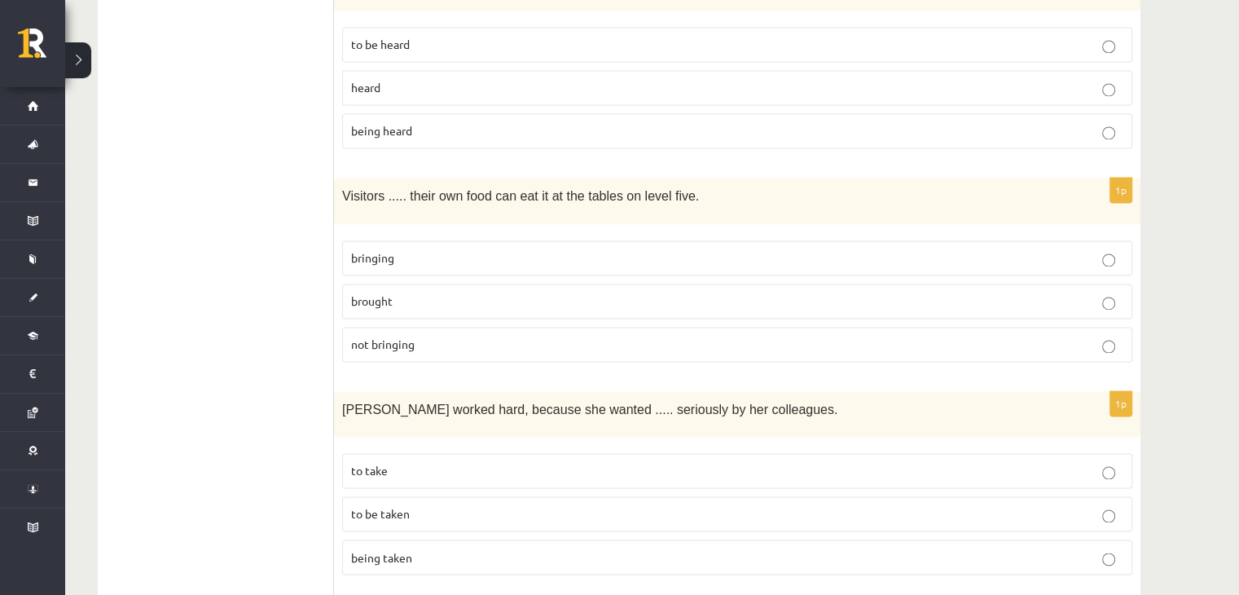
click at [388, 250] on span "bringing" at bounding box center [372, 257] width 43 height 15
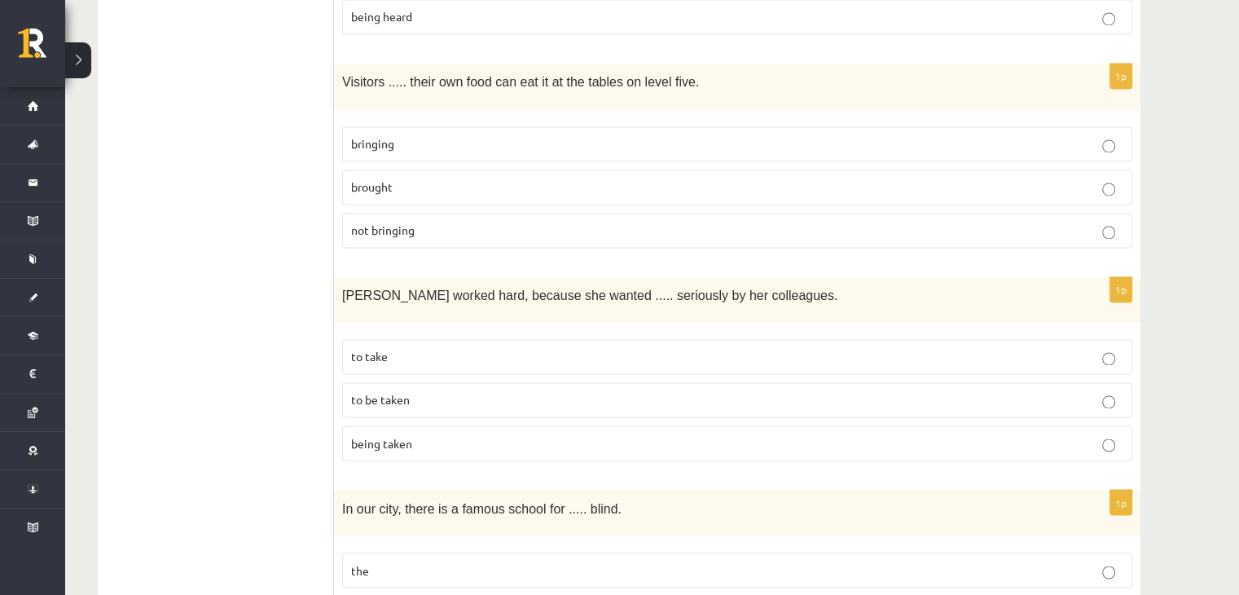
scroll to position [2686, 0]
drag, startPoint x: 476, startPoint y: 356, endPoint x: 430, endPoint y: 349, distance: 46.9
click at [430, 389] on p "to be taken" at bounding box center [737, 397] width 772 height 17
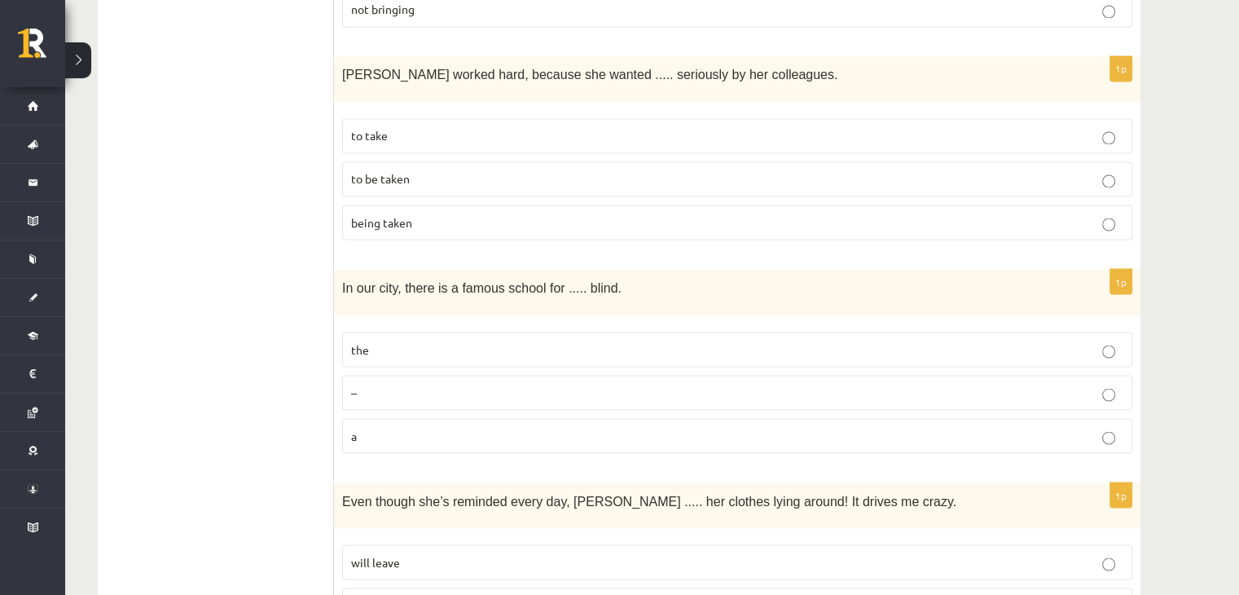
scroll to position [2906, 0]
click at [419, 340] on p "the" at bounding box center [737, 348] width 772 height 17
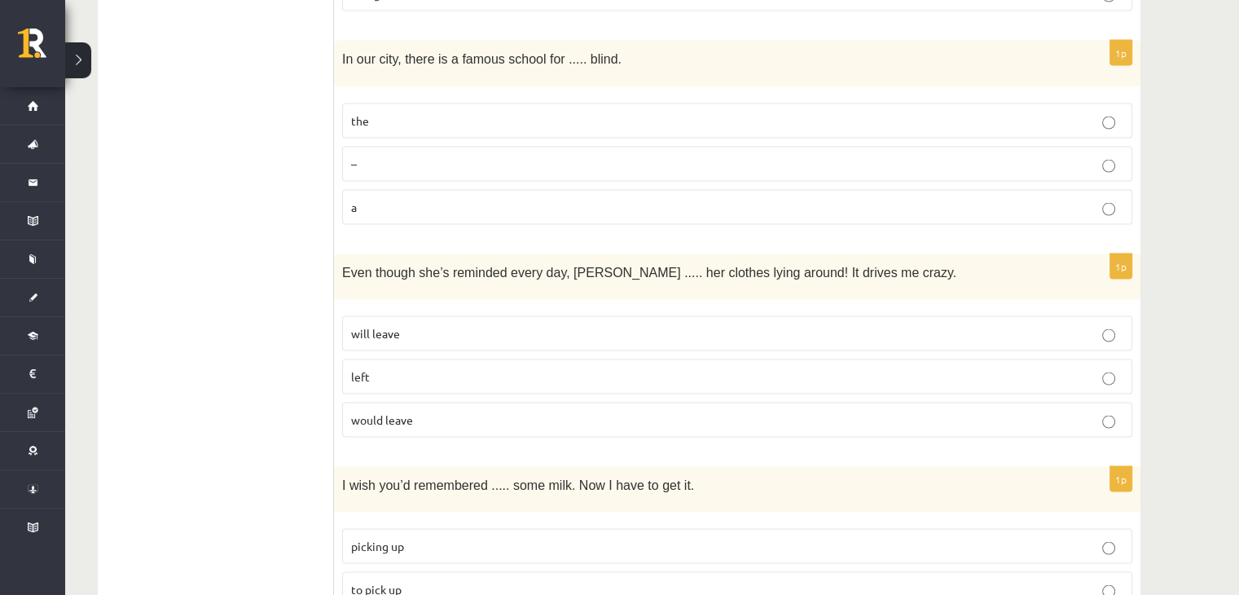
scroll to position [3134, 0]
click at [407, 367] on p "left" at bounding box center [737, 375] width 772 height 17
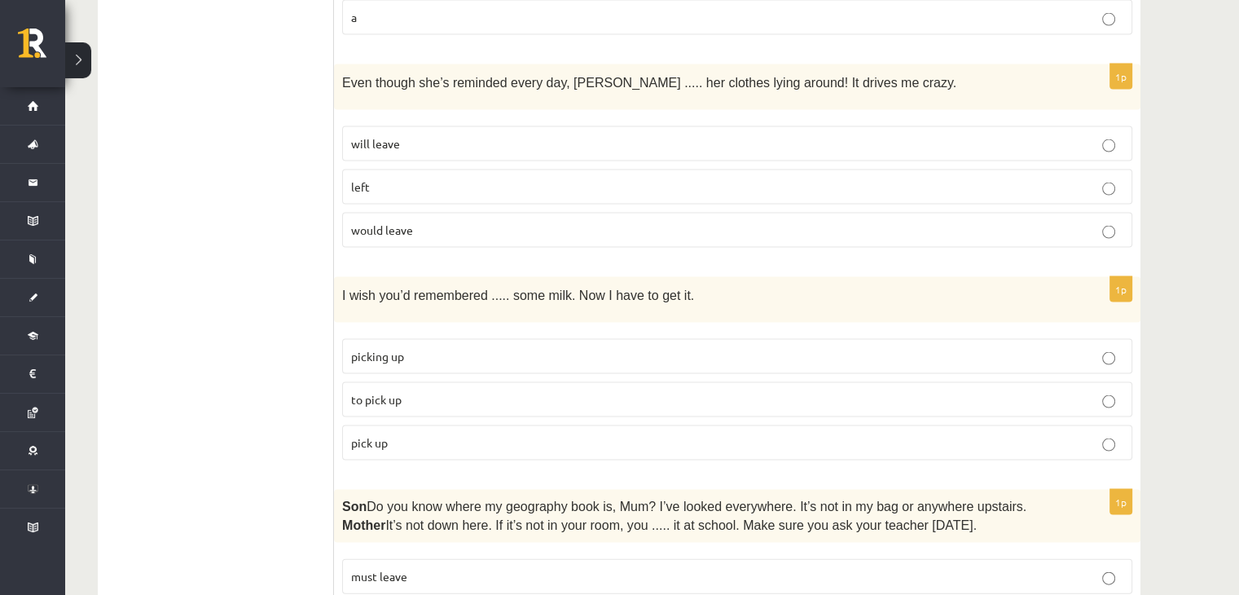
scroll to position [3323, 0]
click at [421, 348] on p "picking up" at bounding box center [737, 356] width 772 height 17
click at [486, 391] on p "to pick up" at bounding box center [737, 399] width 772 height 17
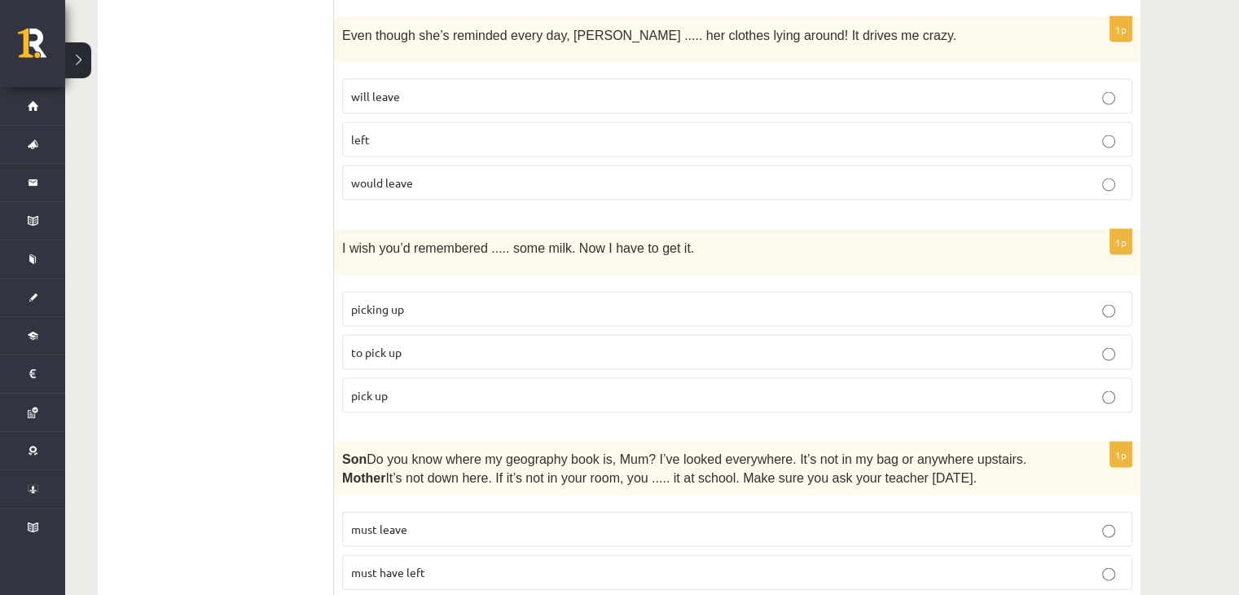
scroll to position [3472, 0]
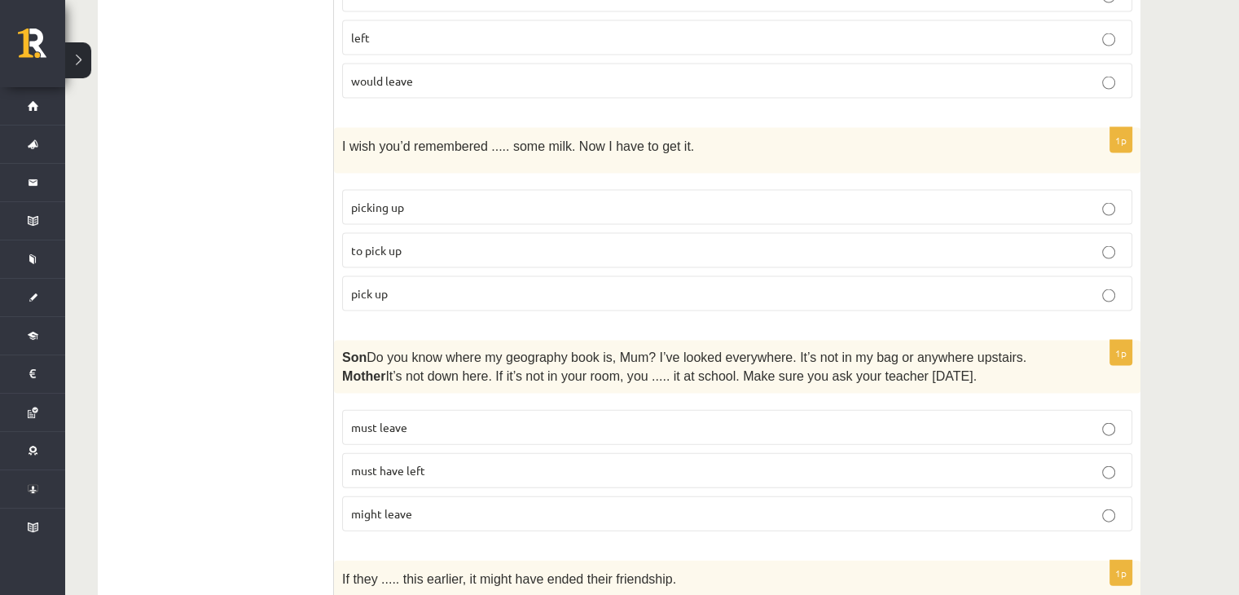
click at [446, 462] on p "must have left" at bounding box center [737, 470] width 772 height 17
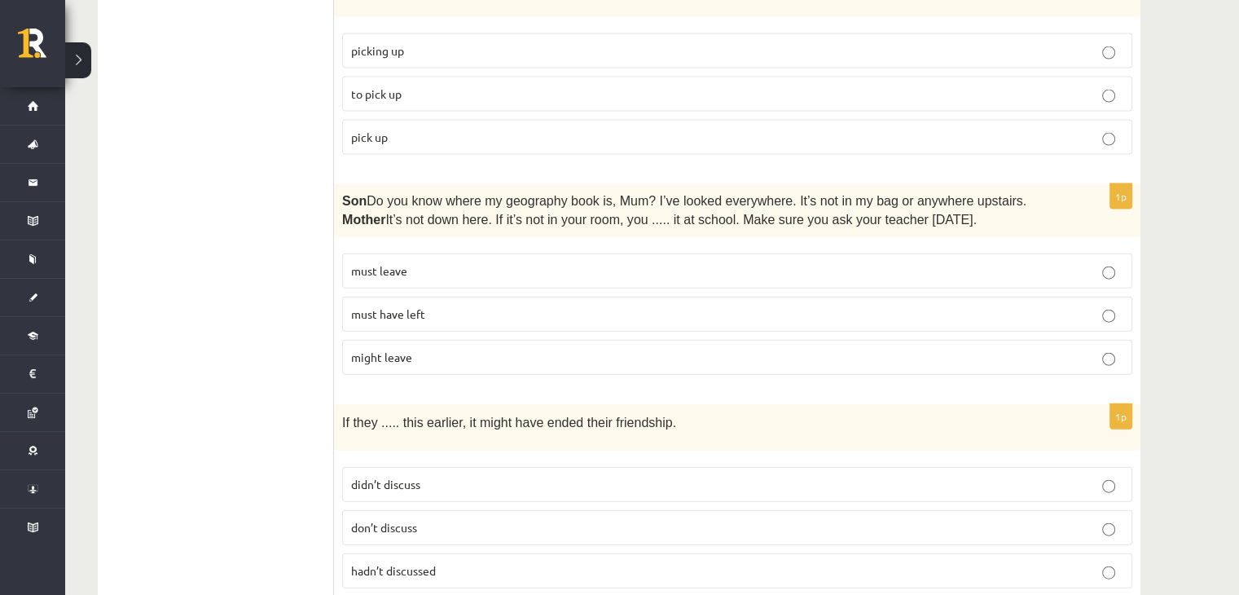
scroll to position [3629, 0]
click at [393, 562] on span "hadn’t discussed" at bounding box center [393, 569] width 85 height 15
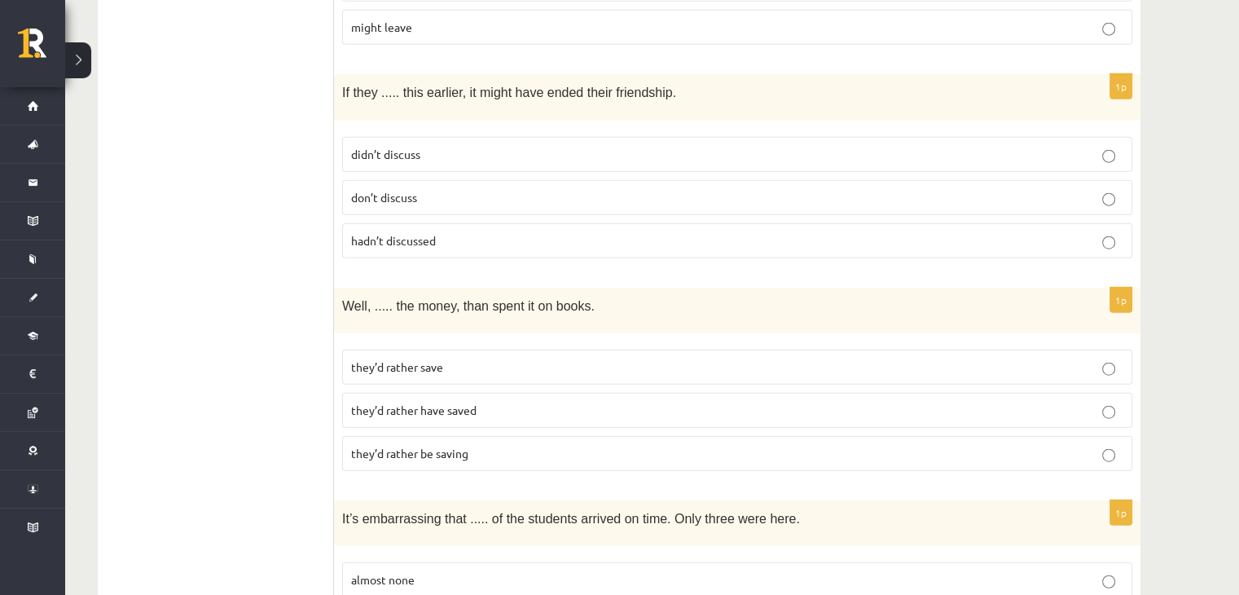
scroll to position [3962, 0]
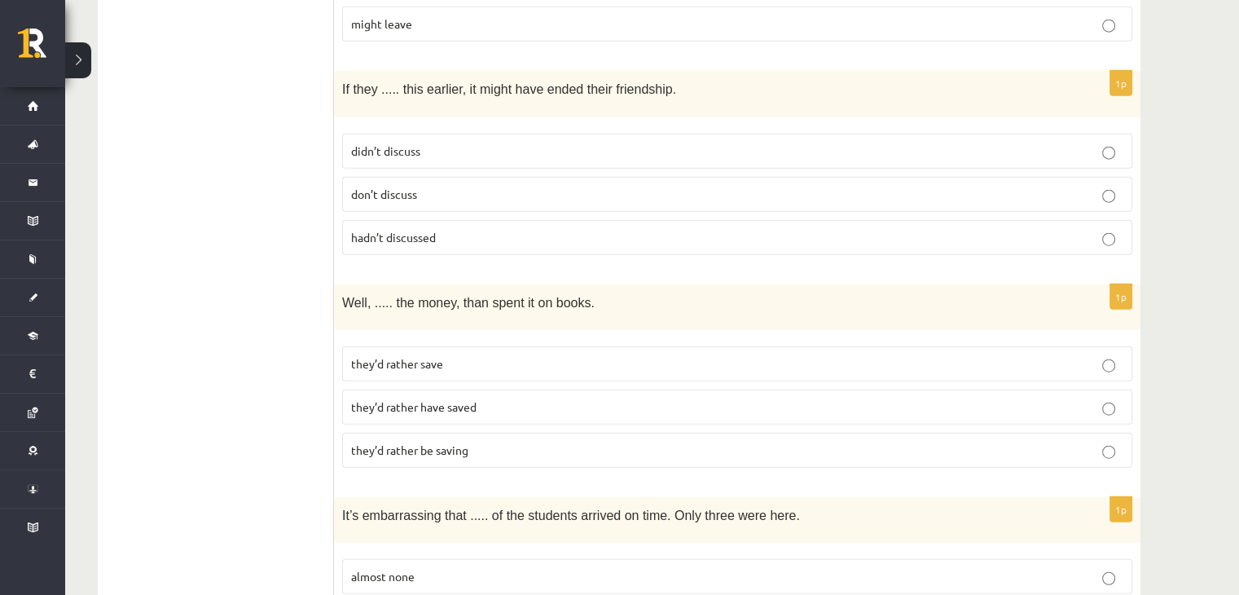
click at [482, 398] on p "they’d rather have saved" at bounding box center [737, 406] width 772 height 17
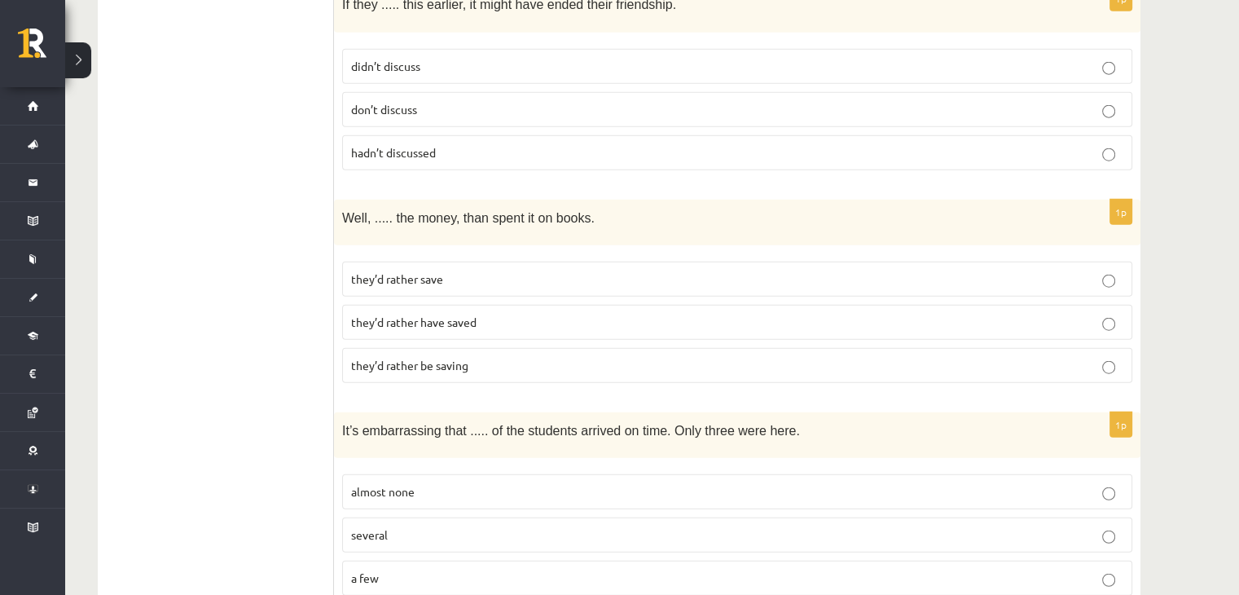
click at [454, 474] on label "almost none" at bounding box center [737, 491] width 790 height 35
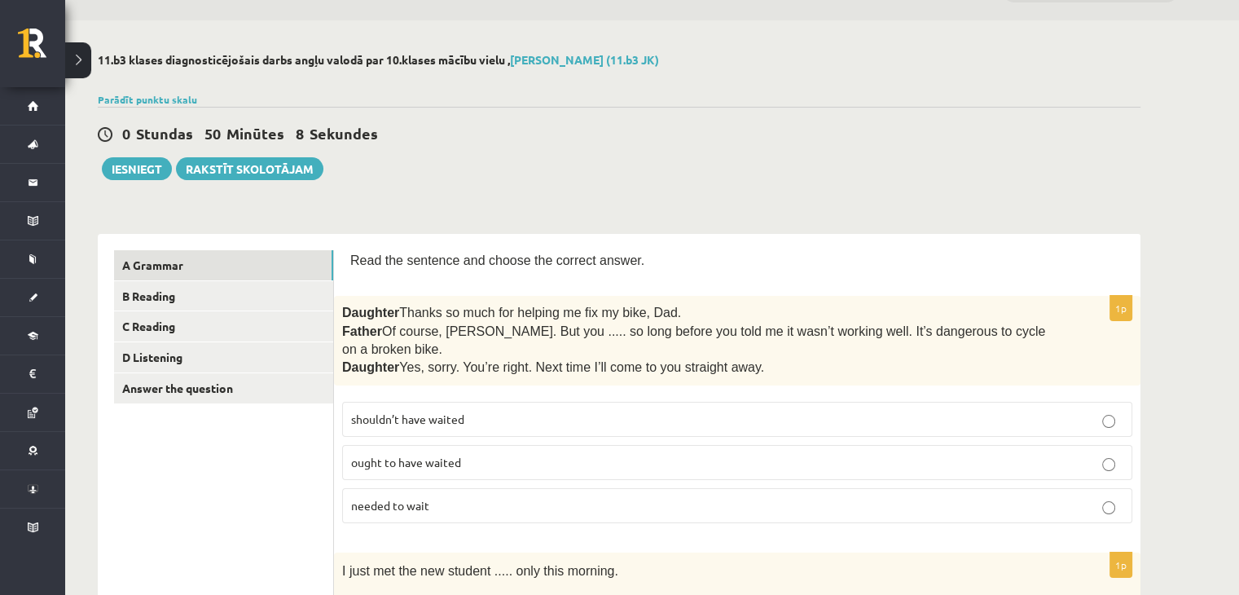
scroll to position [11, 0]
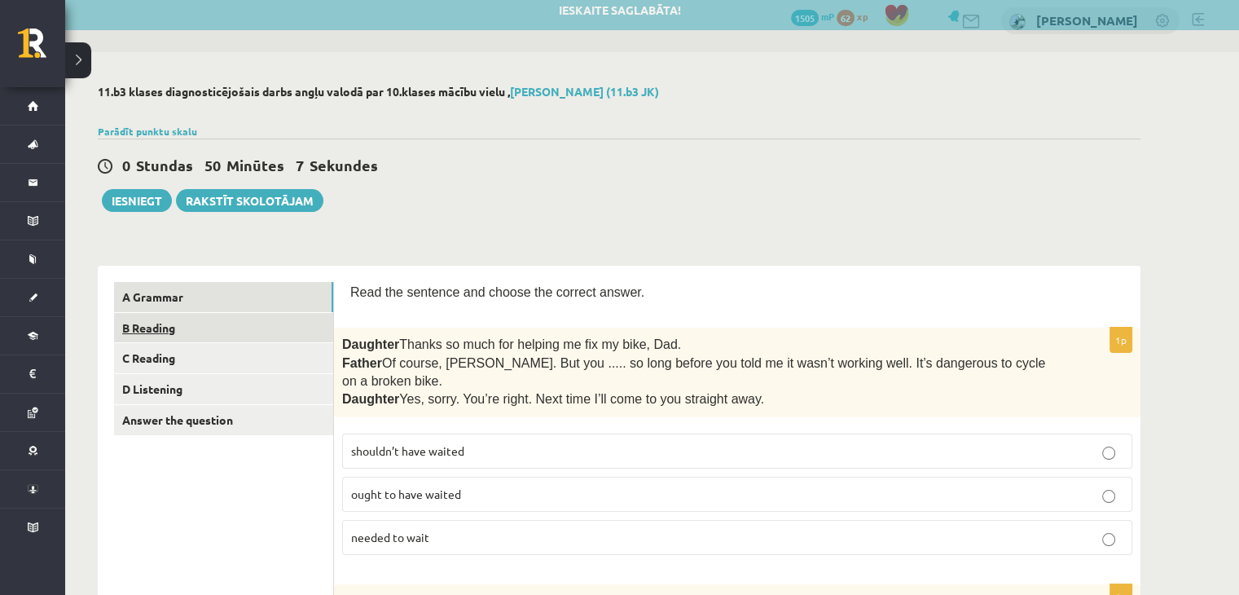
click at [168, 333] on link "B Reading" at bounding box center [223, 328] width 219 height 30
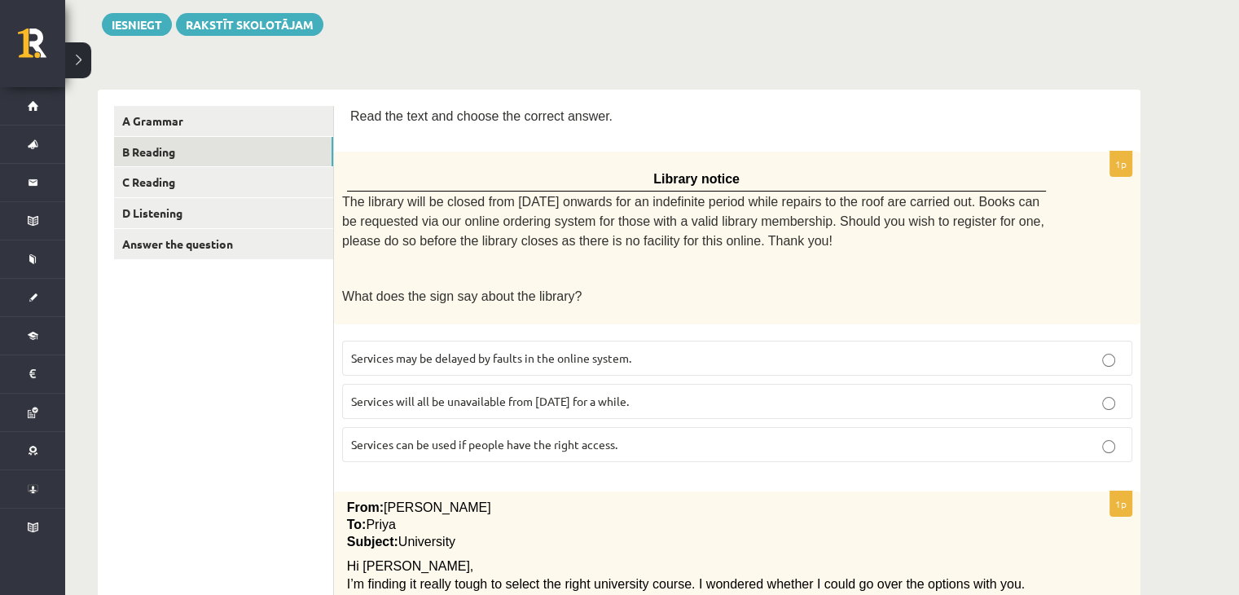
scroll to position [198, 0]
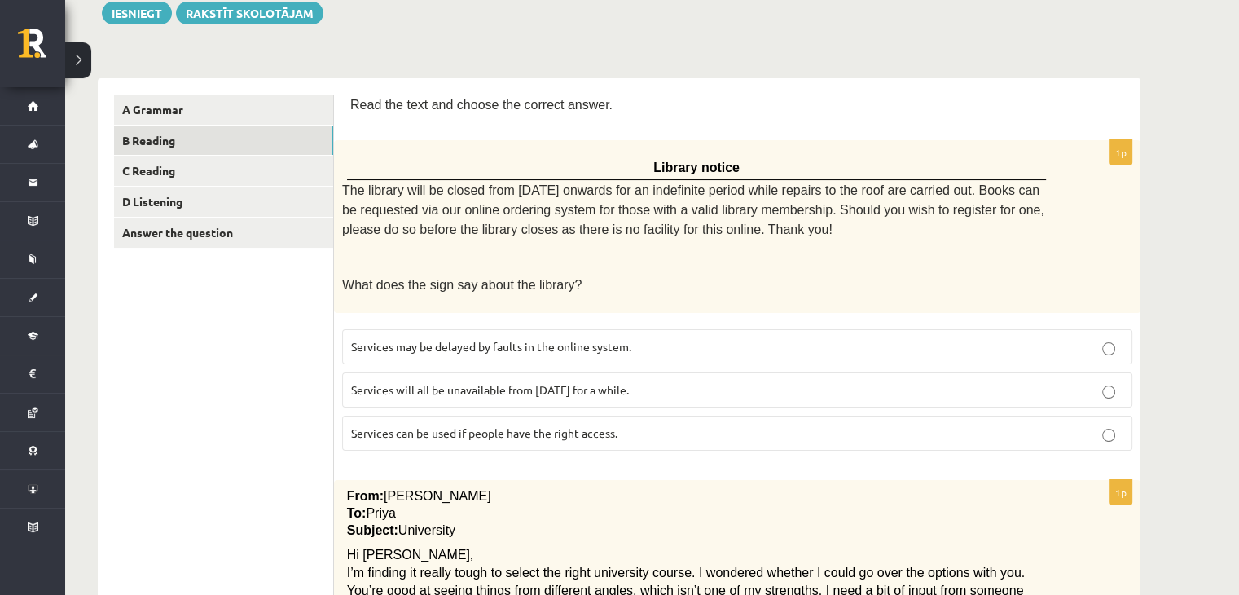
click at [754, 381] on p "Services will all be unavailable from Monday for a while." at bounding box center [737, 389] width 772 height 17
click at [722, 424] on p "Services can be used if people have the right access." at bounding box center [737, 432] width 772 height 17
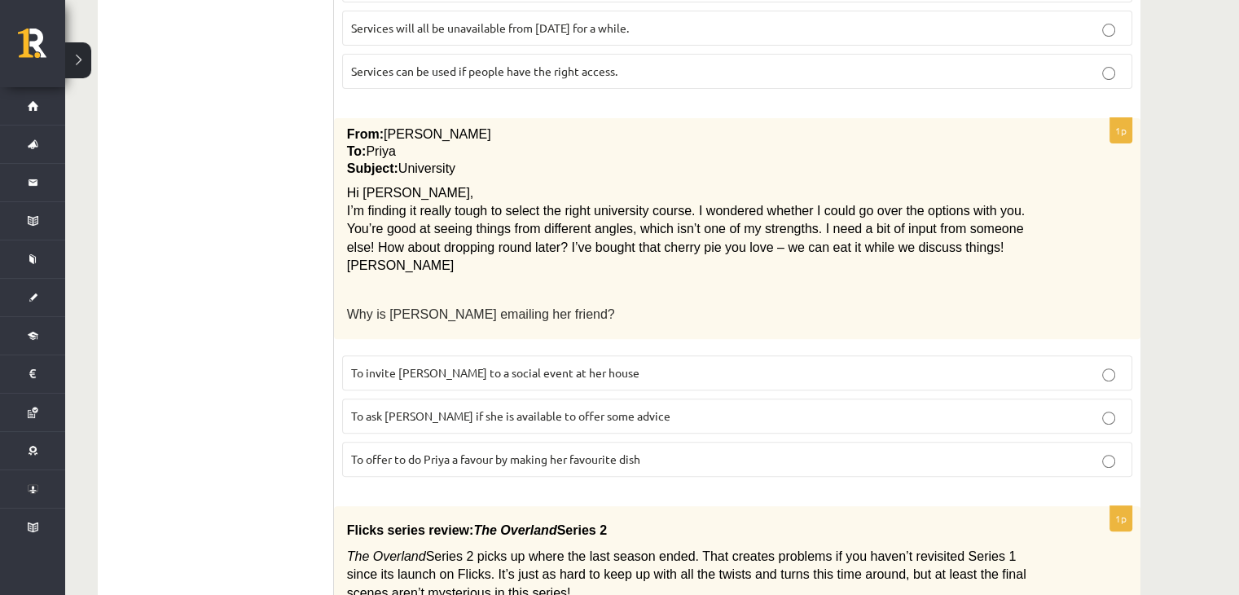
scroll to position [567, 0]
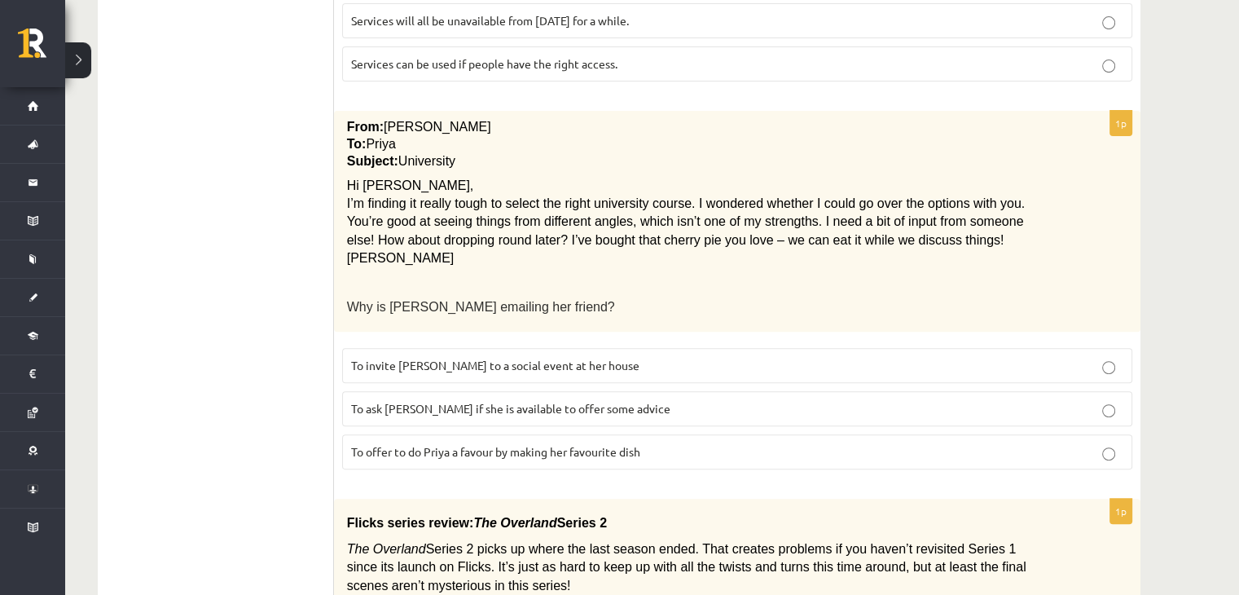
click at [689, 400] on p "To ask Priya if she is available to offer some advice" at bounding box center [737, 408] width 772 height 17
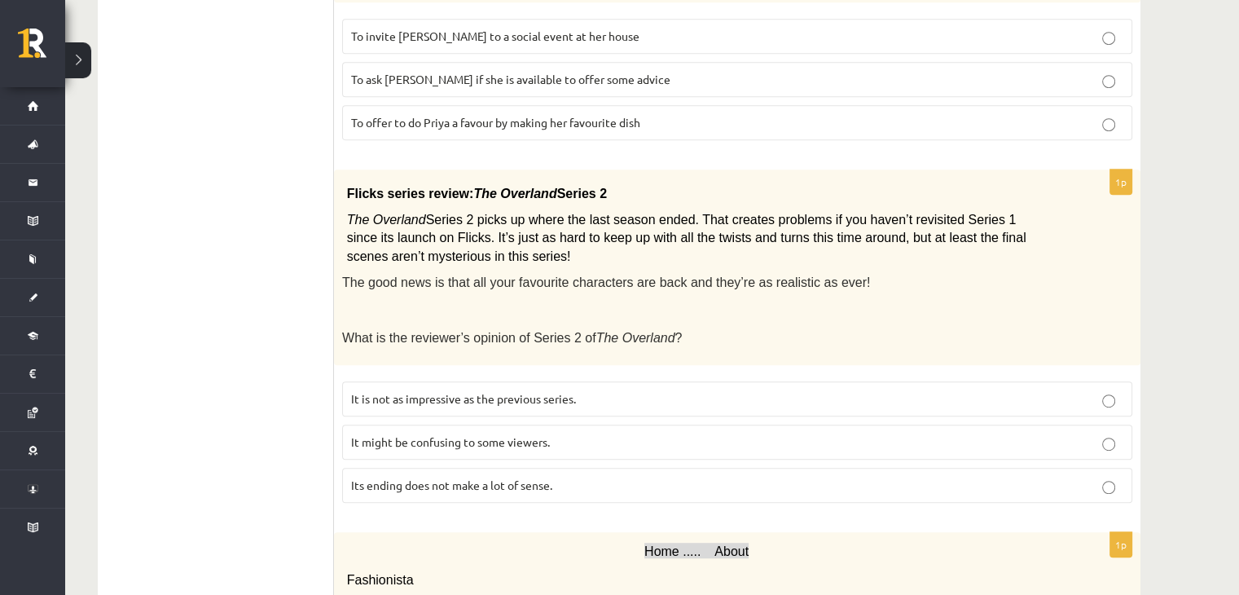
scroll to position [898, 0]
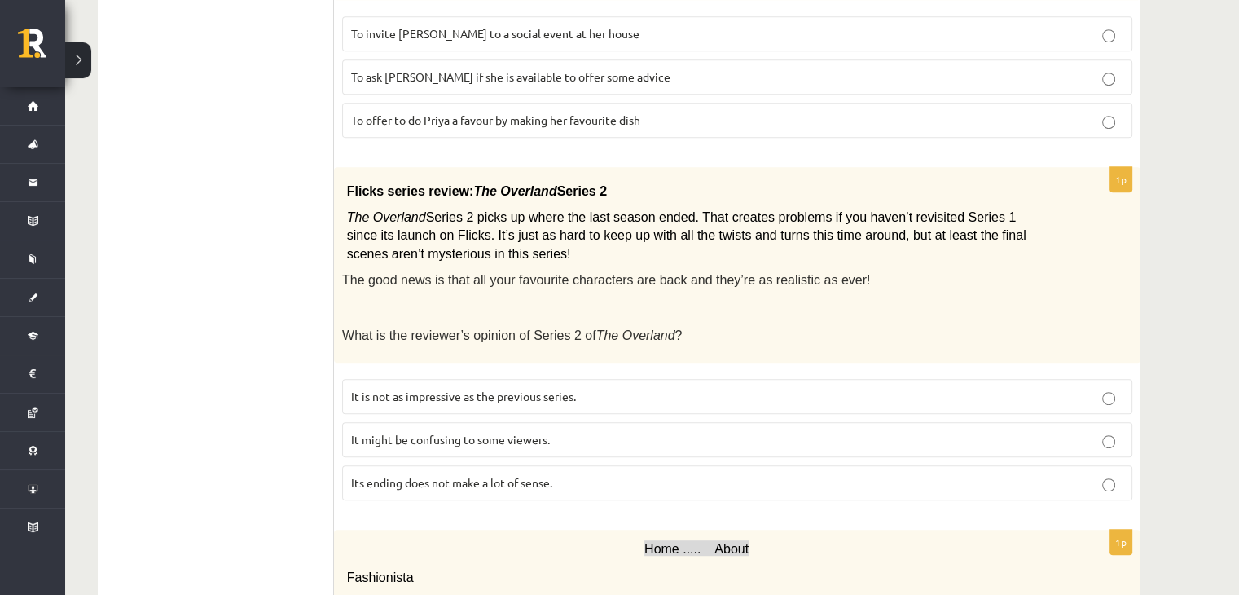
click at [624, 431] on p "It might be confusing to some viewers." at bounding box center [737, 439] width 772 height 17
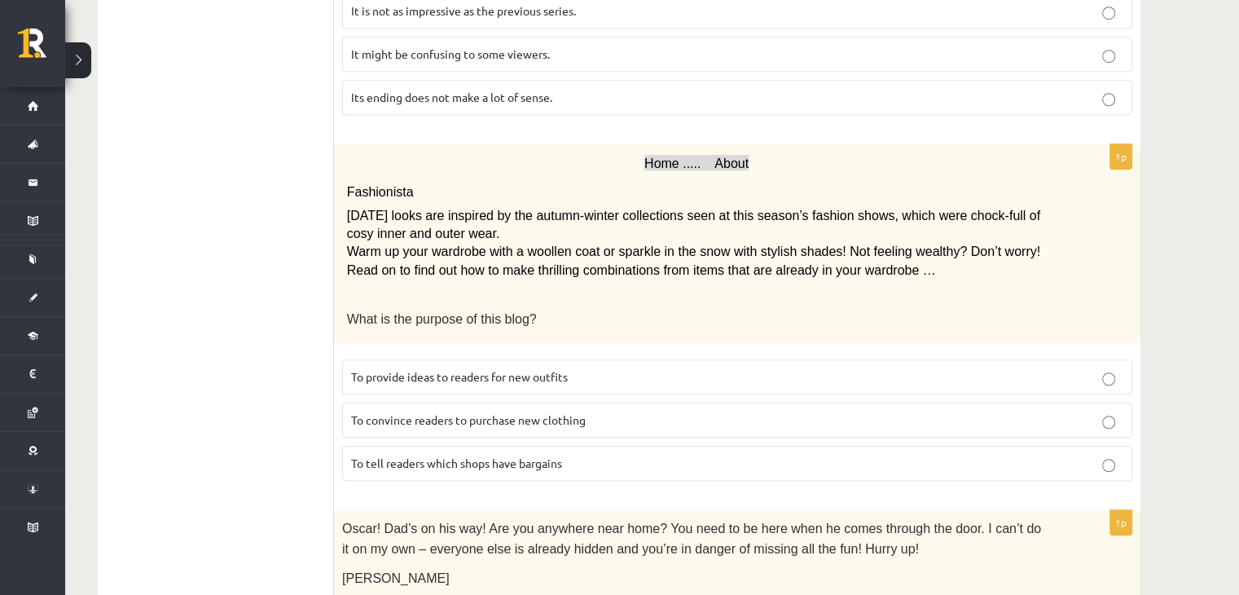
scroll to position [1296, 0]
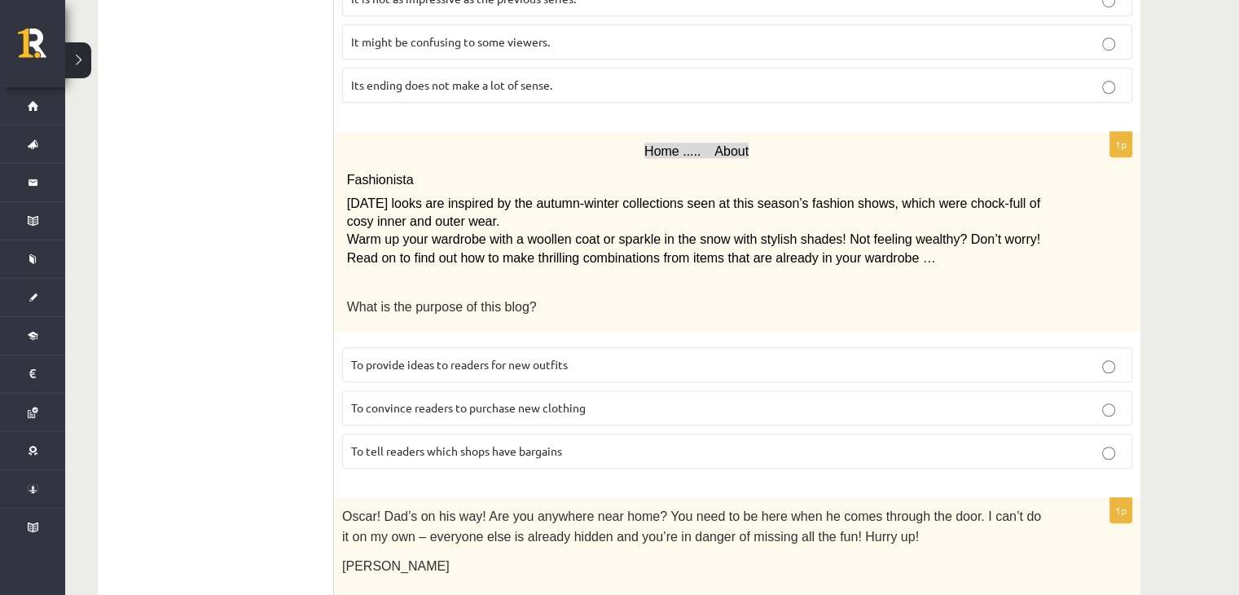
click at [621, 356] on p "To provide ideas to readers for new outfits" at bounding box center [737, 364] width 772 height 17
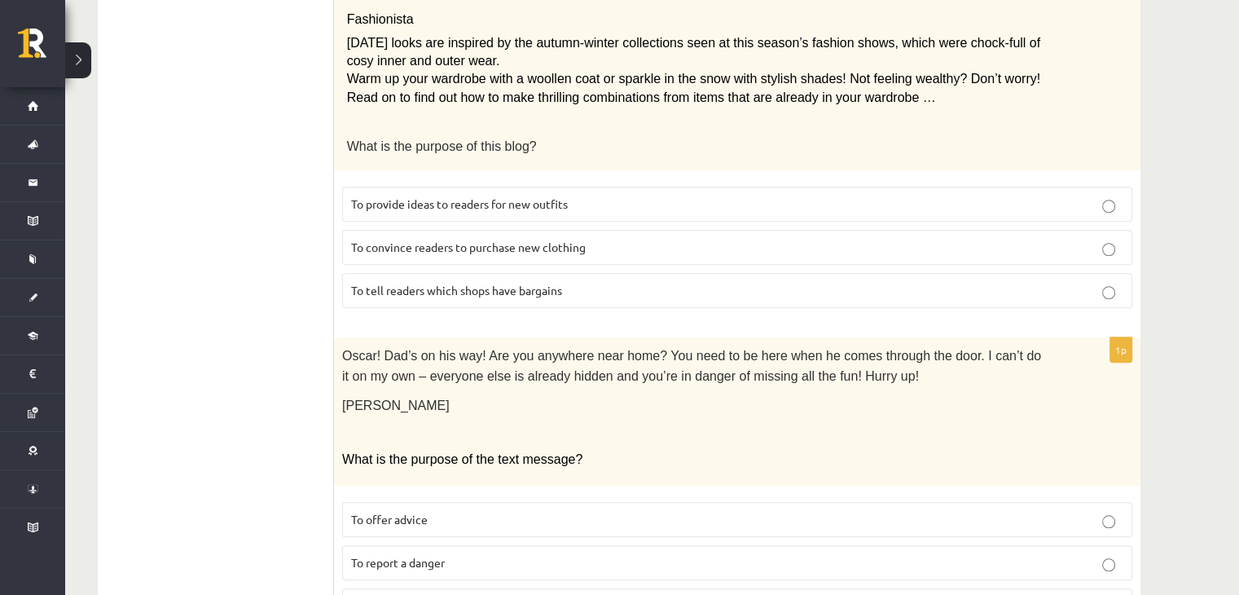
scroll to position [1457, 0]
click at [613, 424] on p at bounding box center [696, 432] width 709 height 16
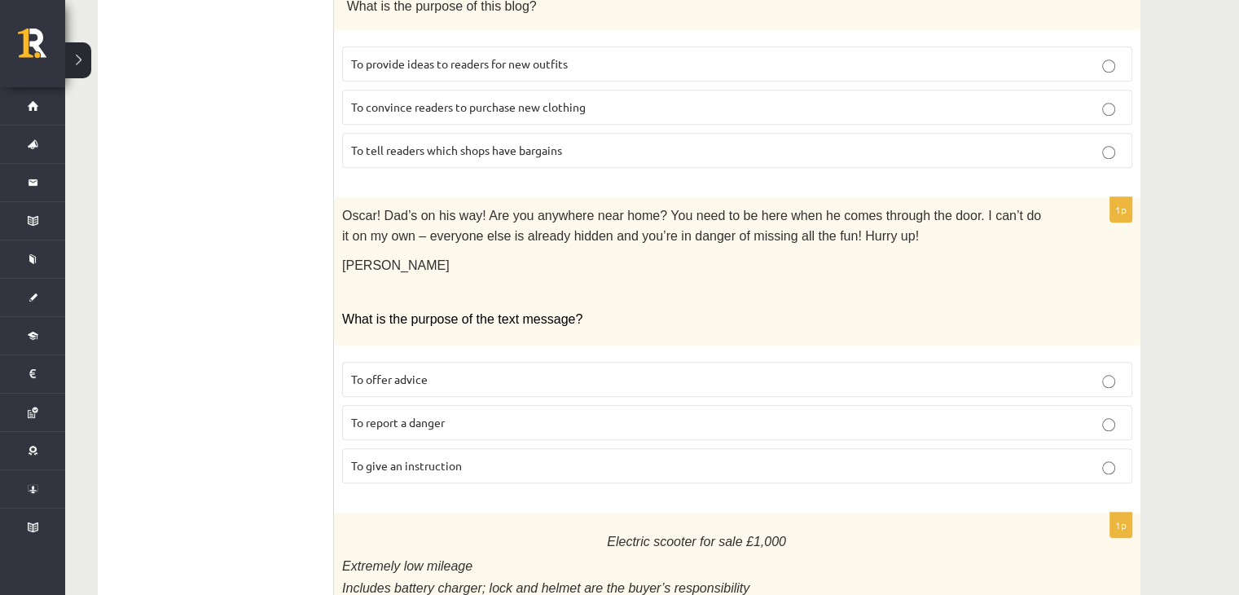
scroll to position [1599, 0]
click at [558, 454] on p "To give an instruction" at bounding box center [737, 462] width 772 height 17
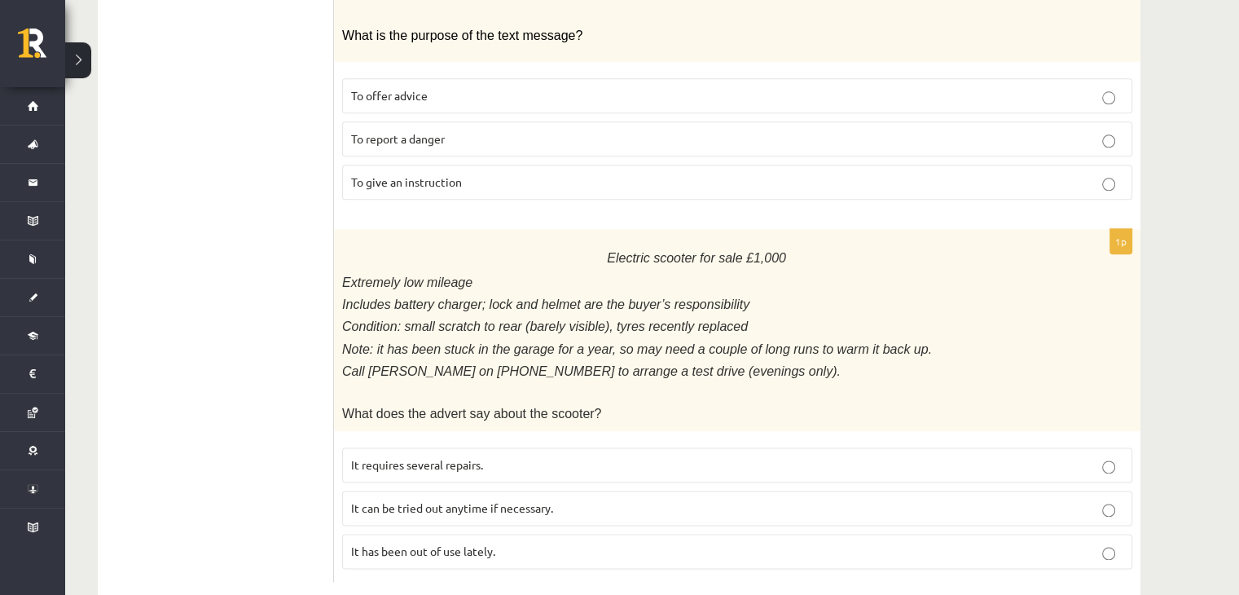
scroll to position [1881, 0]
click at [524, 542] on p "It has been out of use lately." at bounding box center [737, 550] width 772 height 17
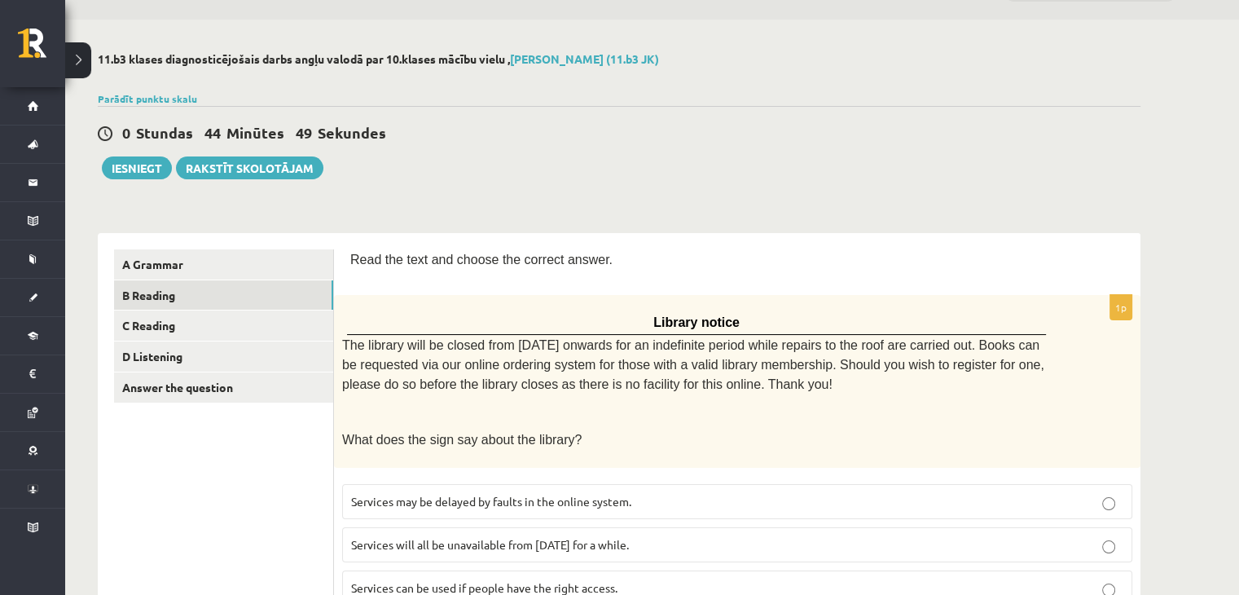
scroll to position [0, 0]
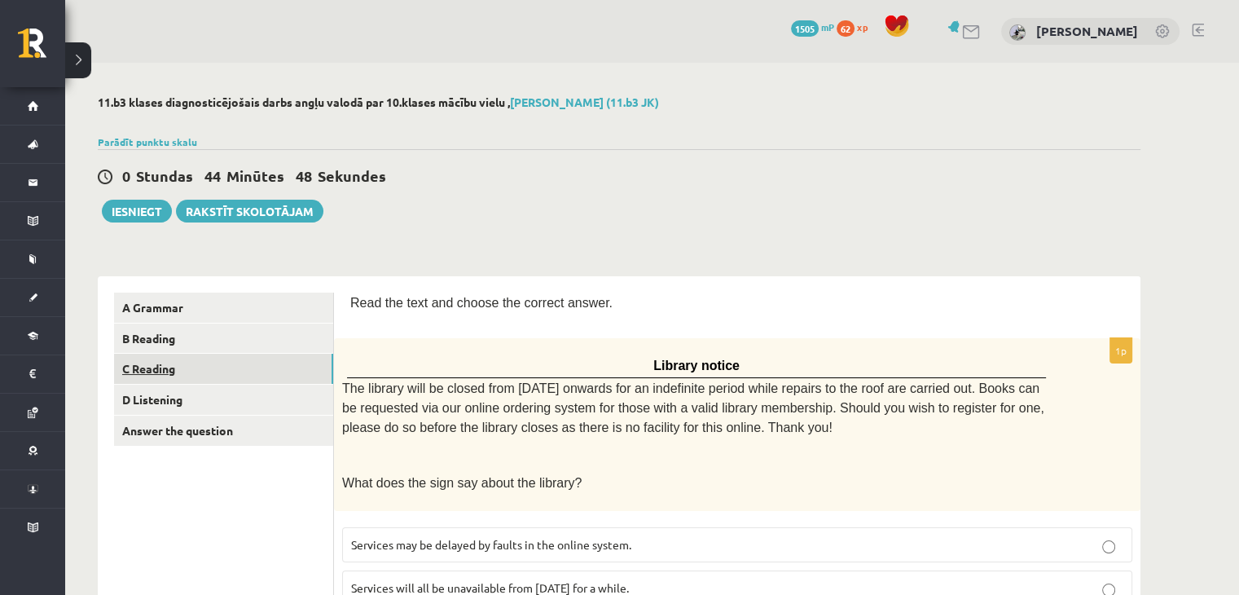
click at [147, 375] on link "C Reading" at bounding box center [223, 368] width 219 height 30
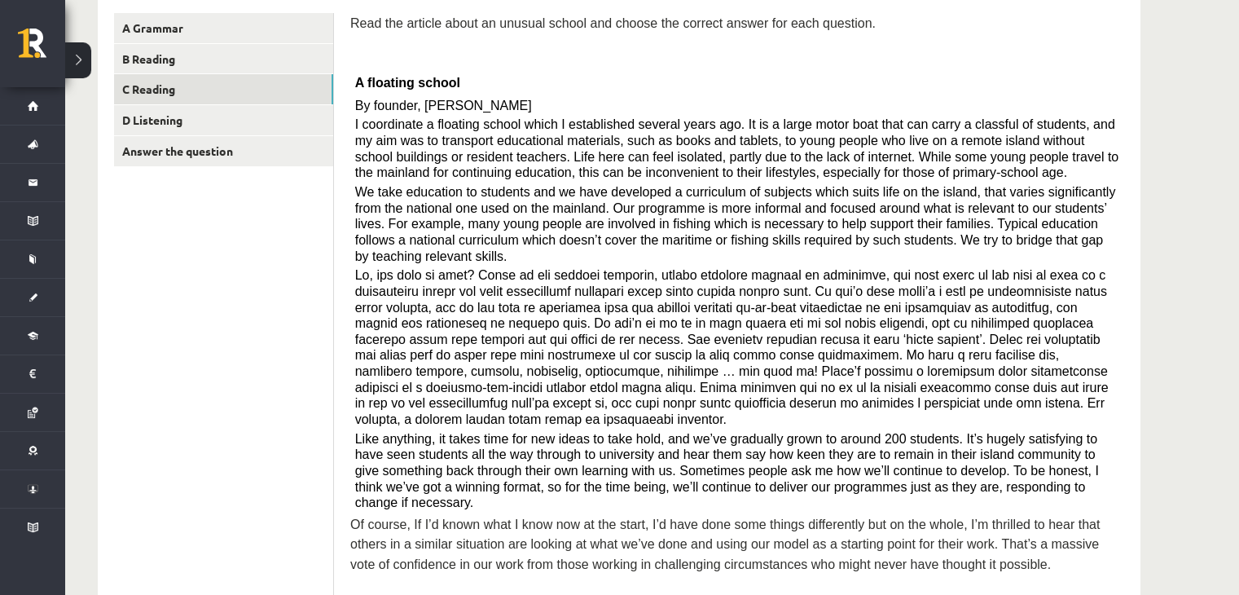
scroll to position [280, 0]
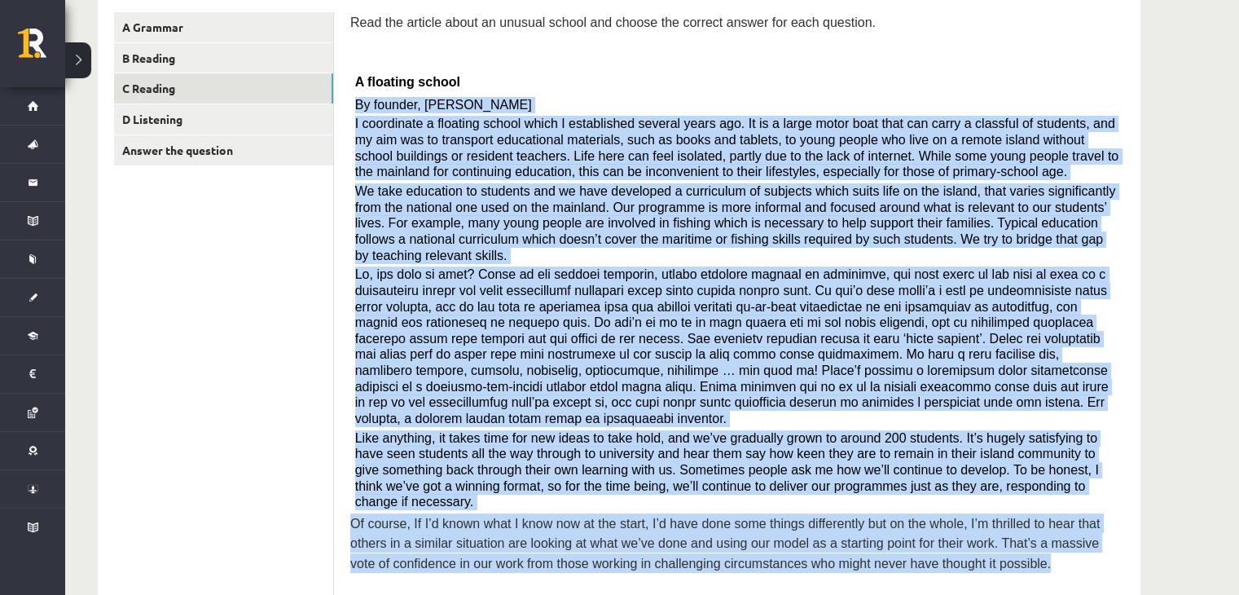
drag, startPoint x: 350, startPoint y: 99, endPoint x: 933, endPoint y: 505, distance: 710.8
click at [933, 505] on div "Read the article about an unusual school and choose the correct answer for each…" at bounding box center [737, 297] width 774 height 570
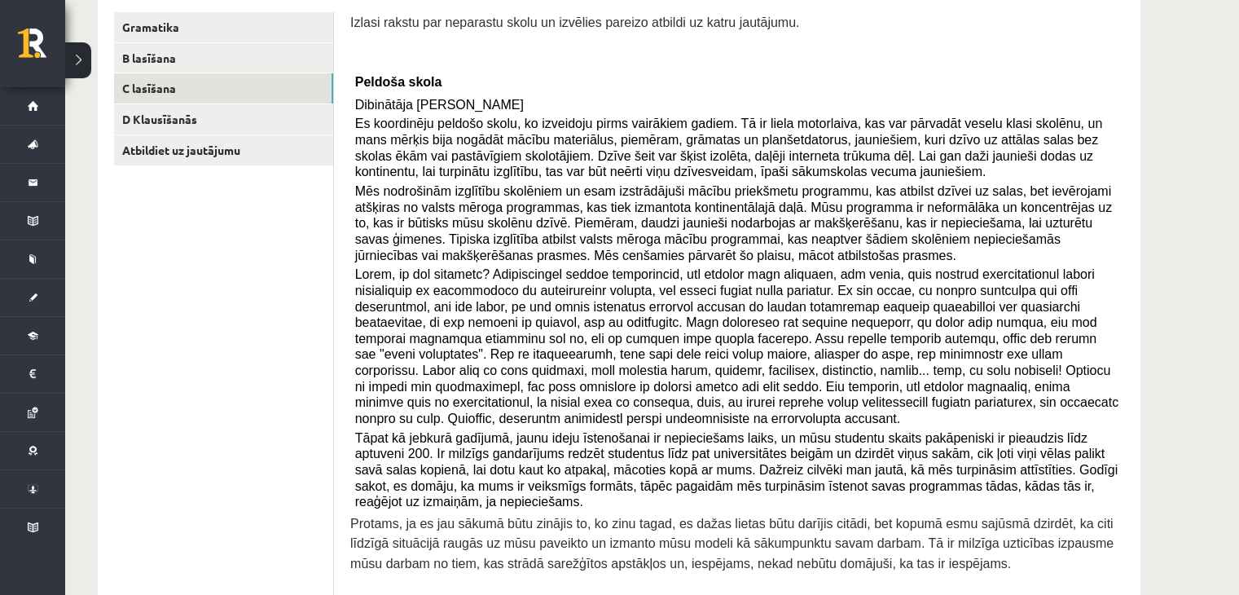
click at [776, 72] on p "Peldoša skola" at bounding box center [737, 81] width 765 height 26
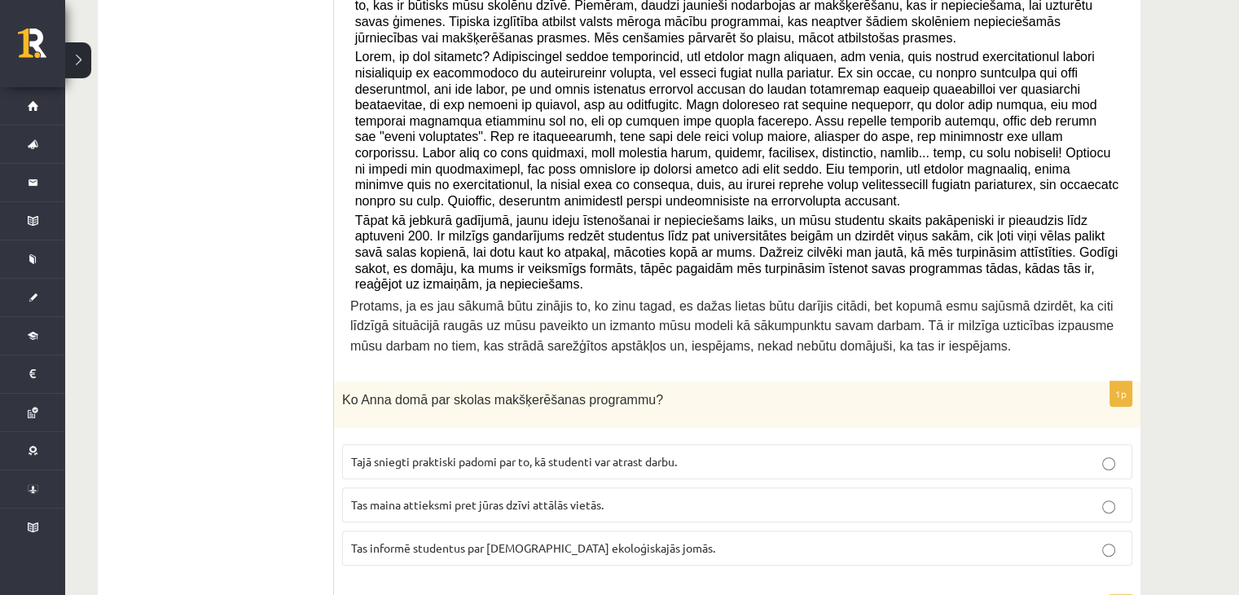
scroll to position [498, 0]
click at [712, 452] on p "Tajā sniegti praktiski padomi par to, kā studenti var atrast darbu." at bounding box center [737, 460] width 772 height 17
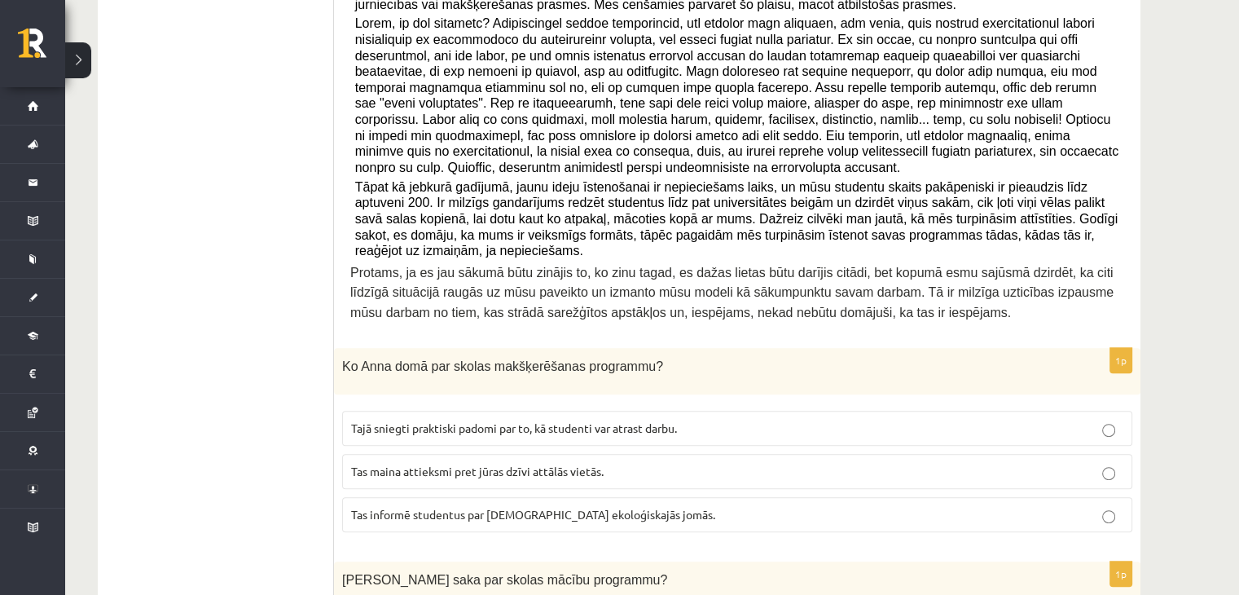
scroll to position [534, 0]
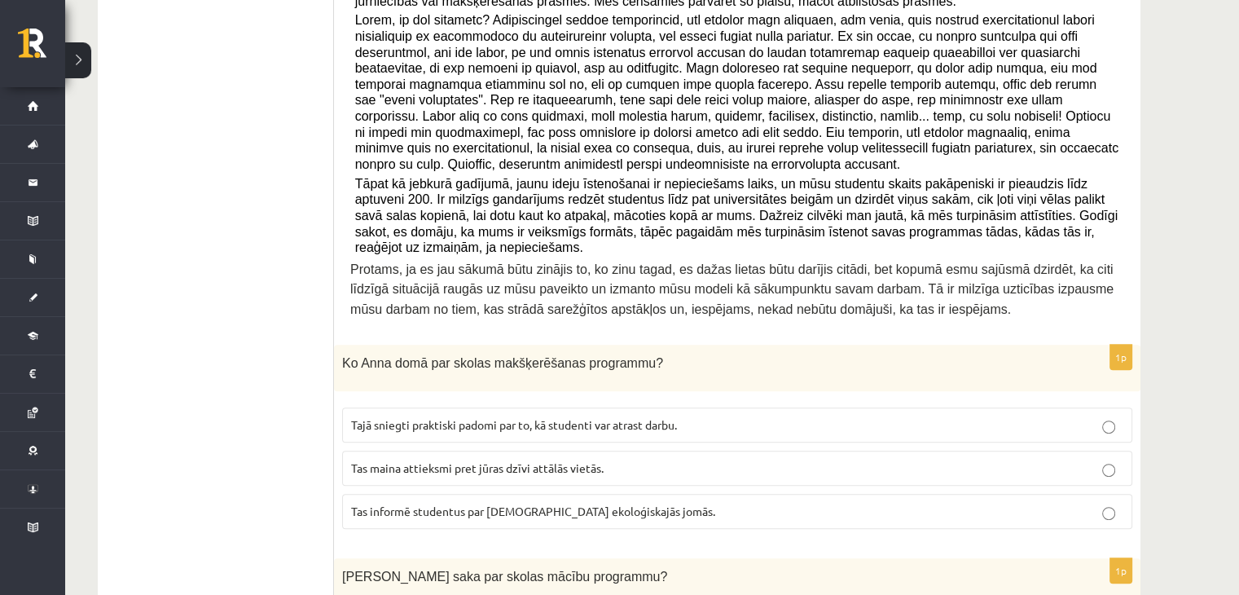
click at [680, 503] on p "Tas informē studentus par norisēm ekoloģiskajās jomās." at bounding box center [737, 511] width 772 height 17
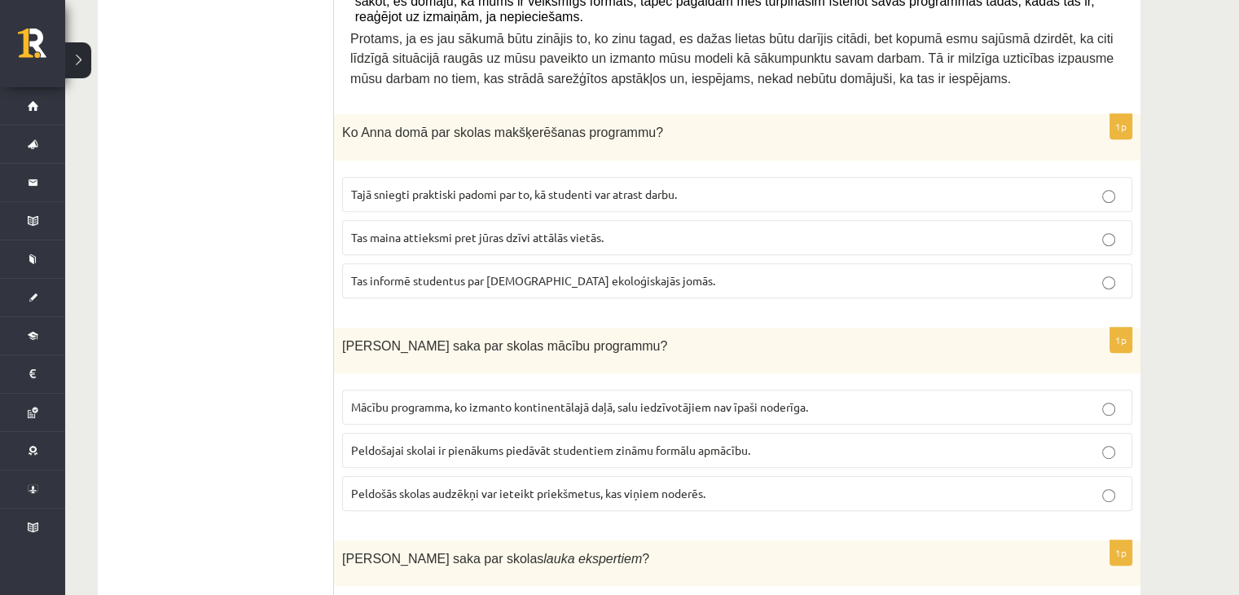
scroll to position [766, 0]
click at [731, 441] on font "Peldošajai skolai ir pienākums piedāvāt studentiem zināmu formālu apmācību." at bounding box center [550, 448] width 399 height 15
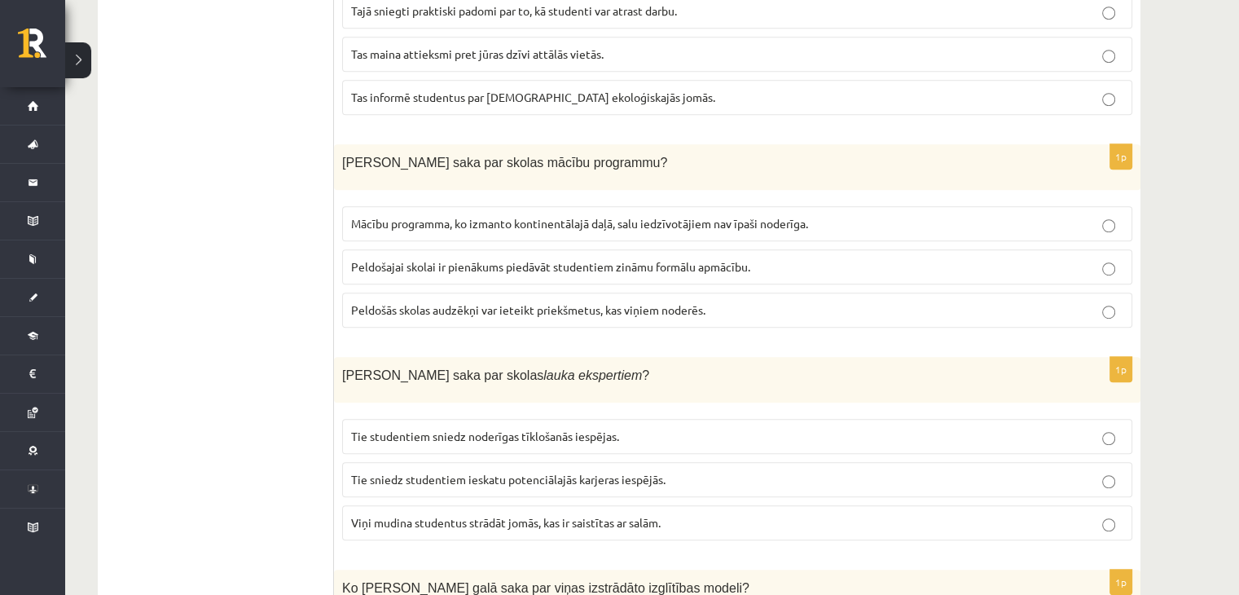
scroll to position [951, 0]
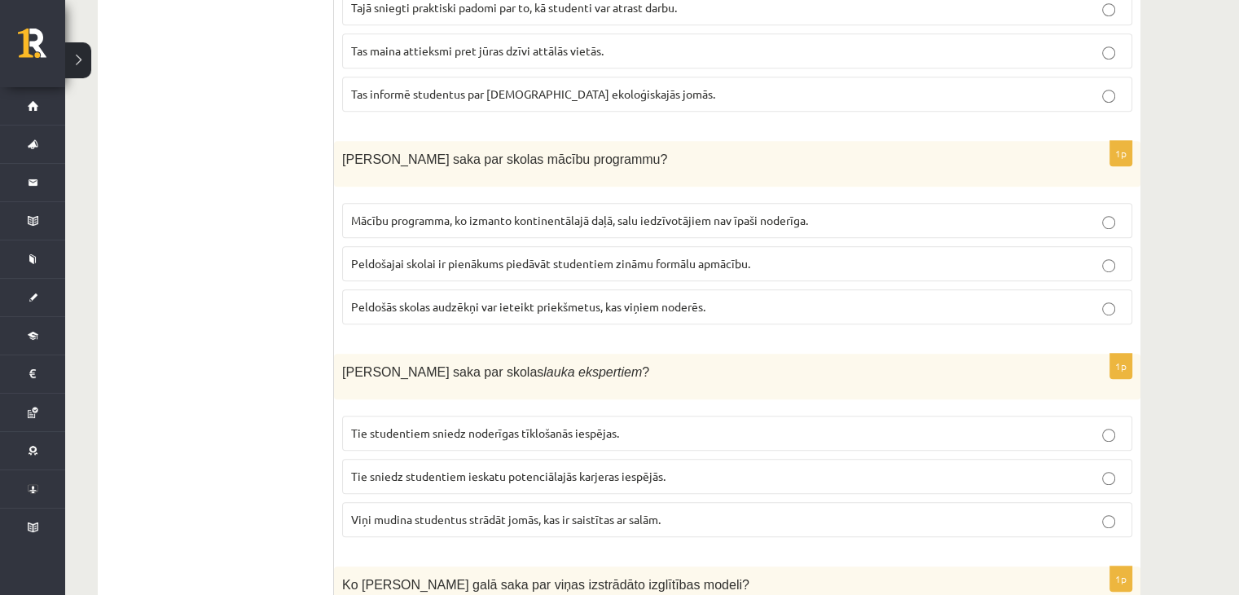
click at [753, 298] on p "Peldošās skolas audzēkņi var ieteikt priekšmetus, kas viņiem noderēs." at bounding box center [737, 306] width 772 height 17
click at [648, 468] on font "Tie sniedz studentiem ieskatu potenciālajās karjeras iespējās." at bounding box center [508, 475] width 314 height 15
click at [631, 502] on label "Viņi mudina studentus strādāt jomās, kas ir saistītas ar salām." at bounding box center [737, 519] width 790 height 35
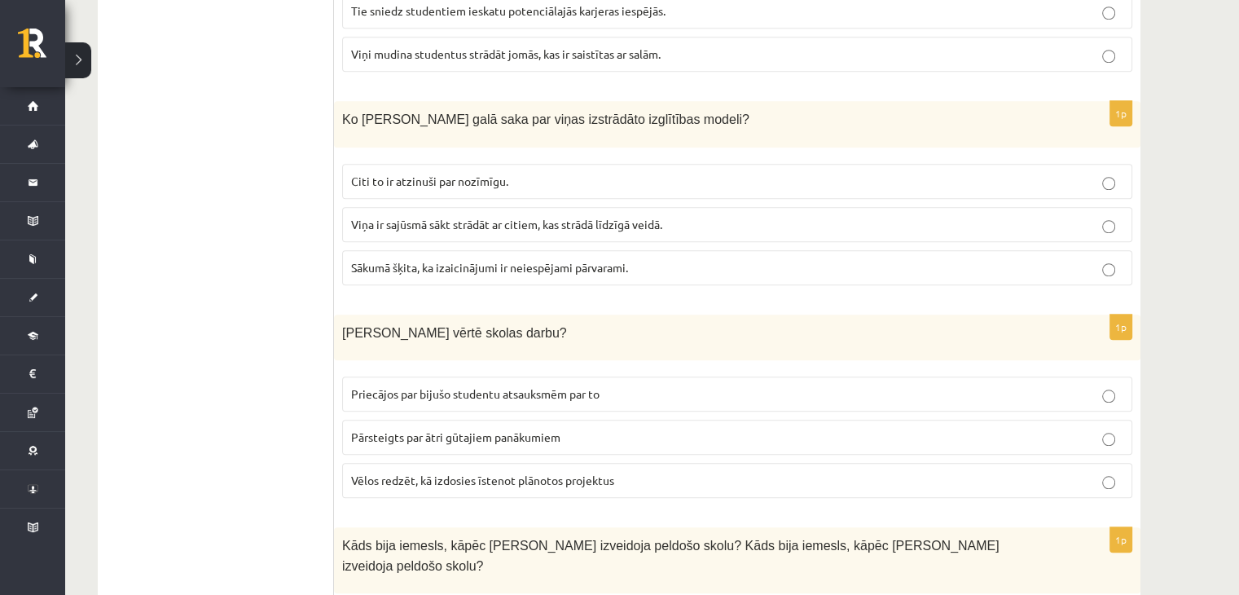
scroll to position [1435, 0]
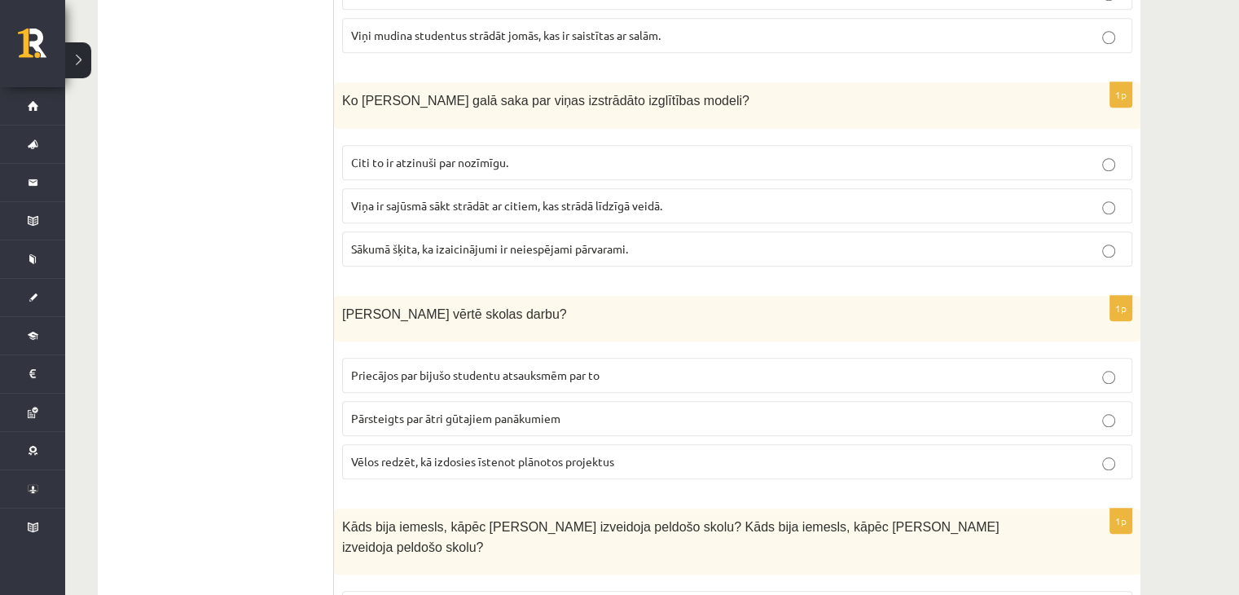
click at [722, 410] on p "Pārsteigts par ātri gūtajiem panākumiem" at bounding box center [737, 418] width 772 height 17
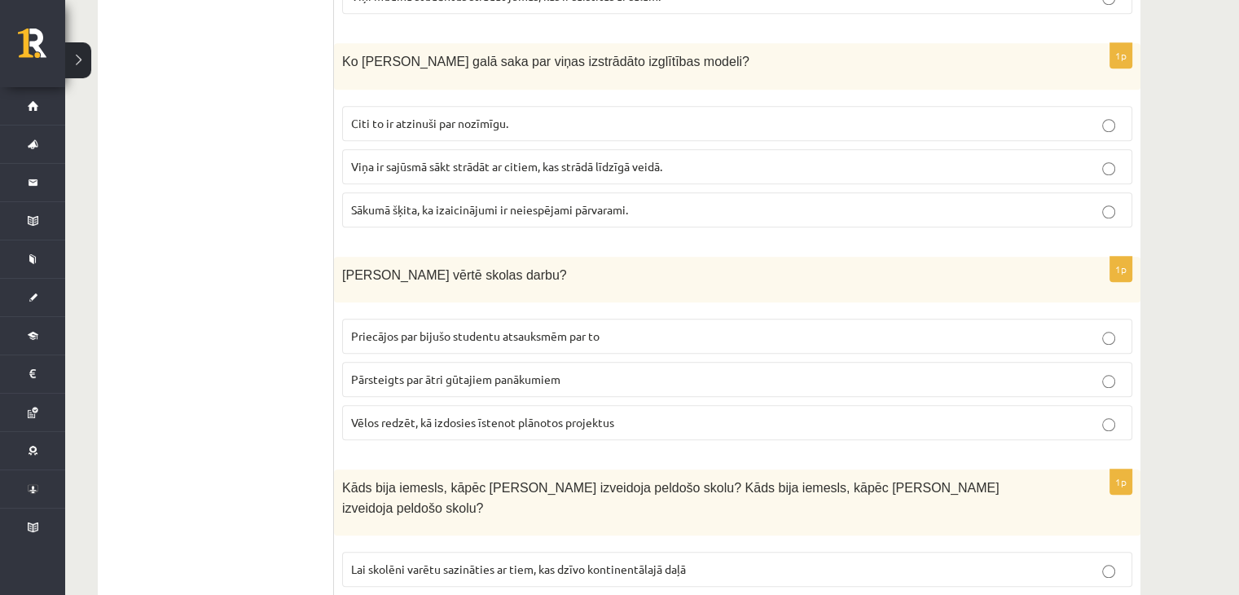
scroll to position [1539, 0]
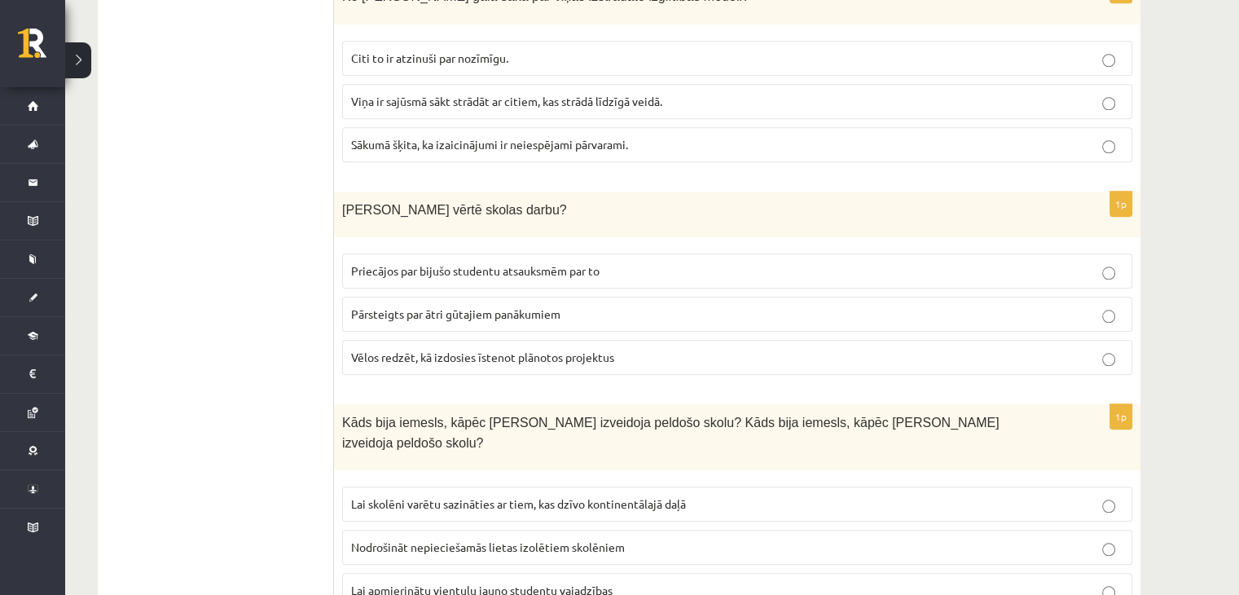
click at [730, 538] on p "Nodrošināt nepieciešamās lietas izolētiem skolēniem" at bounding box center [737, 546] width 772 height 17
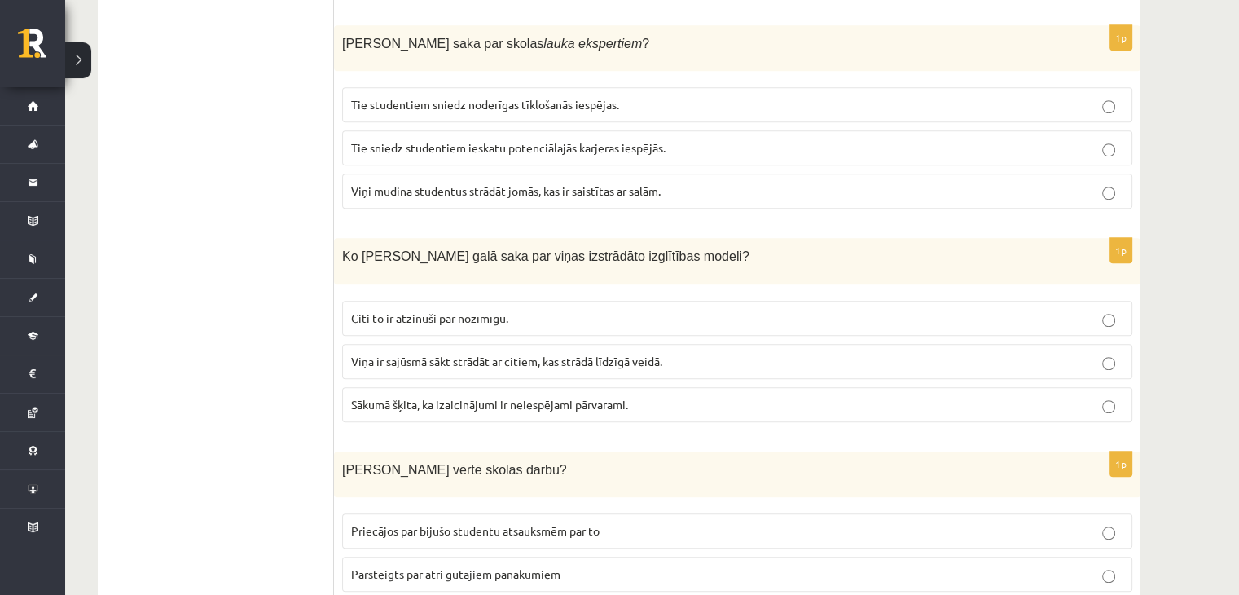
scroll to position [1277, 0]
click at [771, 398] on p "Sākumā šķita, ka izaicinājumi ir neiespējami pārvarami." at bounding box center [737, 406] width 772 height 17
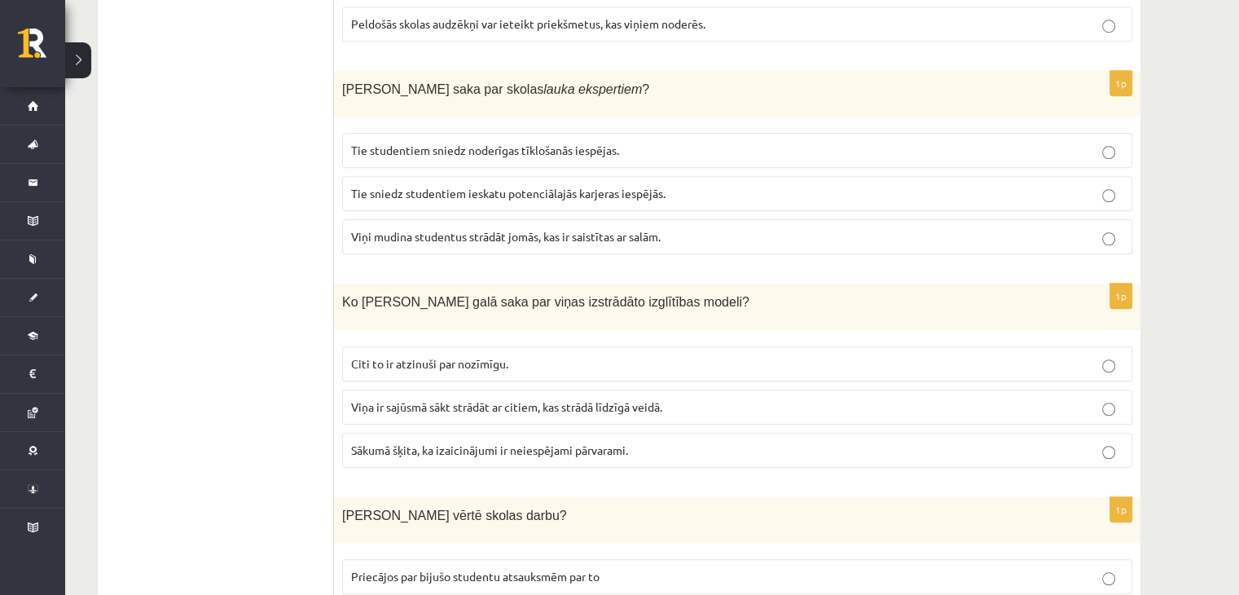
scroll to position [1230, 0]
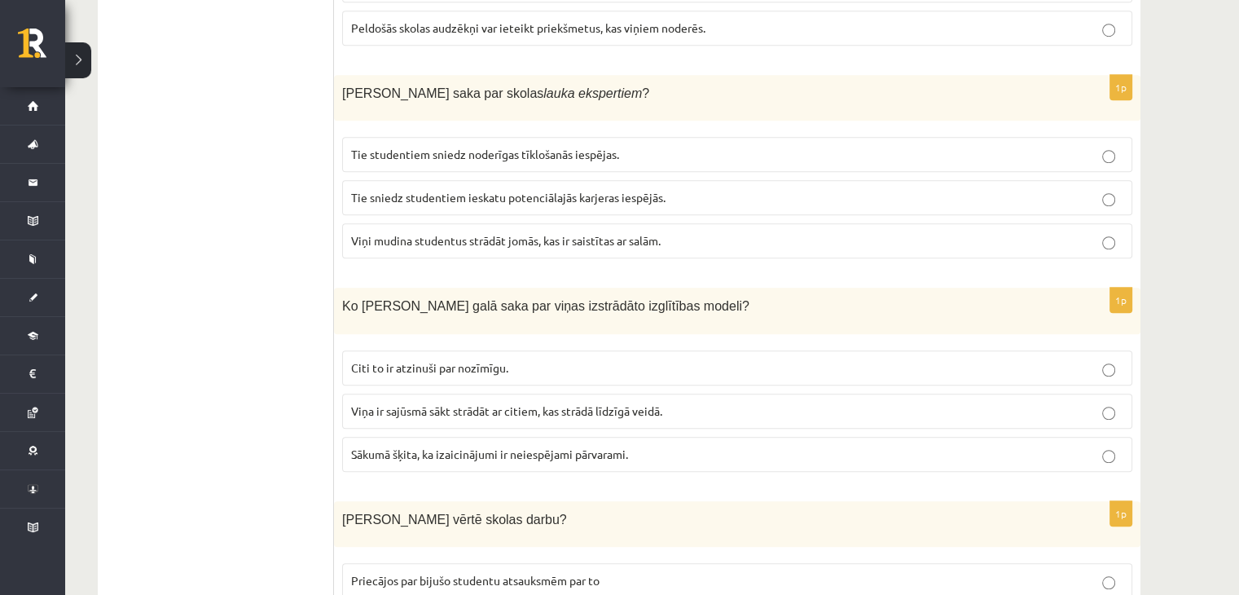
click at [771, 393] on label "Viņa ir sajūsmā sākt strādāt ar citiem, kas strādā līdzīgā veidā." at bounding box center [737, 410] width 790 height 35
click at [762, 359] on p "Citi to ir atzinuši par nozīmīgu." at bounding box center [737, 367] width 772 height 17
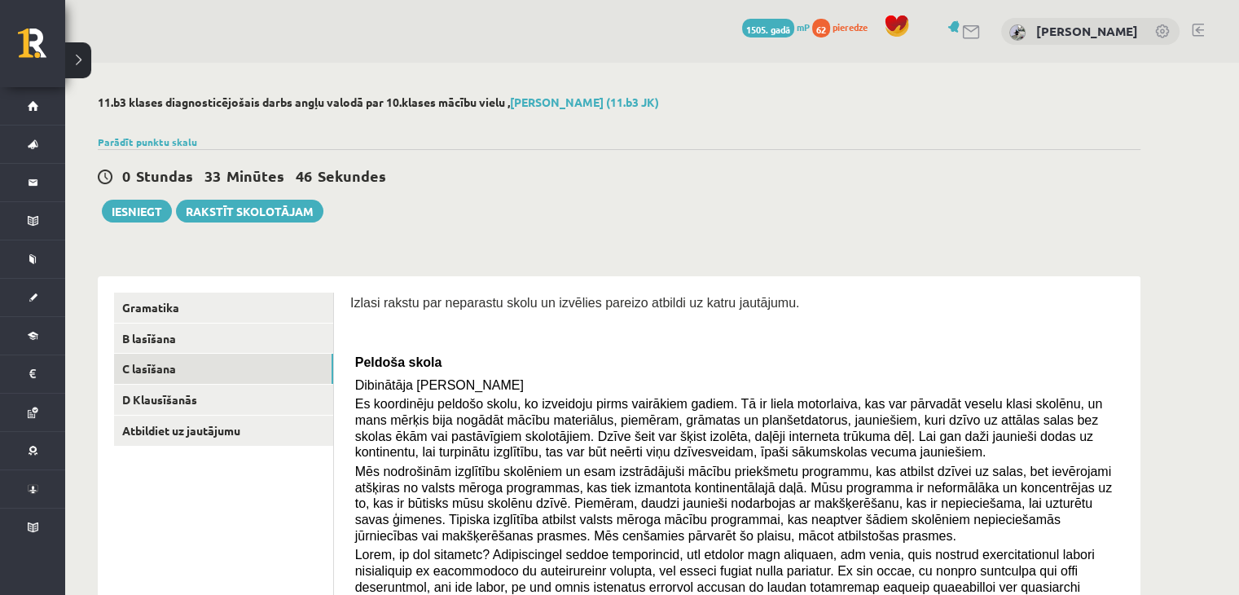
scroll to position [0, 0]
click at [181, 395] on font "D Klausīšanās" at bounding box center [159, 399] width 75 height 15
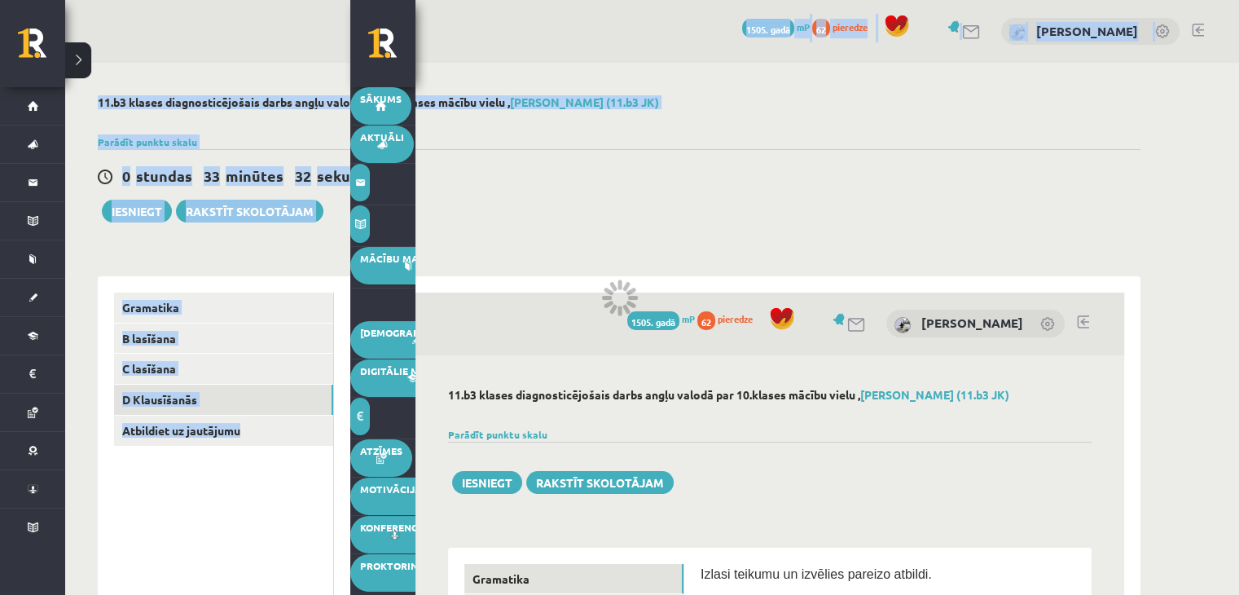
drag, startPoint x: 372, startPoint y: 8, endPoint x: 316, endPoint y: 1, distance: 56.7
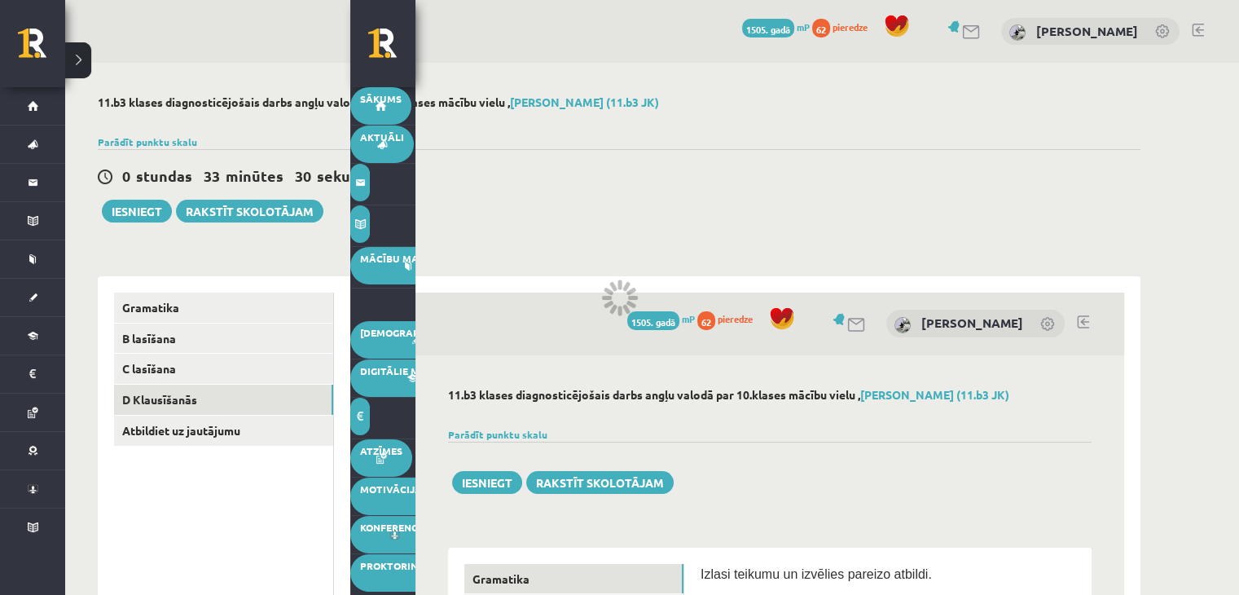
click at [456, 27] on div "0 Dāvanas 1505. gadā mP 62 pieredze Marta Elizabete Štūlberga" at bounding box center [652, 31] width 1174 height 63
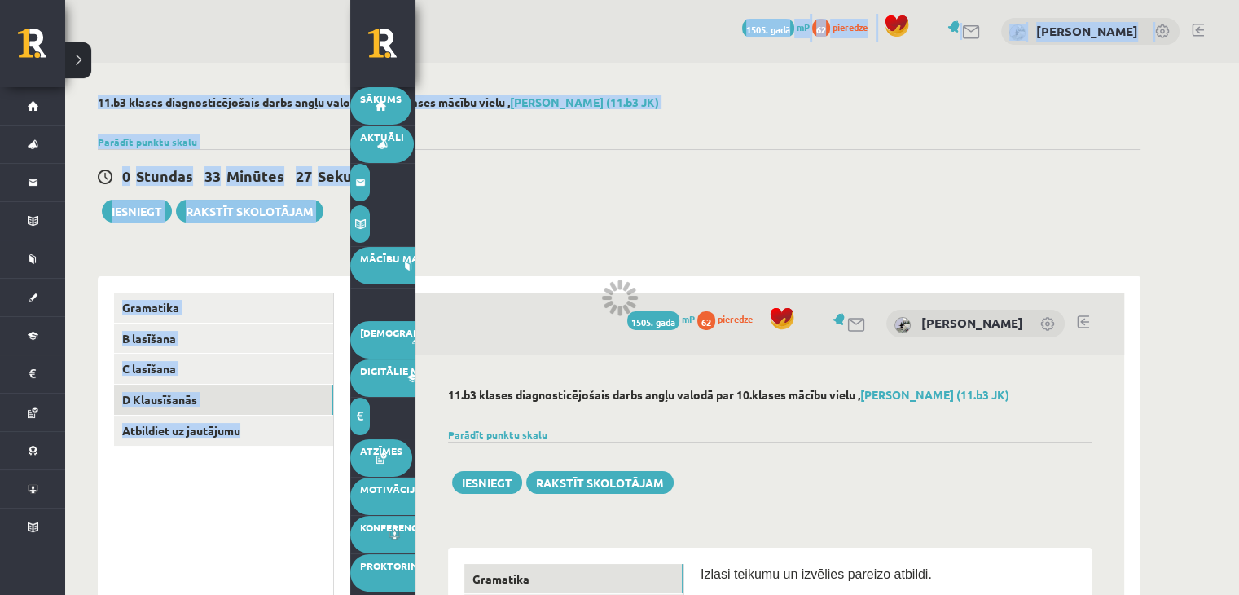
drag, startPoint x: 353, startPoint y: 59, endPoint x: 319, endPoint y: 59, distance: 34.2
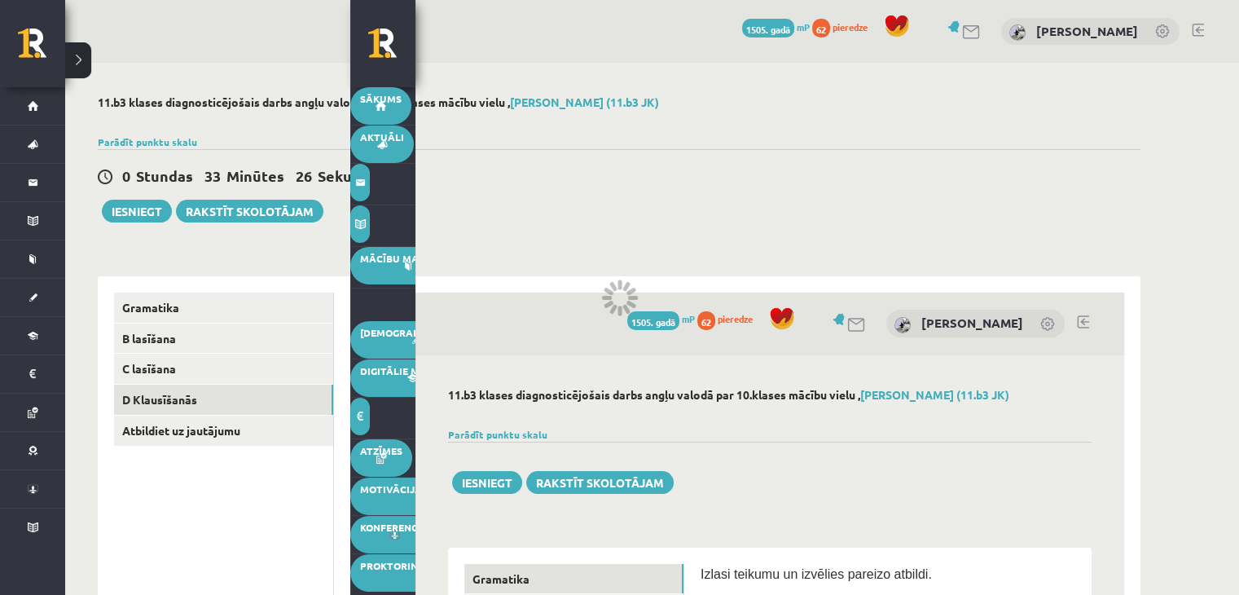
click at [446, 48] on div "0 Dāvanas 1505. gadā mP 62 pieredze Marta Elizabete Štūlberga" at bounding box center [652, 31] width 1174 height 63
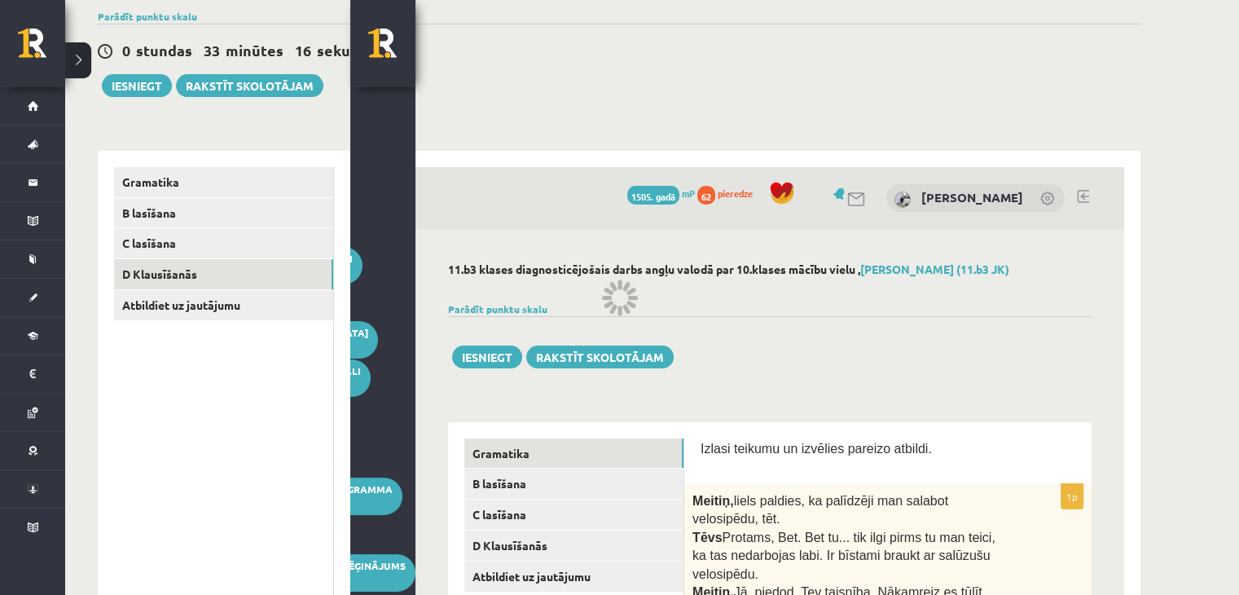
scroll to position [126, 0]
click at [537, 307] on font "Parādīt punktu skalu" at bounding box center [497, 307] width 99 height 13
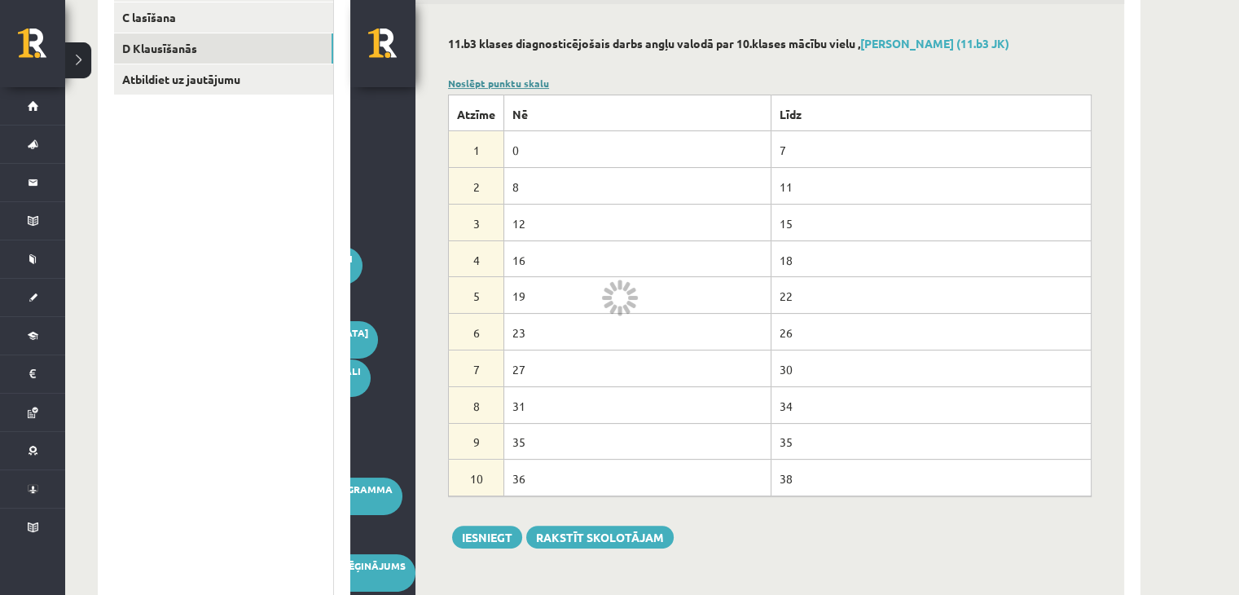
scroll to position [350, 0]
click at [528, 80] on link "Noslēpt punktu skalu" at bounding box center [498, 83] width 101 height 13
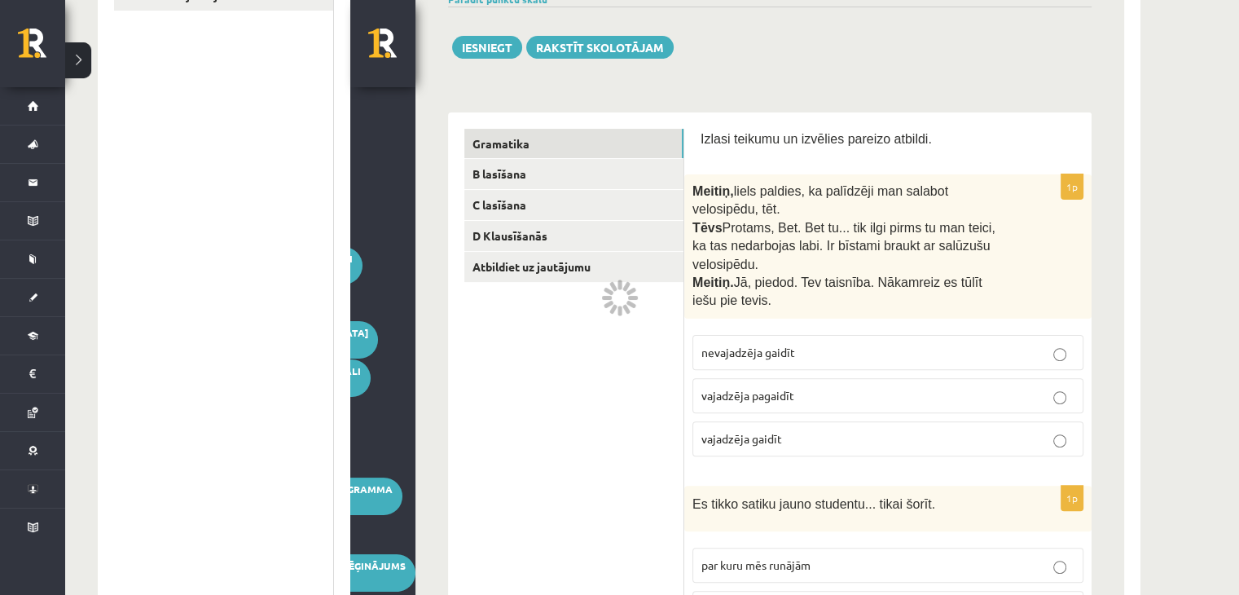
scroll to position [426, 0]
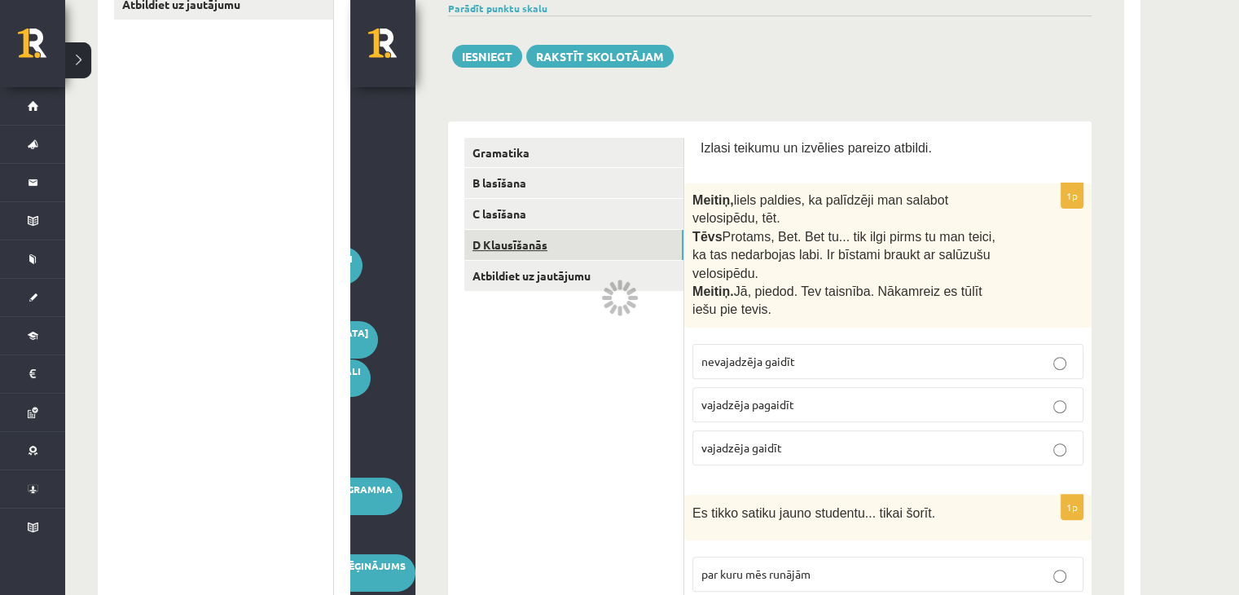
click at [513, 244] on font "D Klausīšanās" at bounding box center [509, 244] width 75 height 15
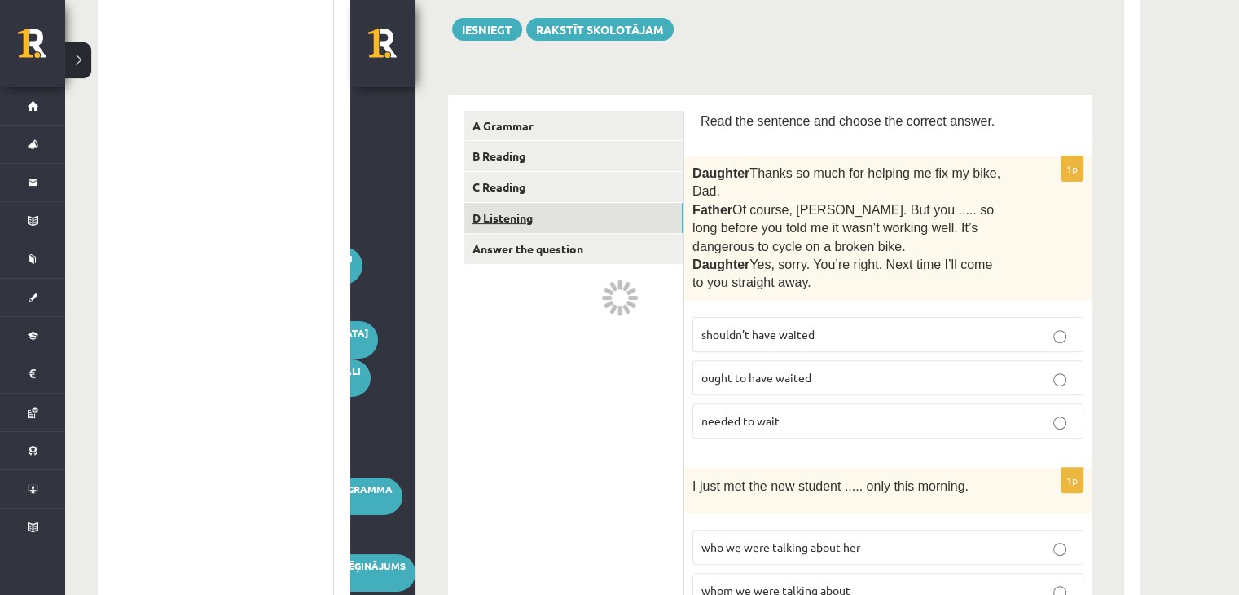
scroll to position [0, 0]
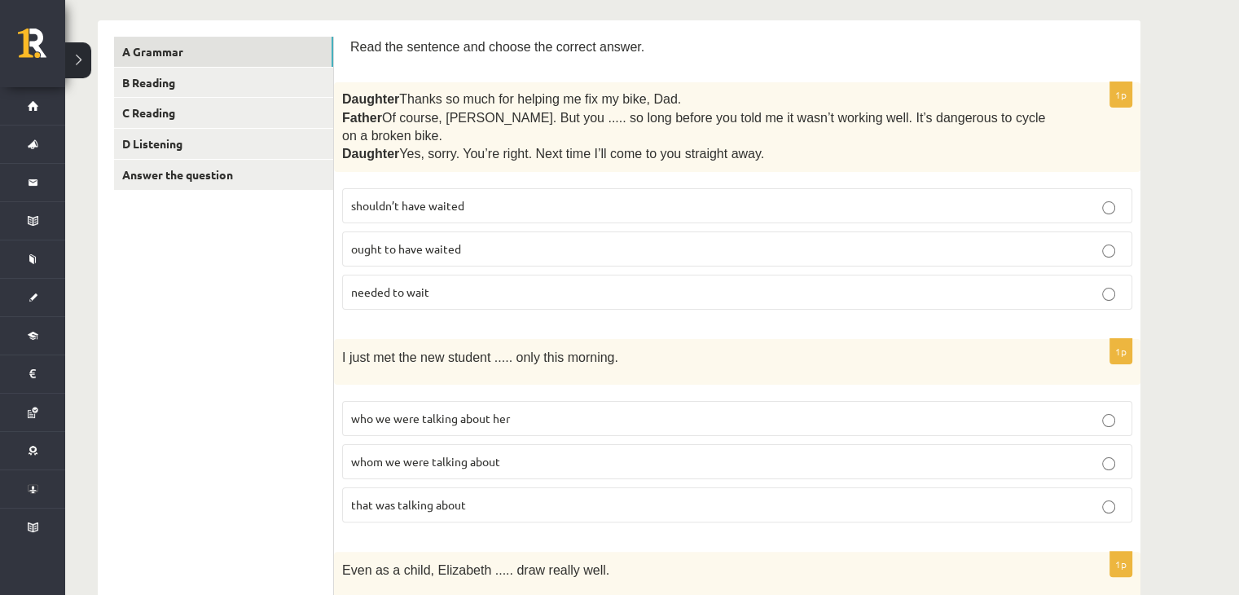
scroll to position [257, 0]
click at [163, 123] on link "C Reading" at bounding box center [223, 112] width 219 height 30
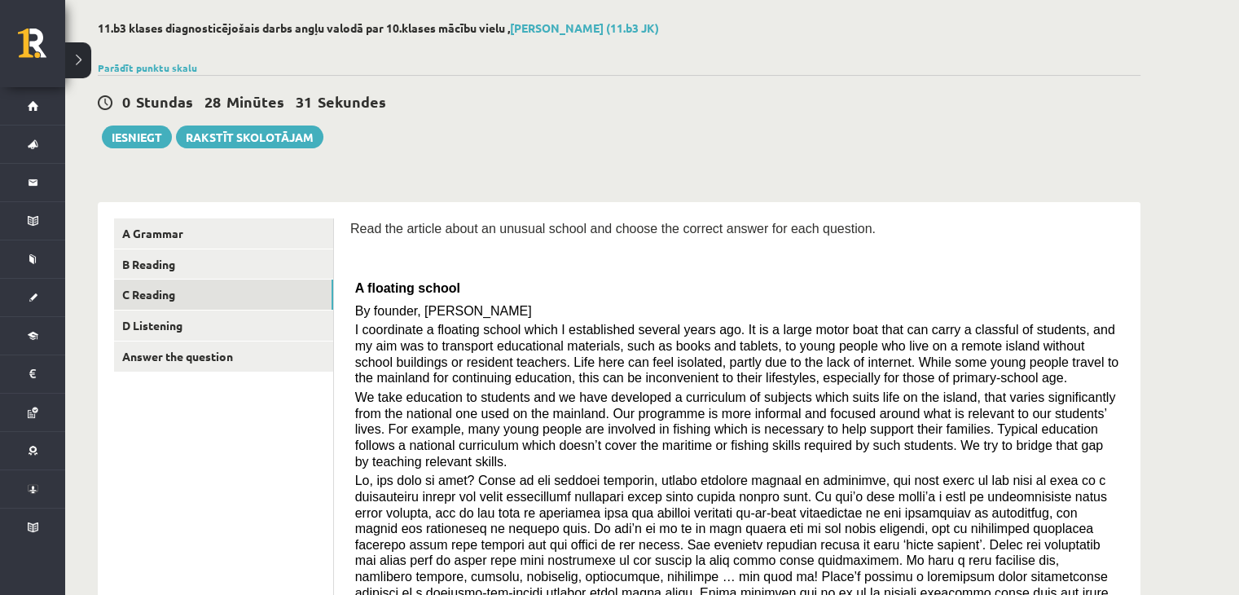
scroll to position [0, 0]
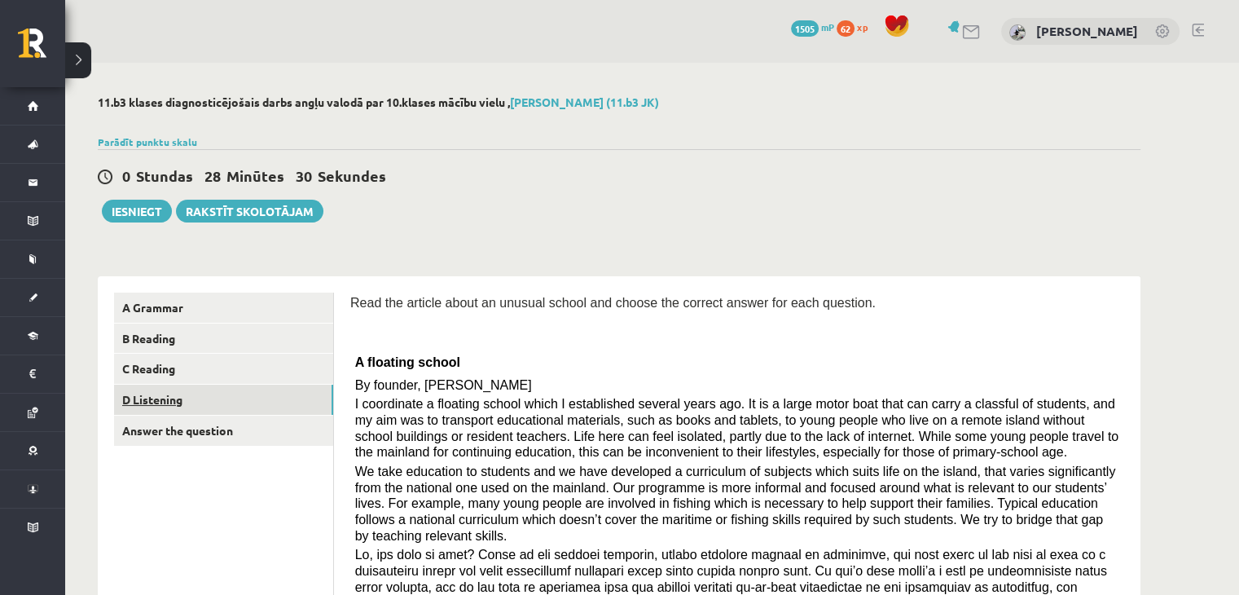
click at [200, 407] on link "D Listening" at bounding box center [223, 399] width 219 height 30
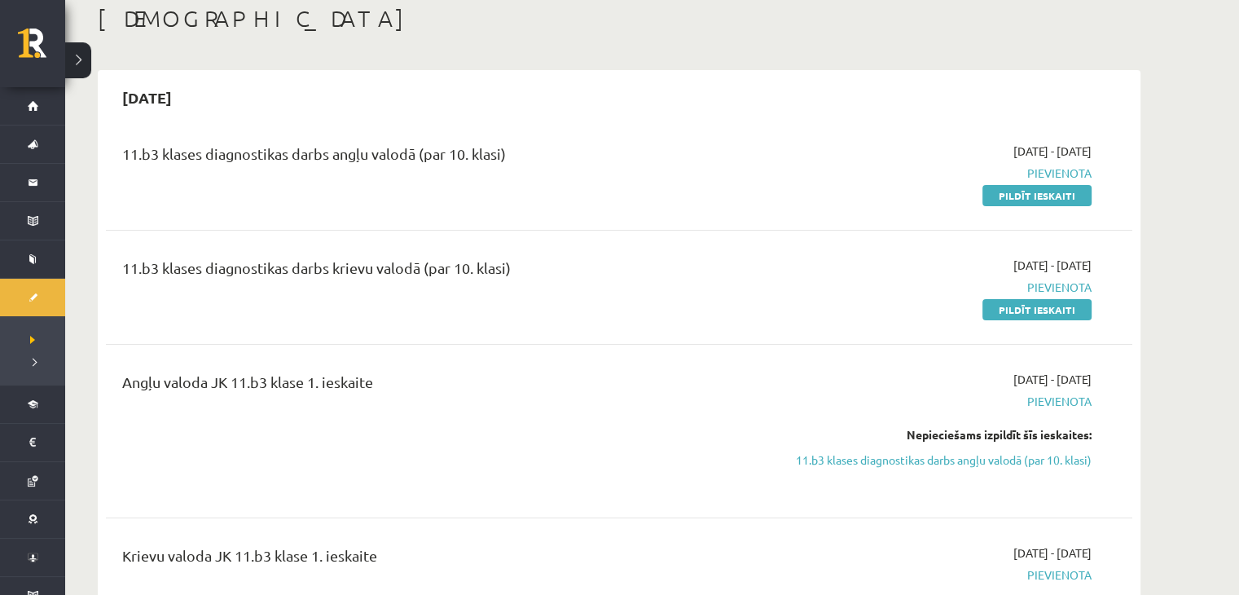
scroll to position [90, 0]
click at [1021, 200] on link "Pildīt ieskaiti" at bounding box center [1036, 195] width 109 height 21
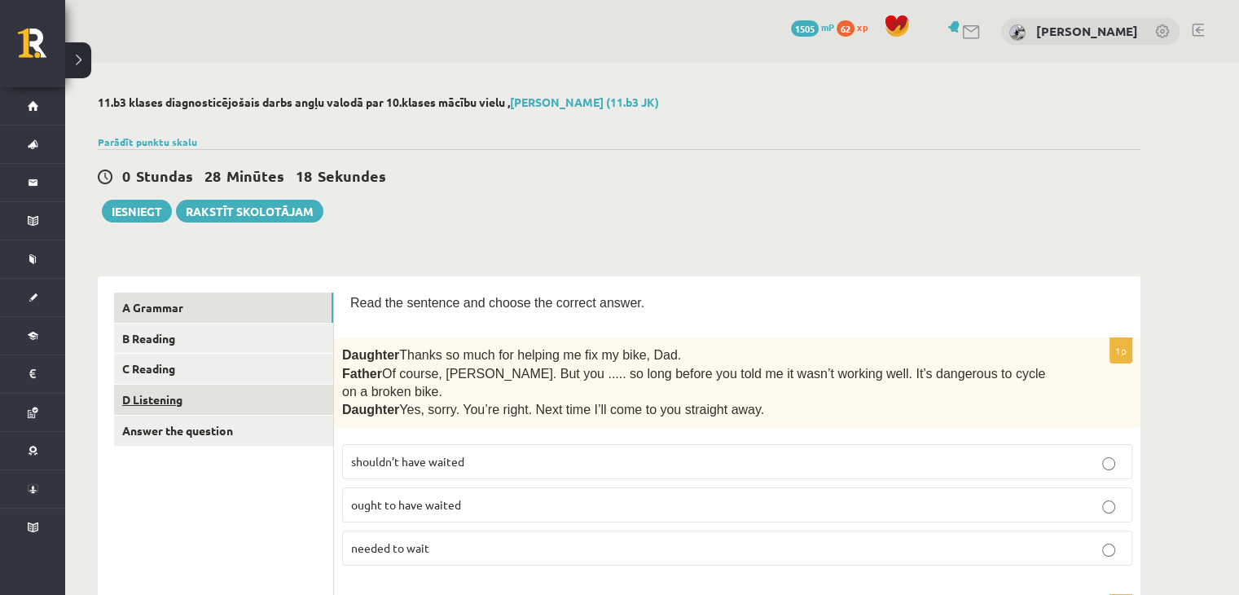
click at [147, 399] on link "D Listening" at bounding box center [223, 399] width 219 height 30
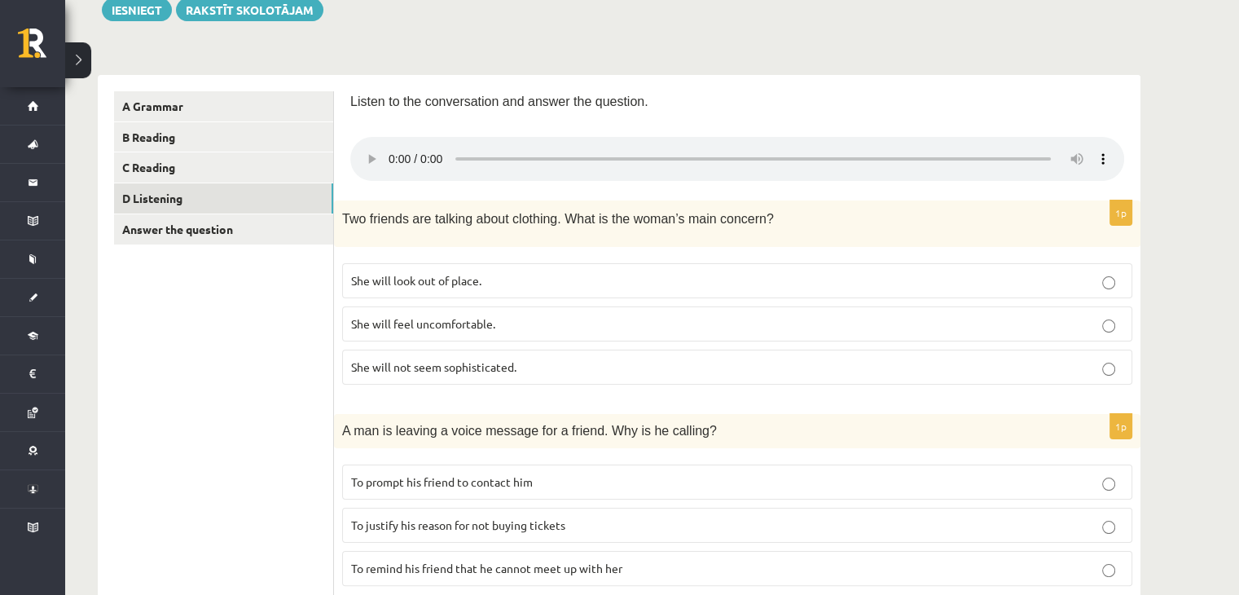
scroll to position [208, 0]
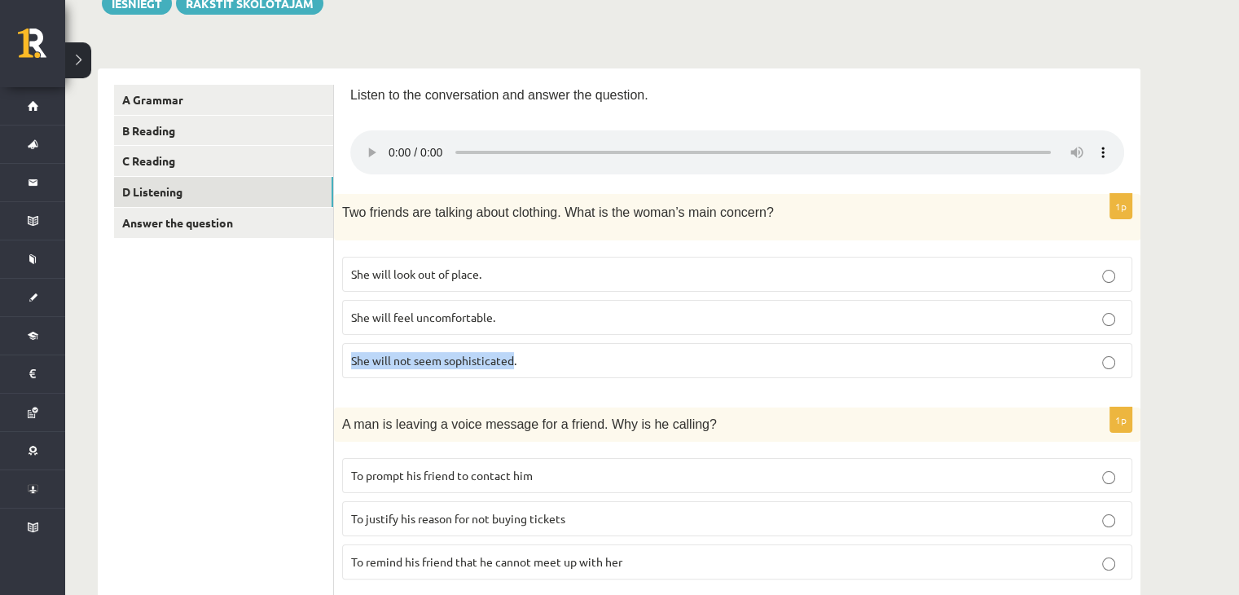
drag, startPoint x: 348, startPoint y: 356, endPoint x: 514, endPoint y: 365, distance: 166.4
click at [514, 365] on label "She will not seem sophisticated." at bounding box center [737, 360] width 790 height 35
copy span "She will not seem sophisticated"
click at [571, 355] on p "She will not seem sophisticated." at bounding box center [737, 360] width 772 height 17
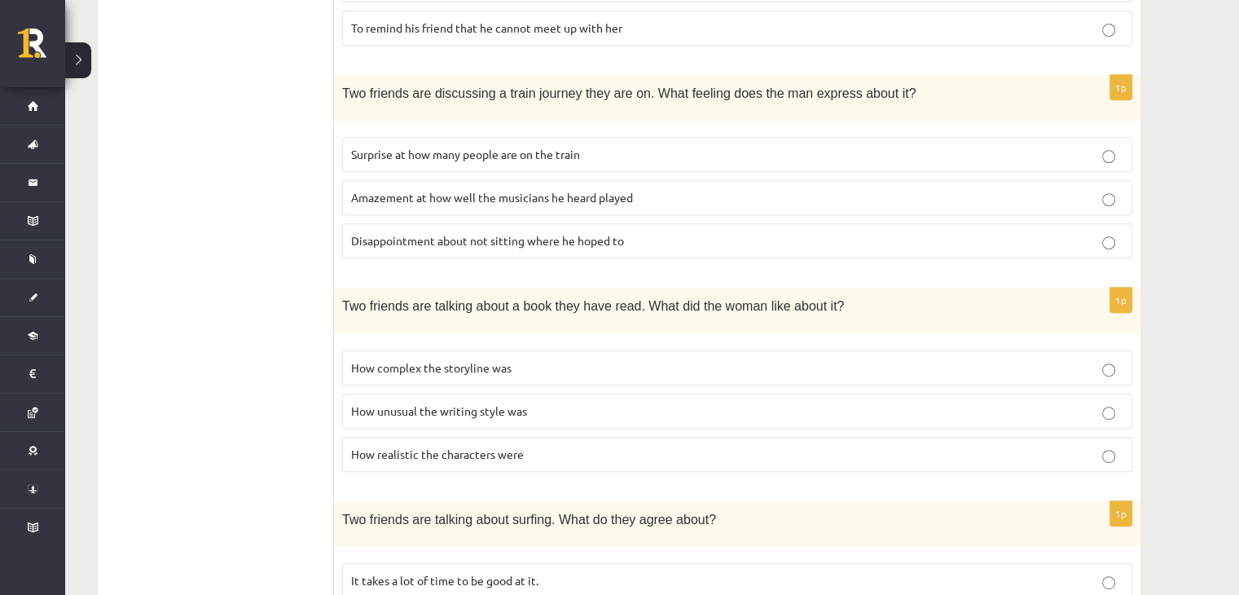
scroll to position [742, 0]
click at [730, 409] on p "How unusual the writing style was" at bounding box center [737, 410] width 772 height 17
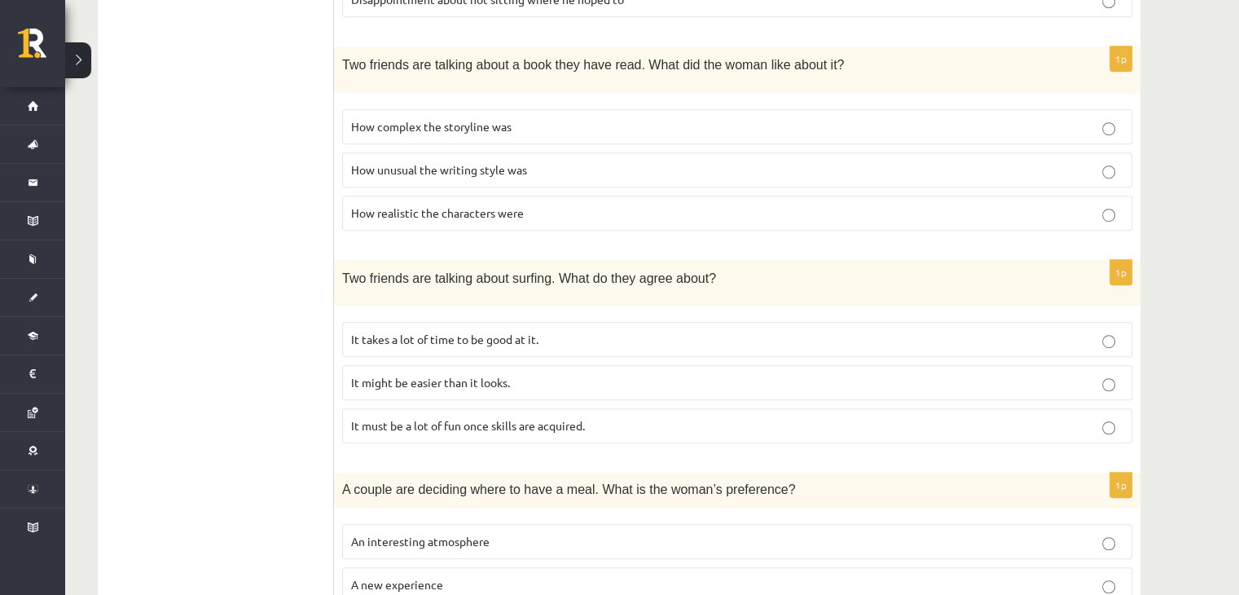
scroll to position [1082, 0]
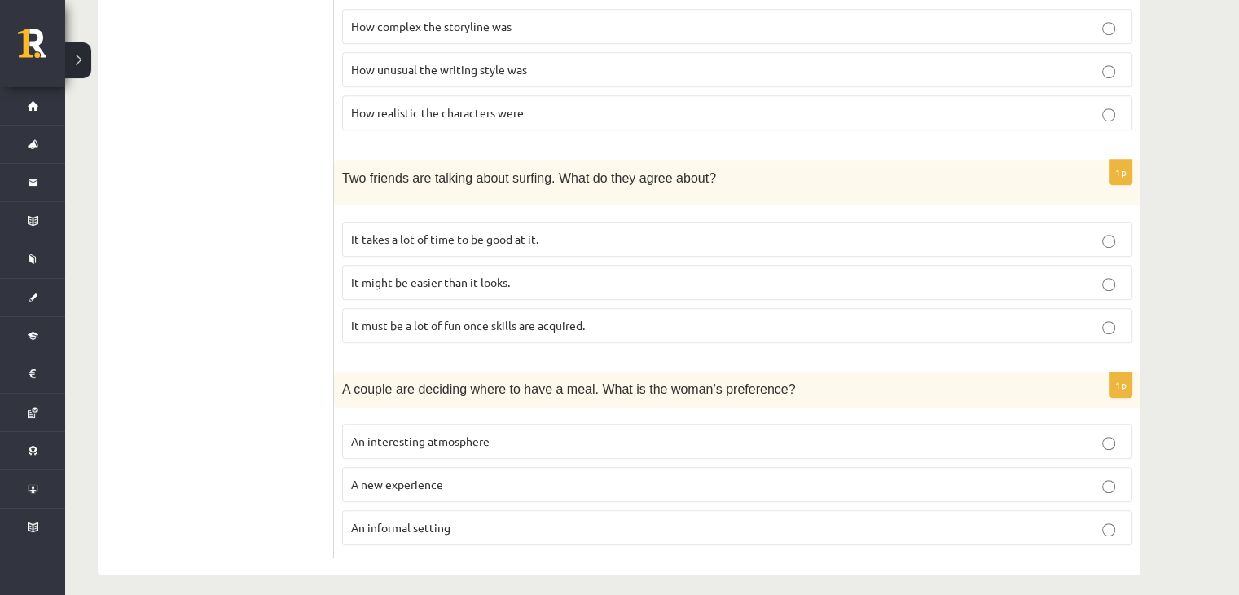
click at [488, 523] on label "An informal setting" at bounding box center [737, 527] width 790 height 35
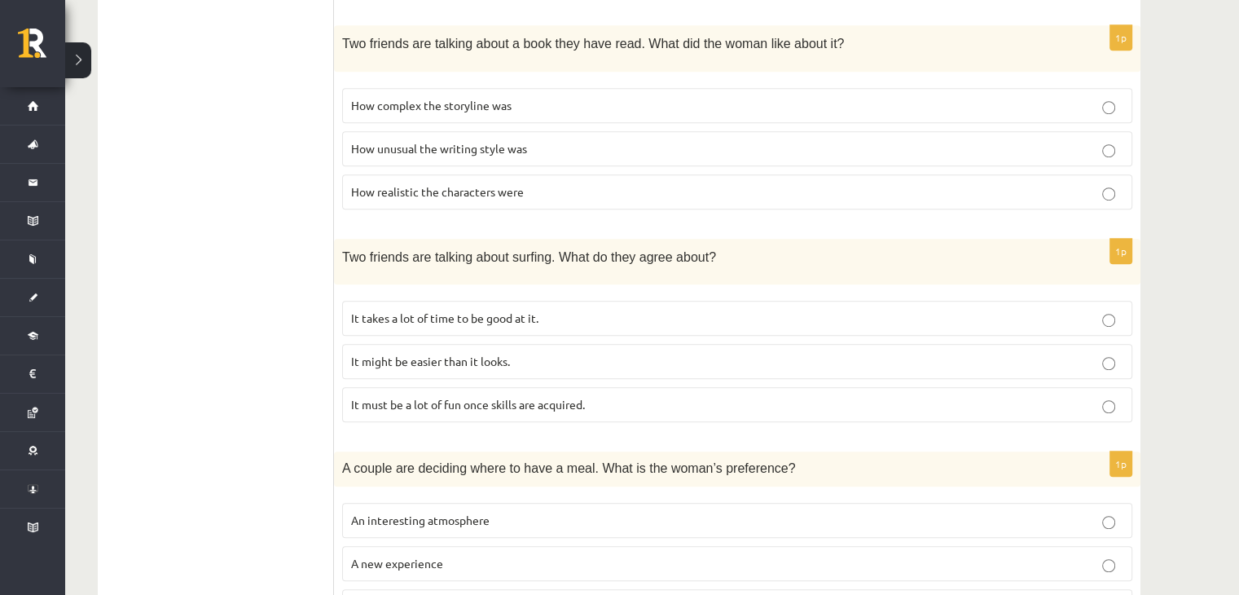
scroll to position [1004, 0]
click at [632, 400] on p "It must be a lot of fun once skills are acquired." at bounding box center [737, 403] width 772 height 17
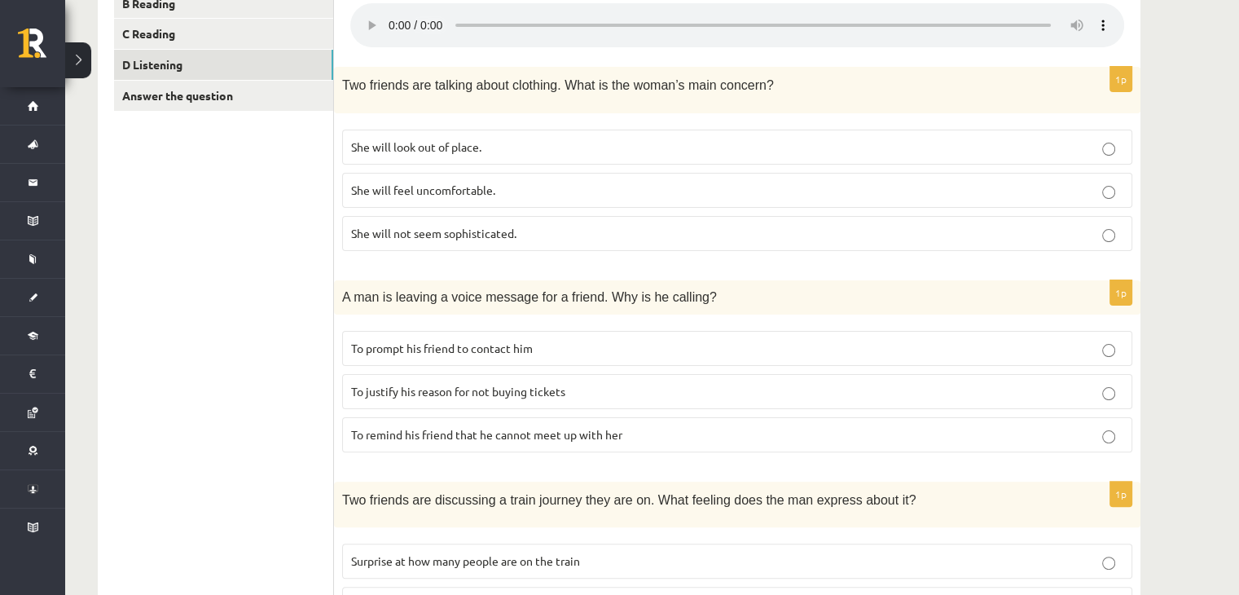
scroll to position [340, 0]
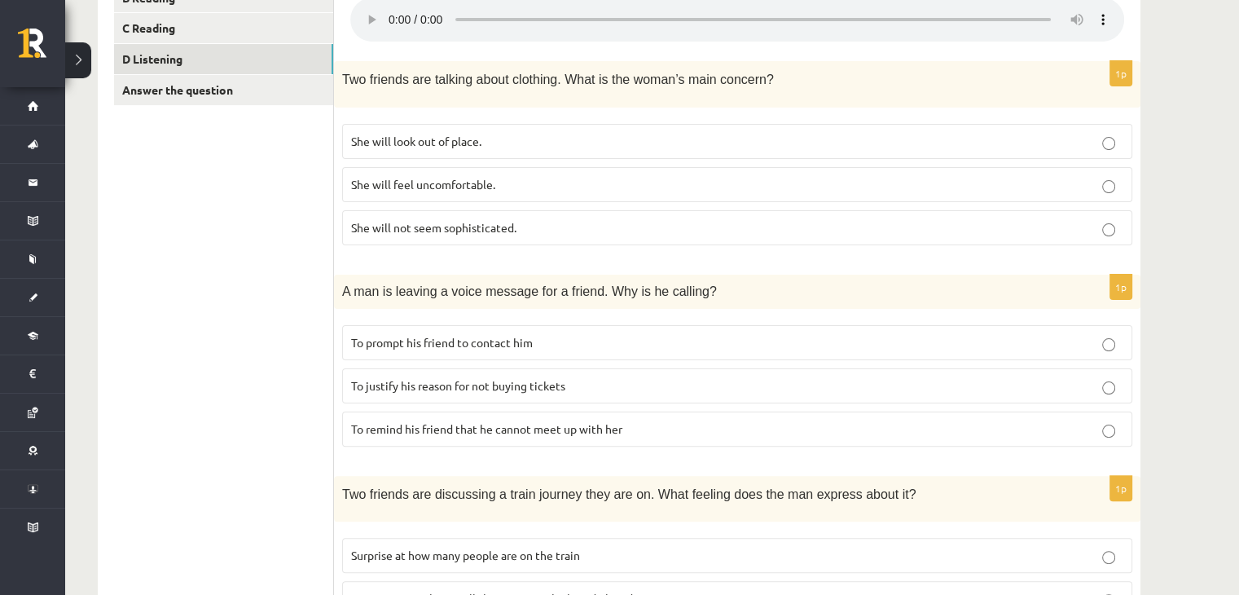
click at [573, 341] on p "To prompt his friend to contact him" at bounding box center [737, 342] width 772 height 17
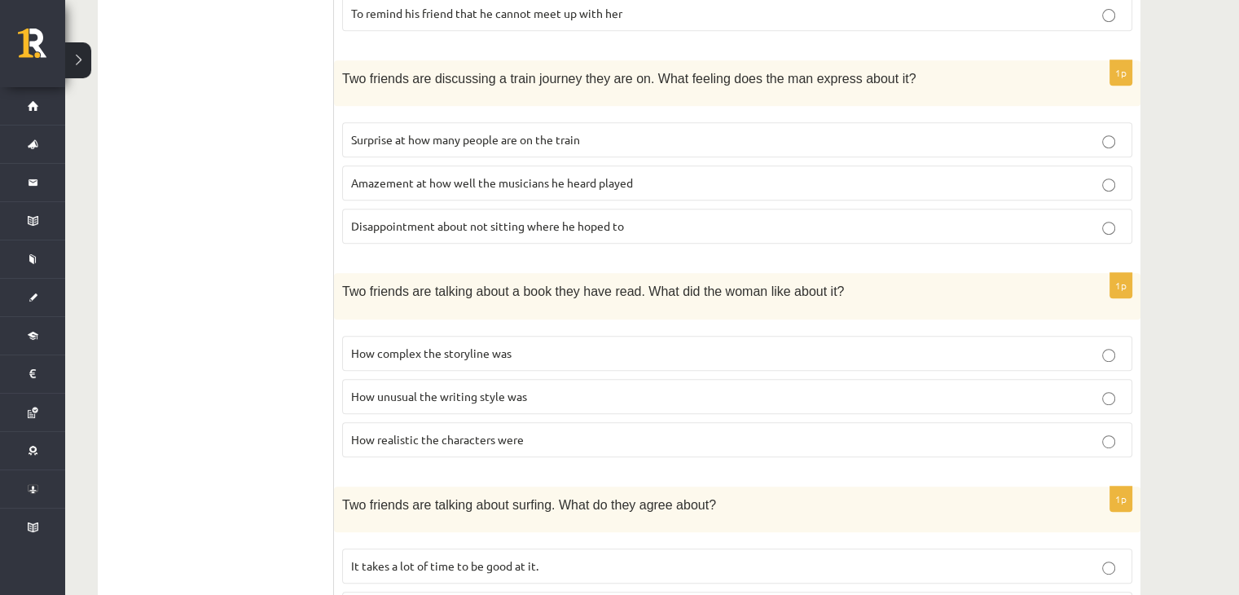
scroll to position [759, 0]
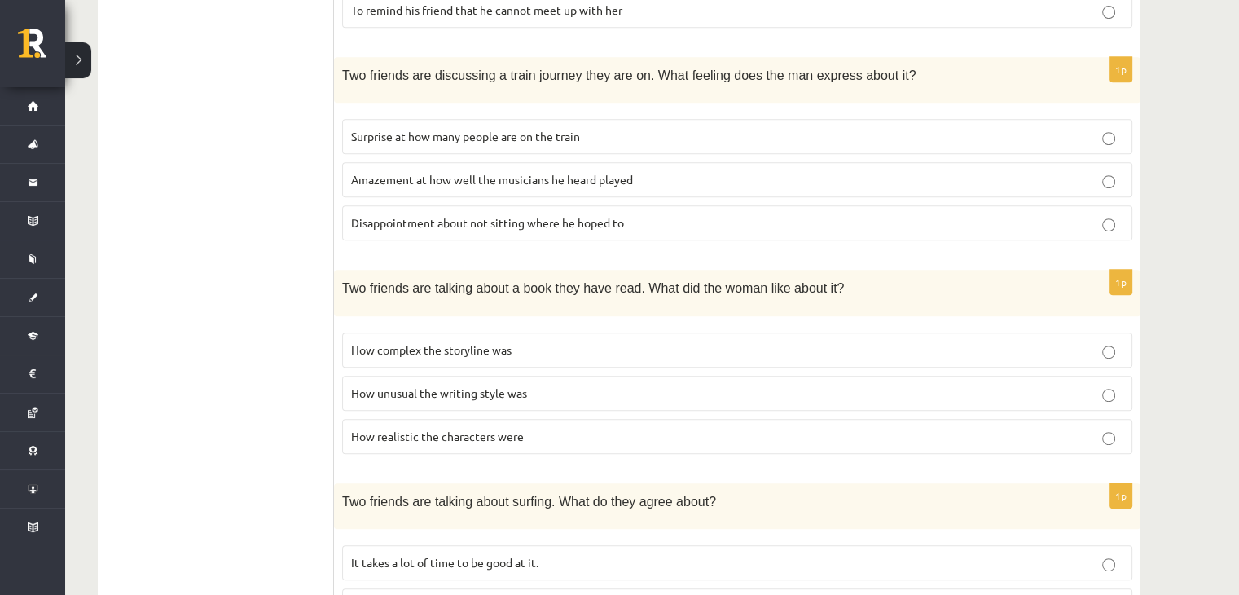
click at [547, 431] on p "How realistic the characters were" at bounding box center [737, 436] width 772 height 17
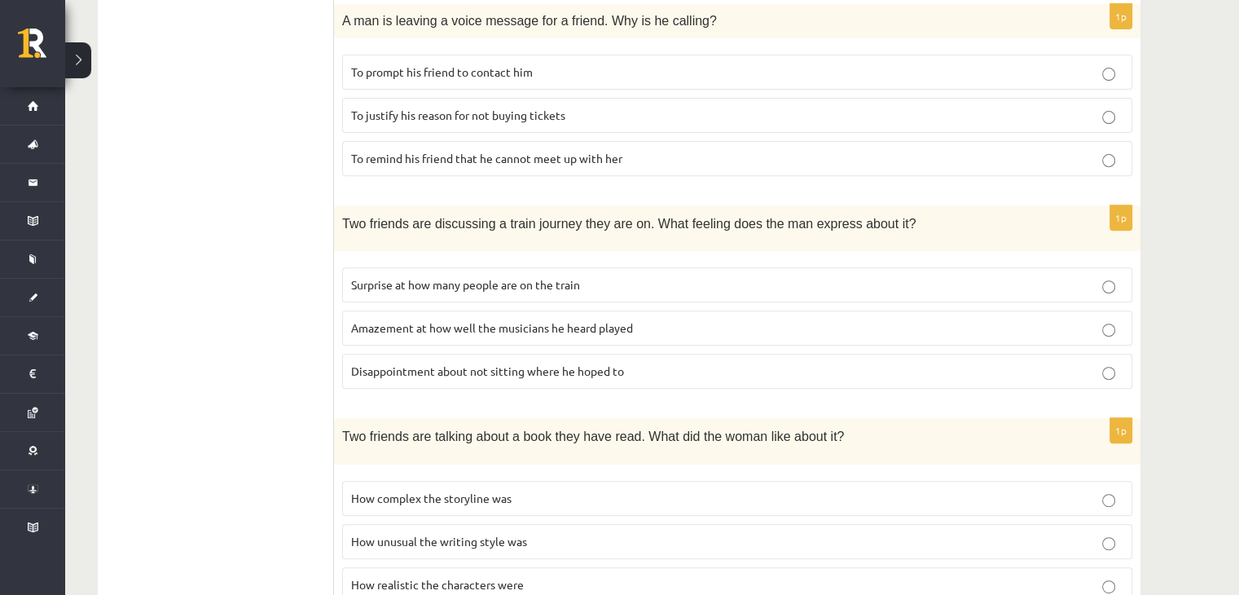
scroll to position [609, 0]
click at [661, 364] on p "Disappointment about not sitting where he hoped to" at bounding box center [737, 372] width 772 height 17
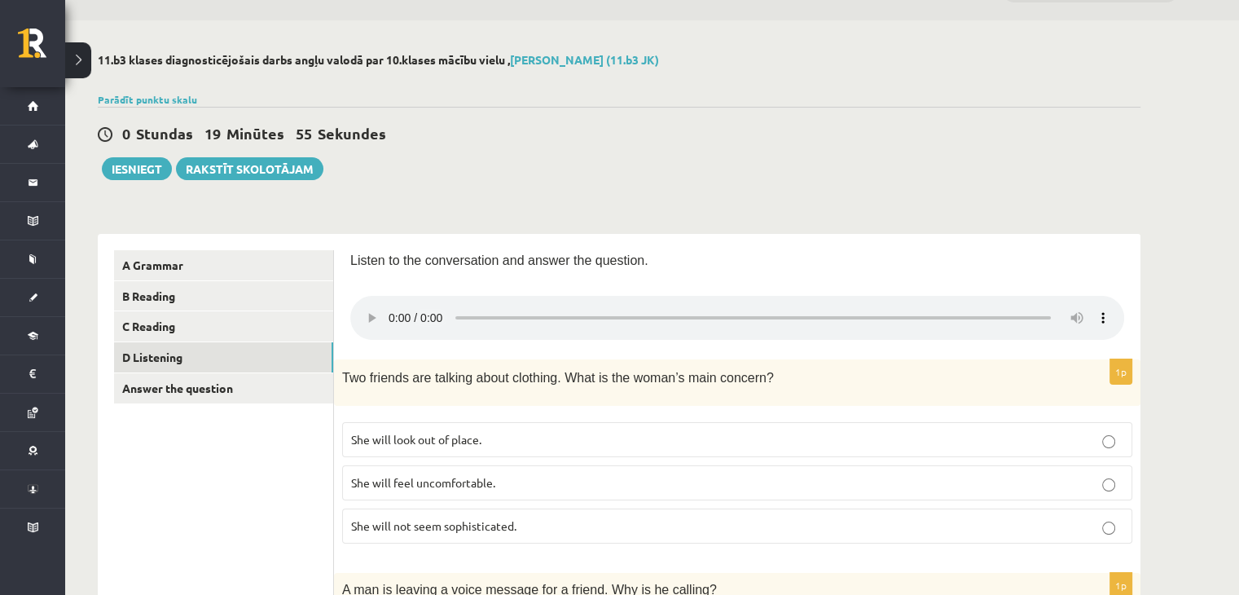
scroll to position [26, 0]
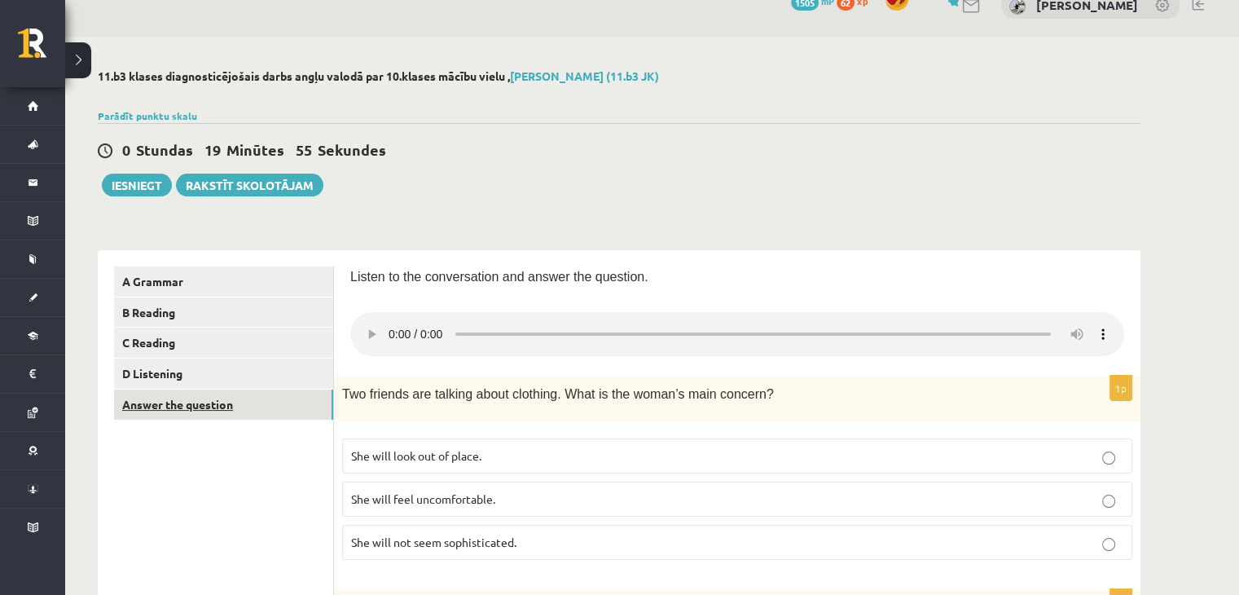
click at [206, 405] on link "Answer the question" at bounding box center [223, 404] width 219 height 30
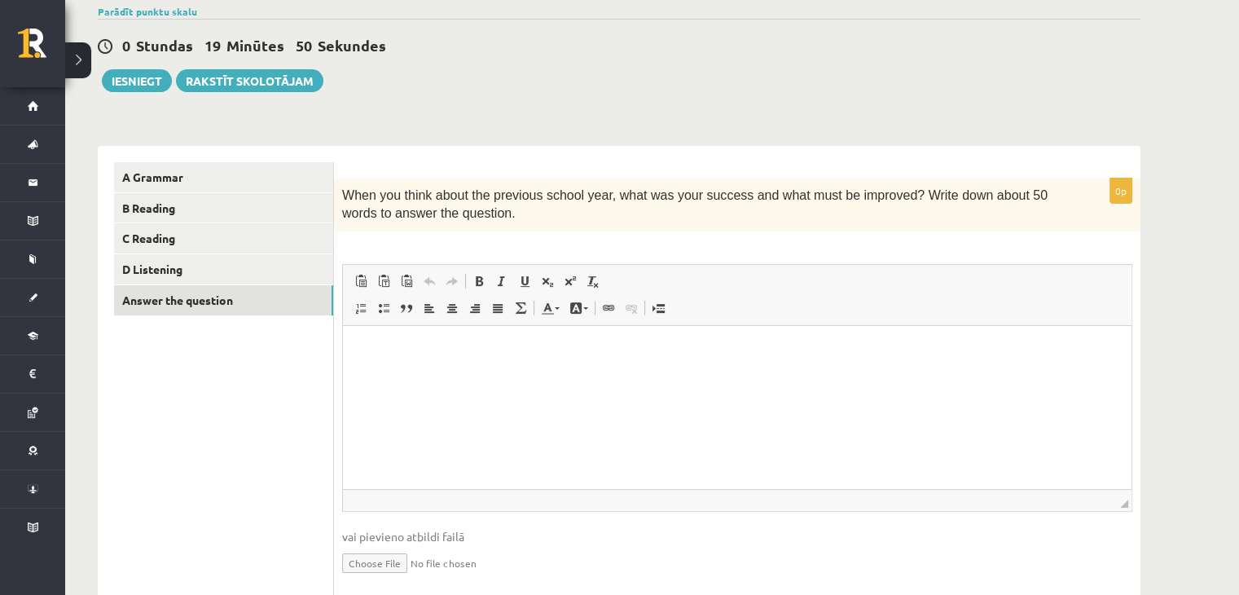
scroll to position [147, 0]
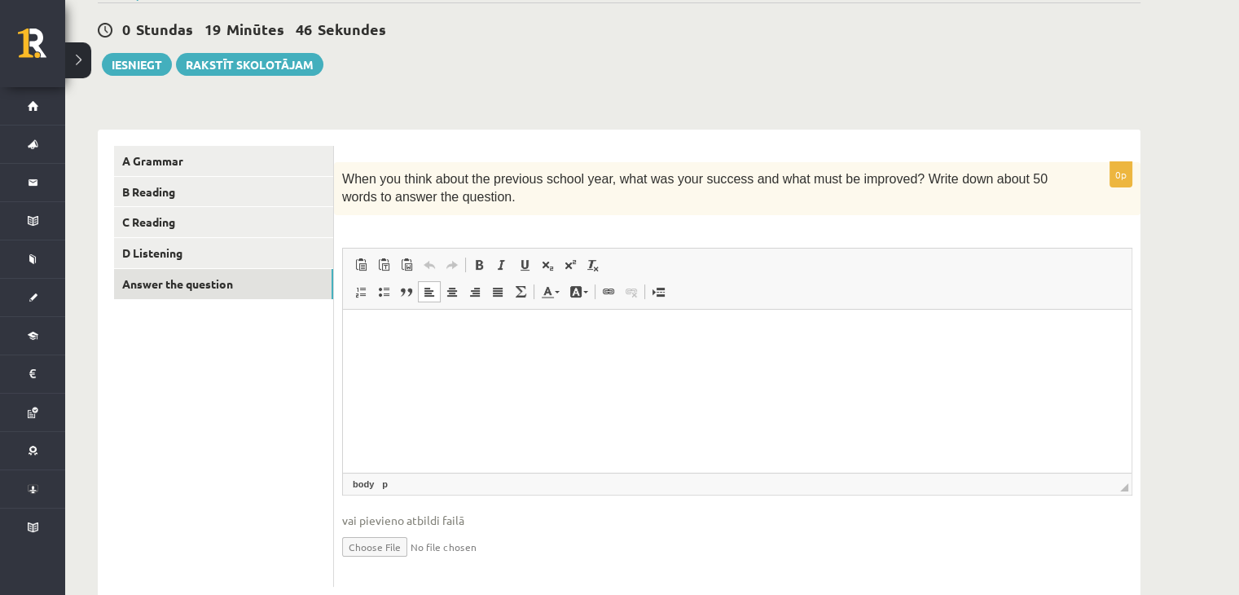
click at [525, 358] on html at bounding box center [737, 334] width 788 height 50
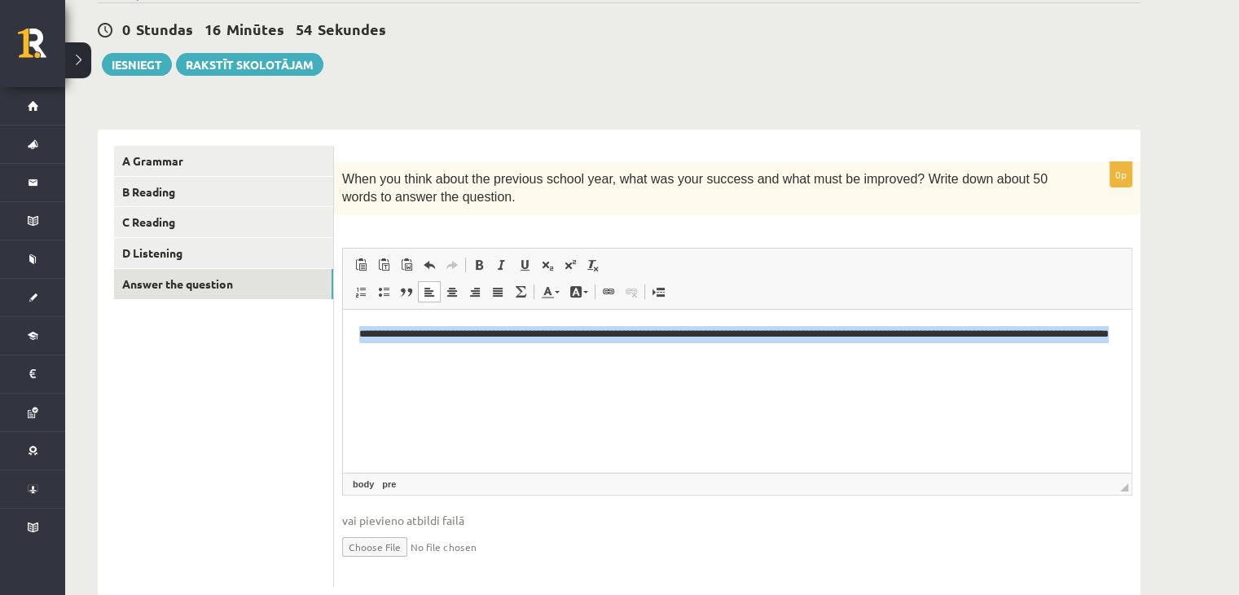
drag, startPoint x: 707, startPoint y: 357, endPoint x: 353, endPoint y: 333, distance: 355.1
click at [353, 333] on html "**********" at bounding box center [737, 342] width 788 height 67
click at [479, 266] on span at bounding box center [478, 264] width 13 height 13
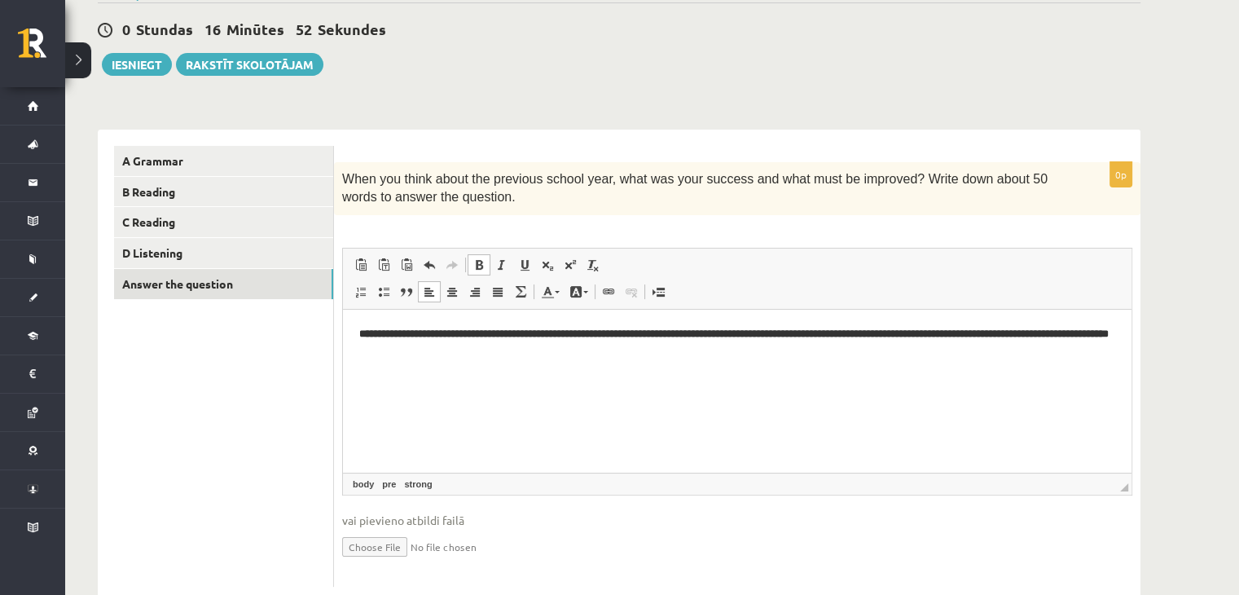
click at [479, 266] on span at bounding box center [478, 264] width 13 height 13
click at [499, 266] on span at bounding box center [501, 264] width 13 height 13
click at [533, 375] on html "**********" at bounding box center [737, 342] width 788 height 67
click at [715, 374] on html "**********" at bounding box center [737, 342] width 788 height 67
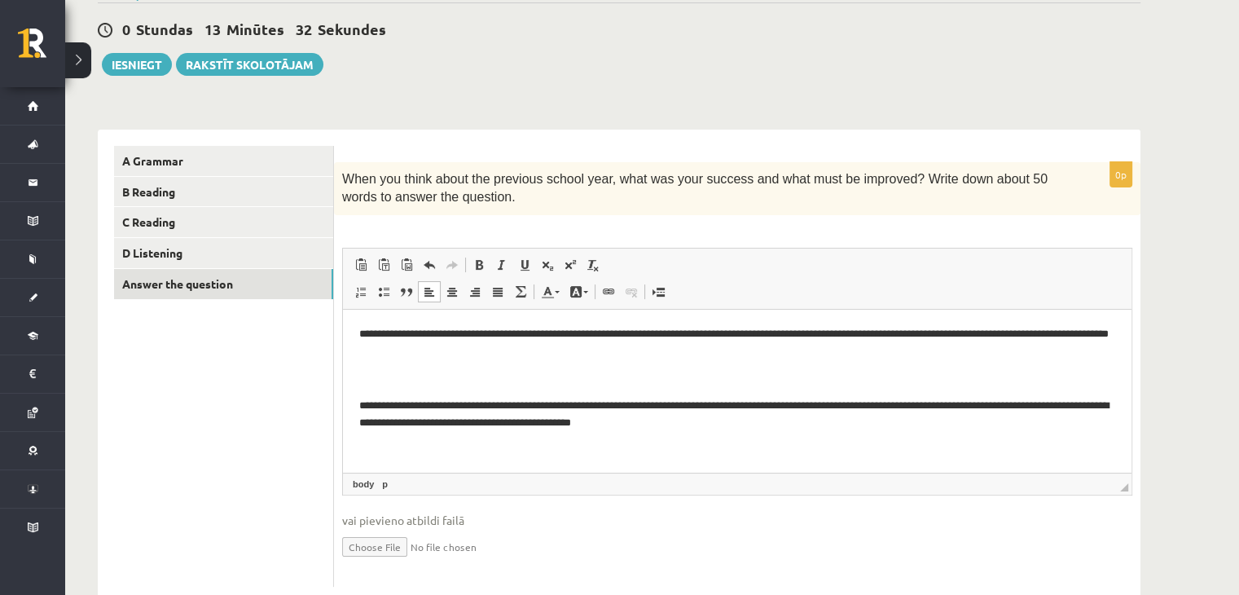
click at [475, 405] on p "**********" at bounding box center [737, 414] width 757 height 34
click at [744, 353] on pre "**********" at bounding box center [737, 342] width 757 height 34
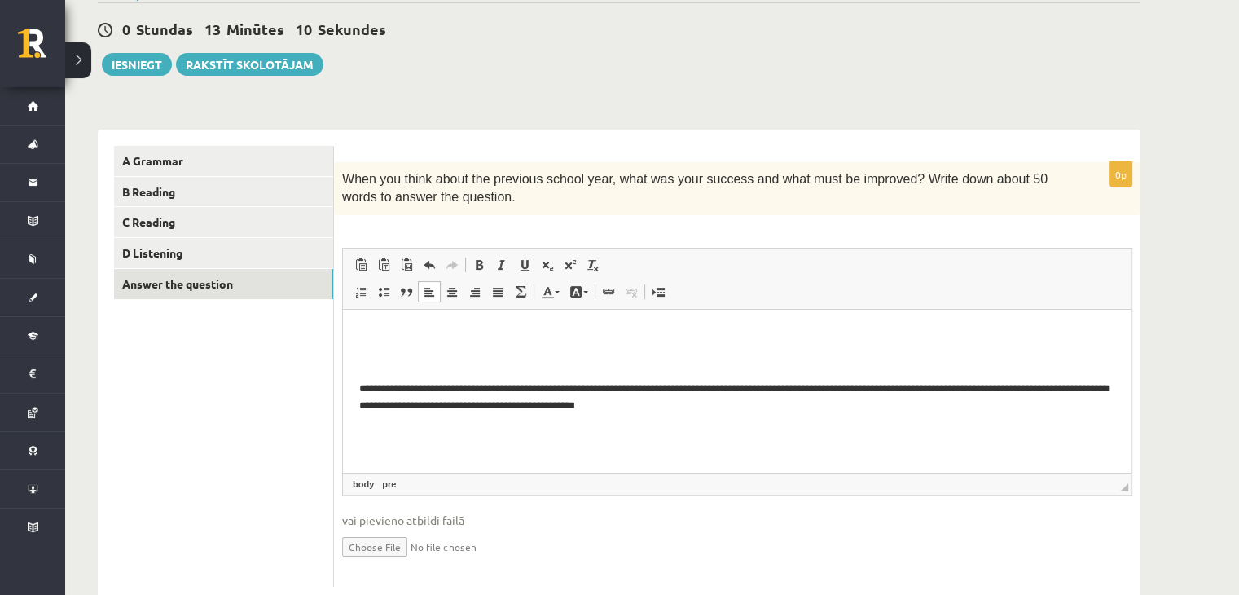
click at [744, 353] on p "Bagātinātā teksta redaktors, wiswyg-editor-user-answer-47024927834320" at bounding box center [737, 361] width 756 height 17
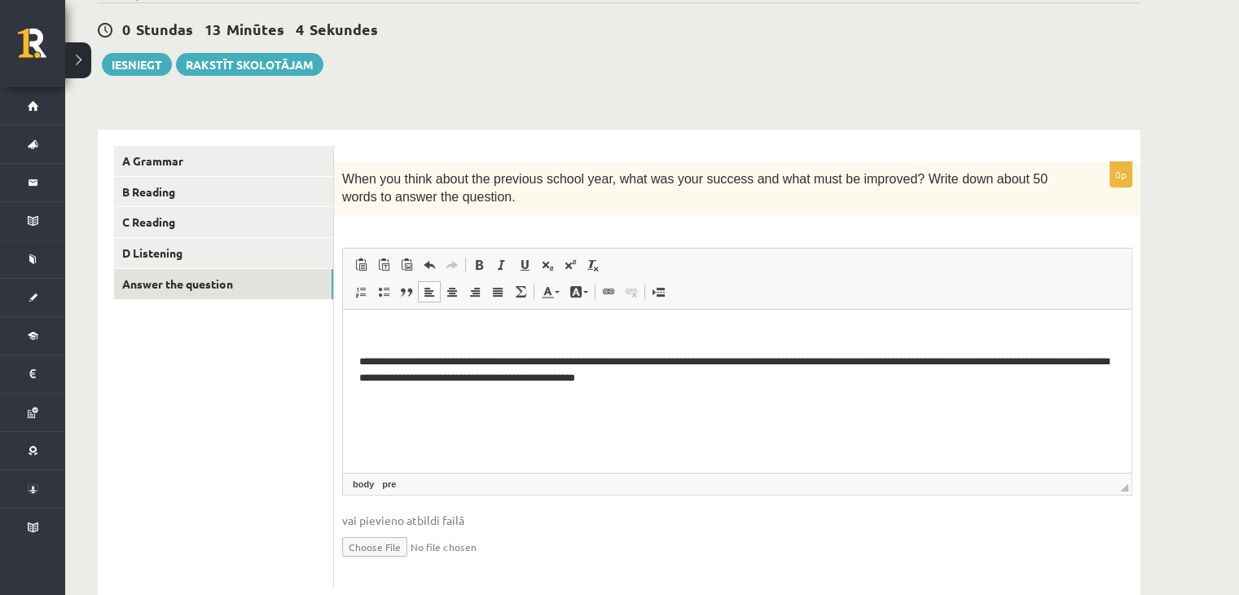
click at [457, 340] on pre "Tulkotais teksts: I feel like my English has improved even more since last year…" at bounding box center [737, 333] width 757 height 17
click at [522, 402] on html "**********" at bounding box center [737, 356] width 788 height 94
click at [353, 359] on html "**********" at bounding box center [737, 356] width 788 height 94
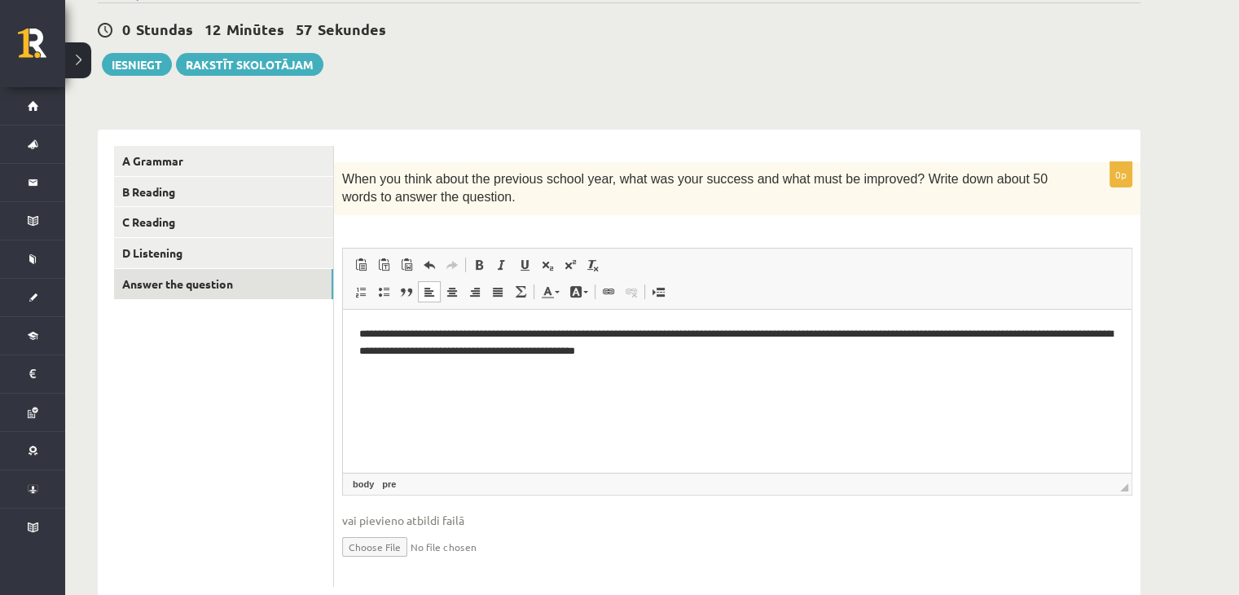
scroll to position [187, 0]
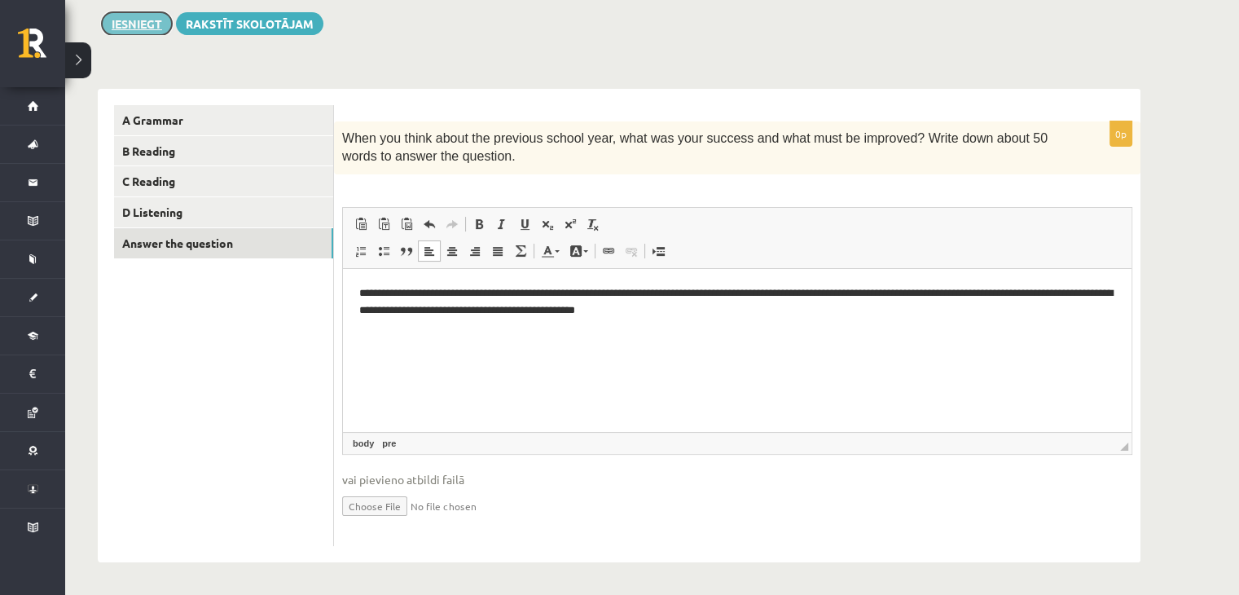
click at [150, 14] on button "Iesniegt" at bounding box center [137, 23] width 70 height 23
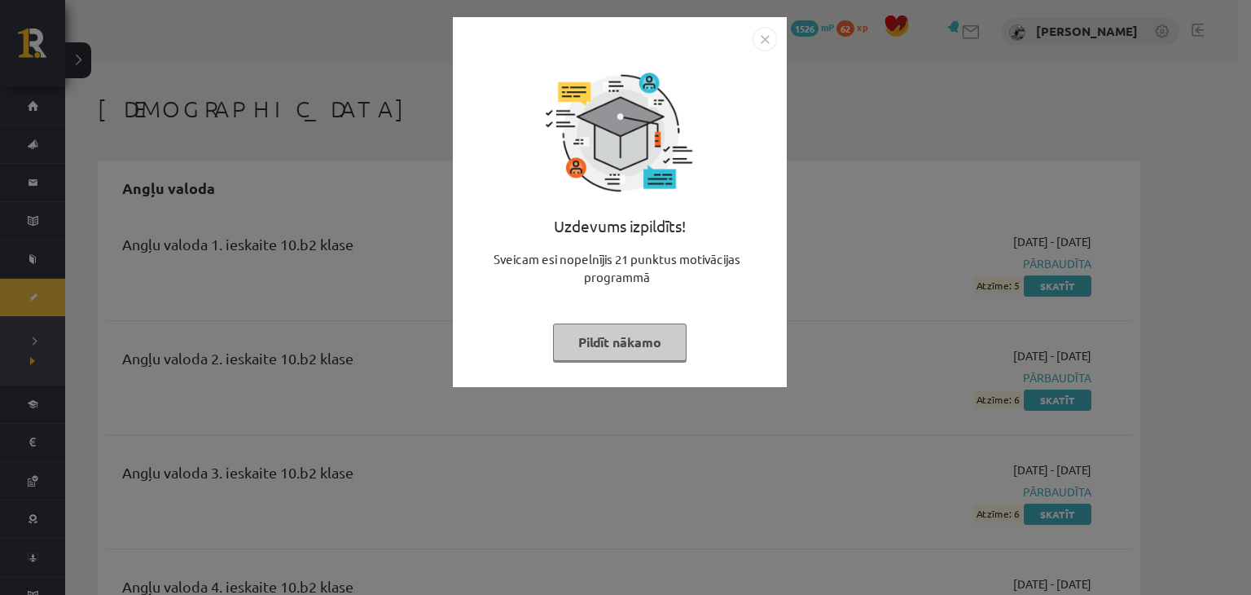
click at [762, 42] on img "Close" at bounding box center [765, 39] width 24 height 24
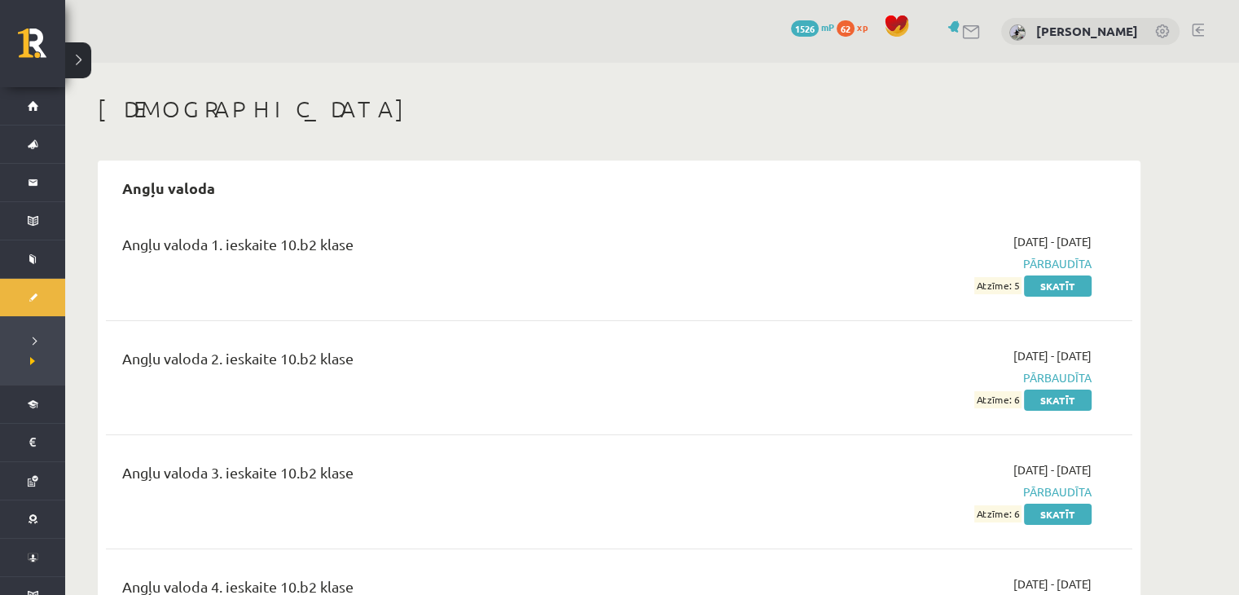
click at [791, 24] on span "1526" at bounding box center [805, 28] width 28 height 16
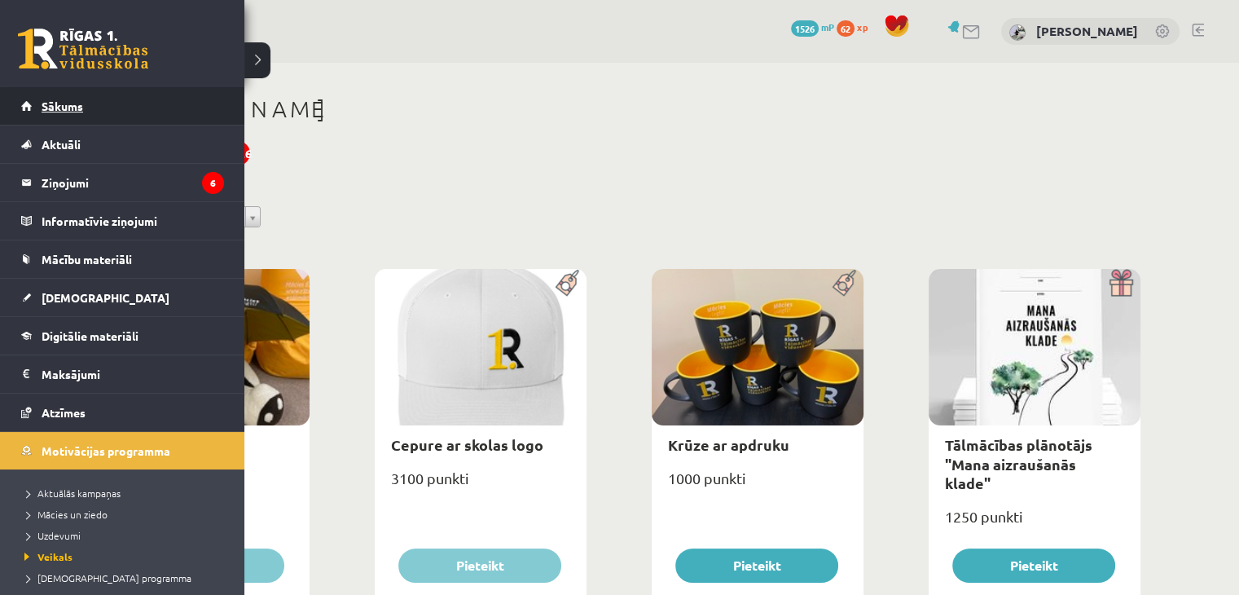
click at [44, 100] on span "Sākums" at bounding box center [63, 106] width 42 height 15
